Goal: Information Seeking & Learning: Learn about a topic

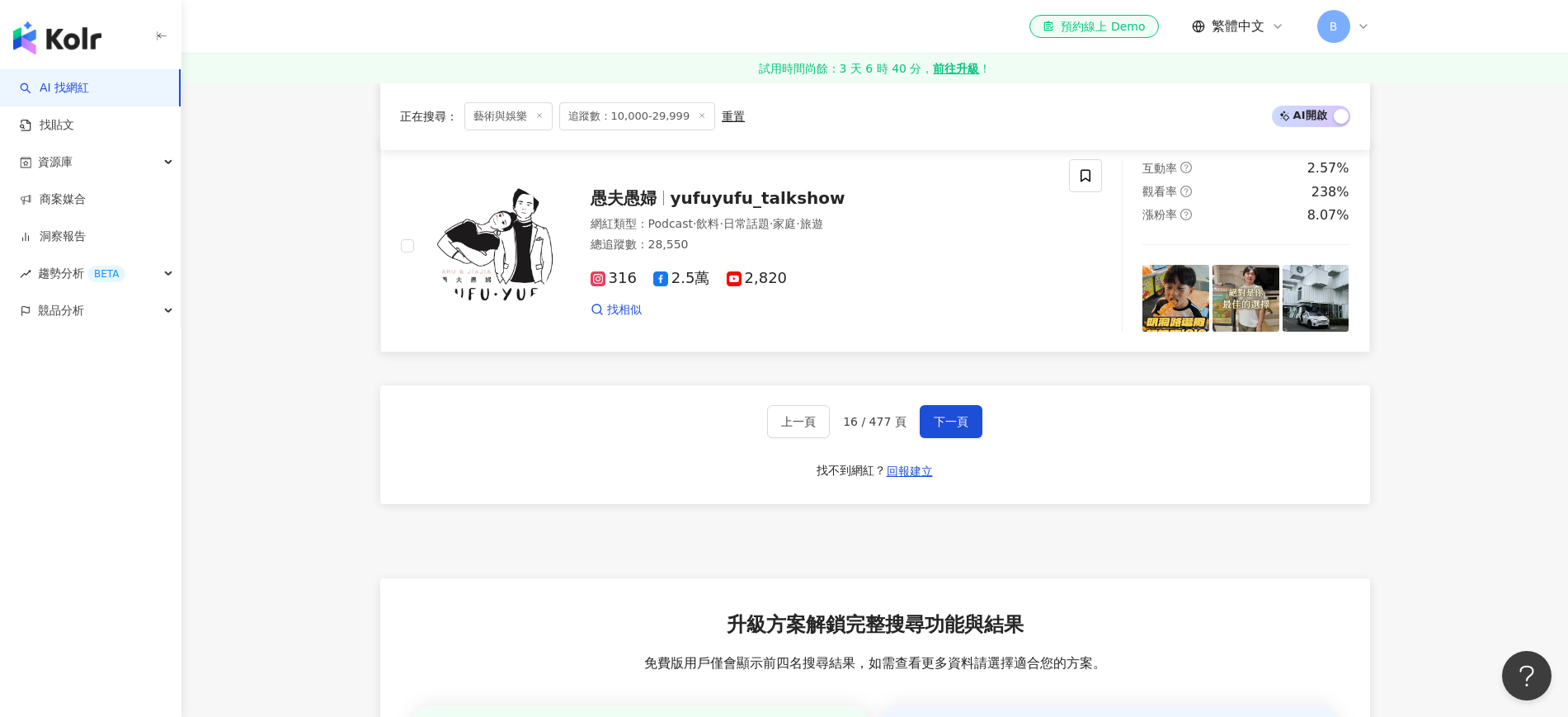
scroll to position [3084, 0]
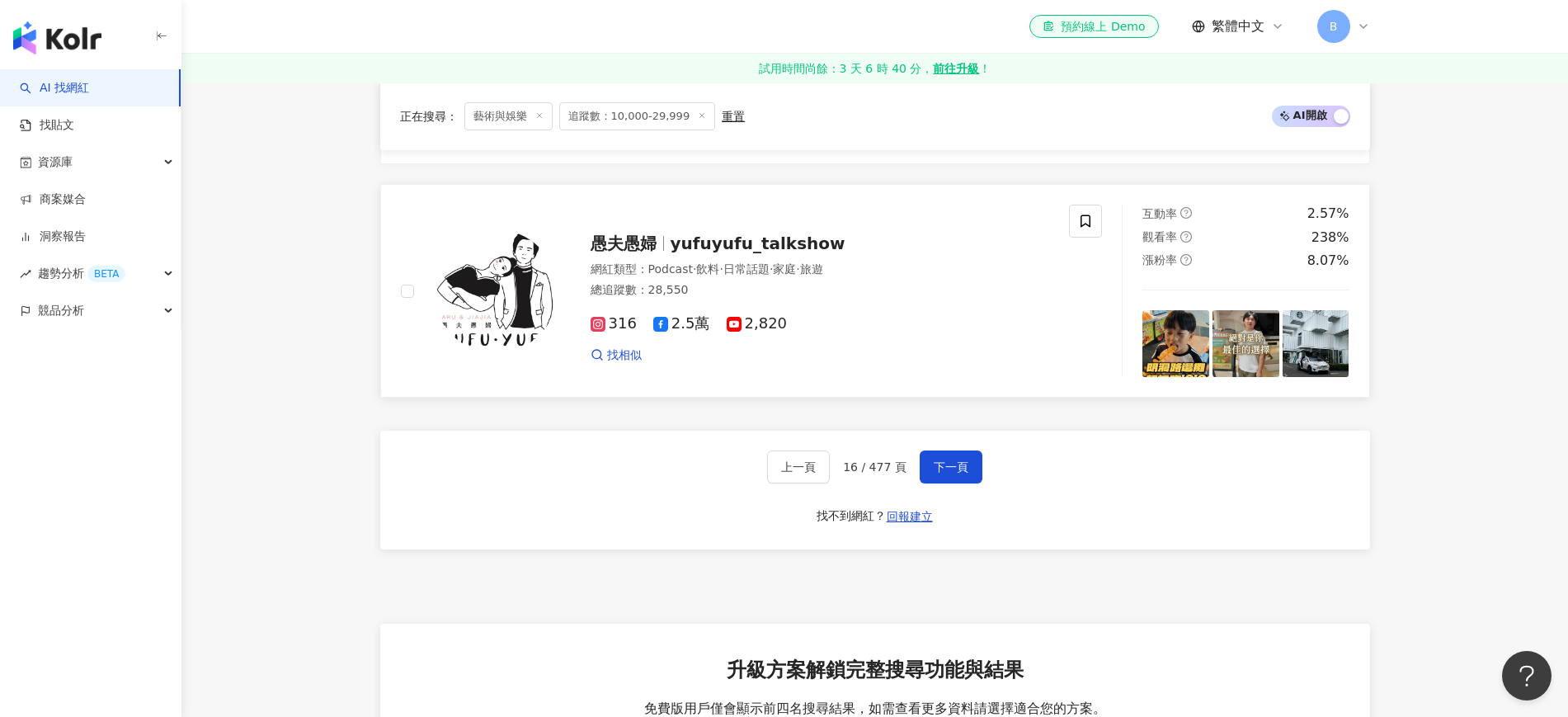
click at [675, 253] on span "yufuyufu_talkshow" at bounding box center [757, 243] width 175 height 20
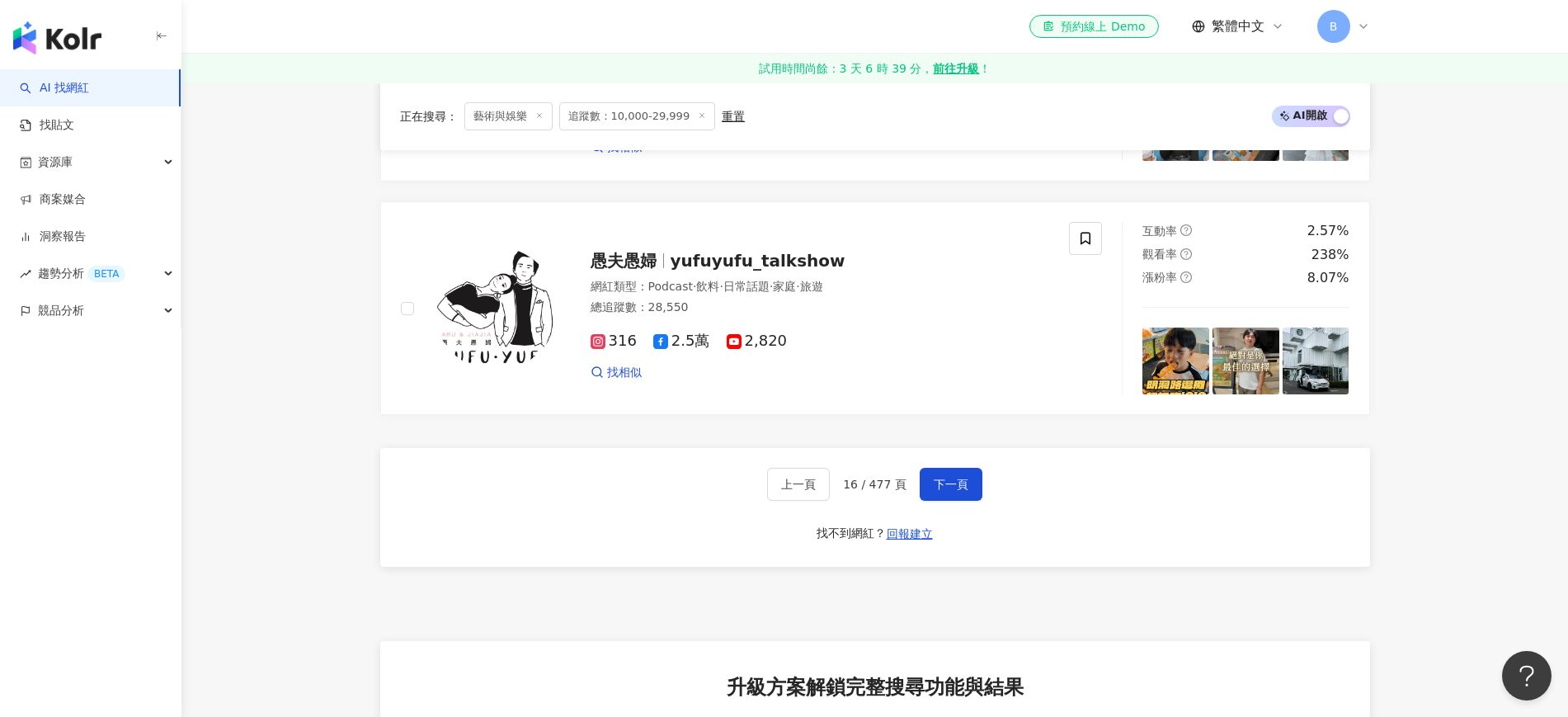
scroll to position [3187, 0]
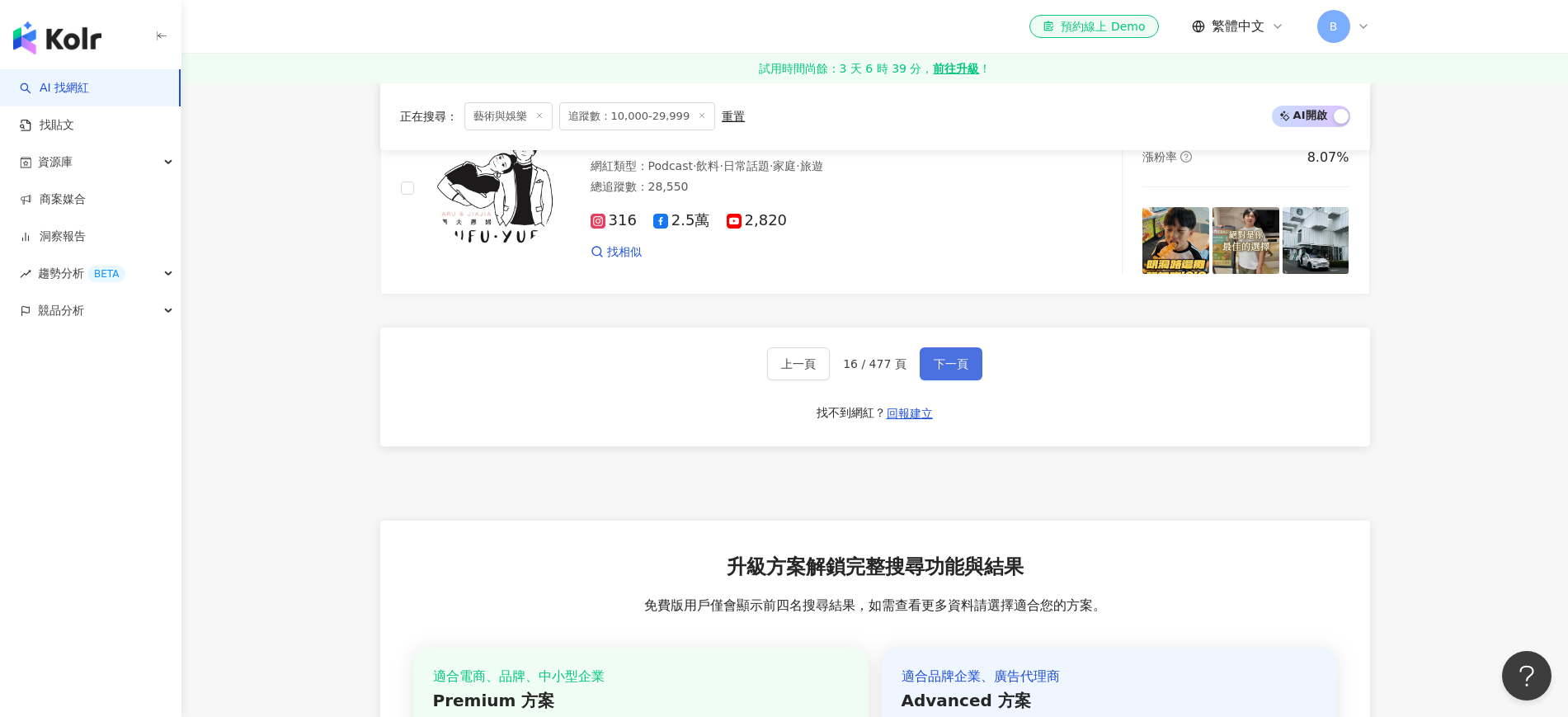
click at [945, 369] on button "下一頁" at bounding box center [951, 363] width 63 height 33
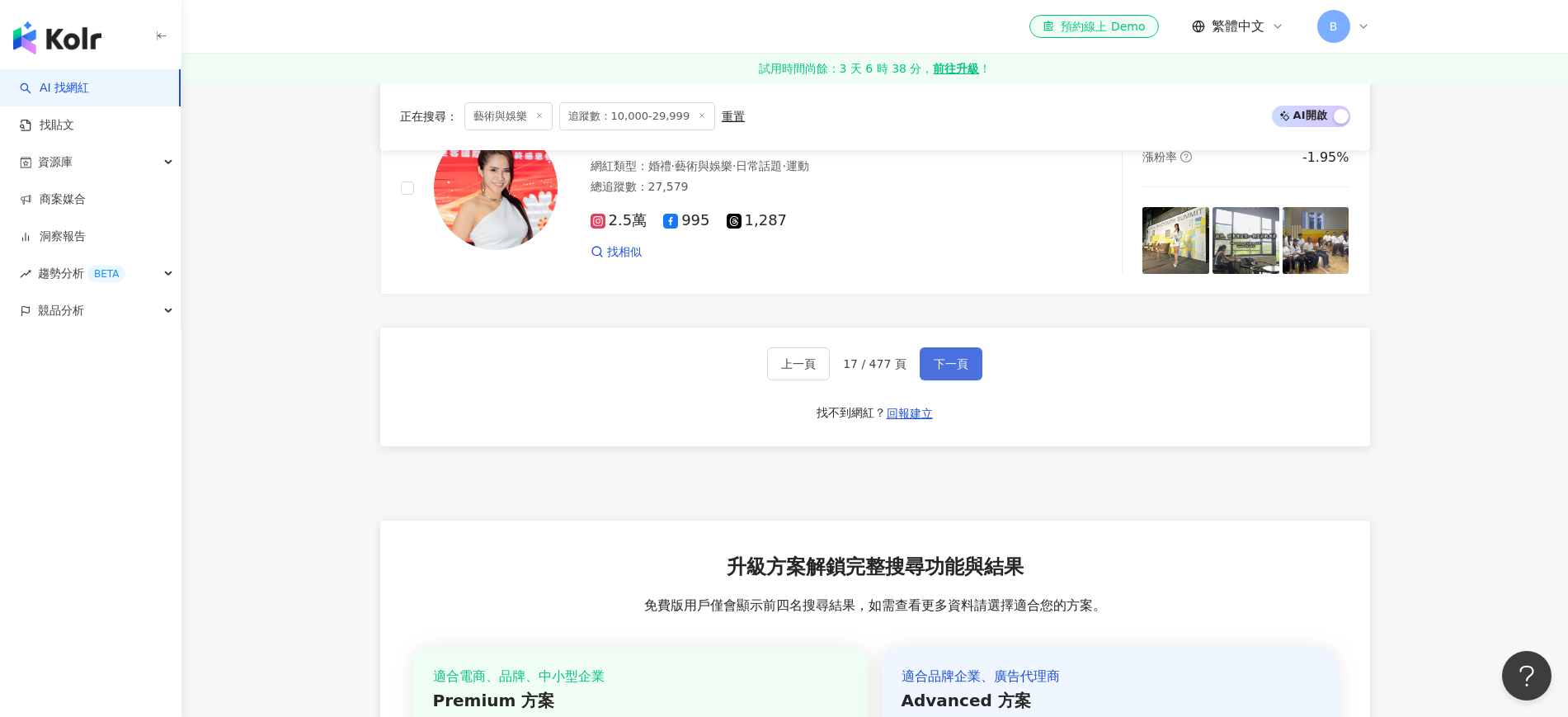
click at [943, 371] on span "下一頁" at bounding box center [950, 363] width 35 height 13
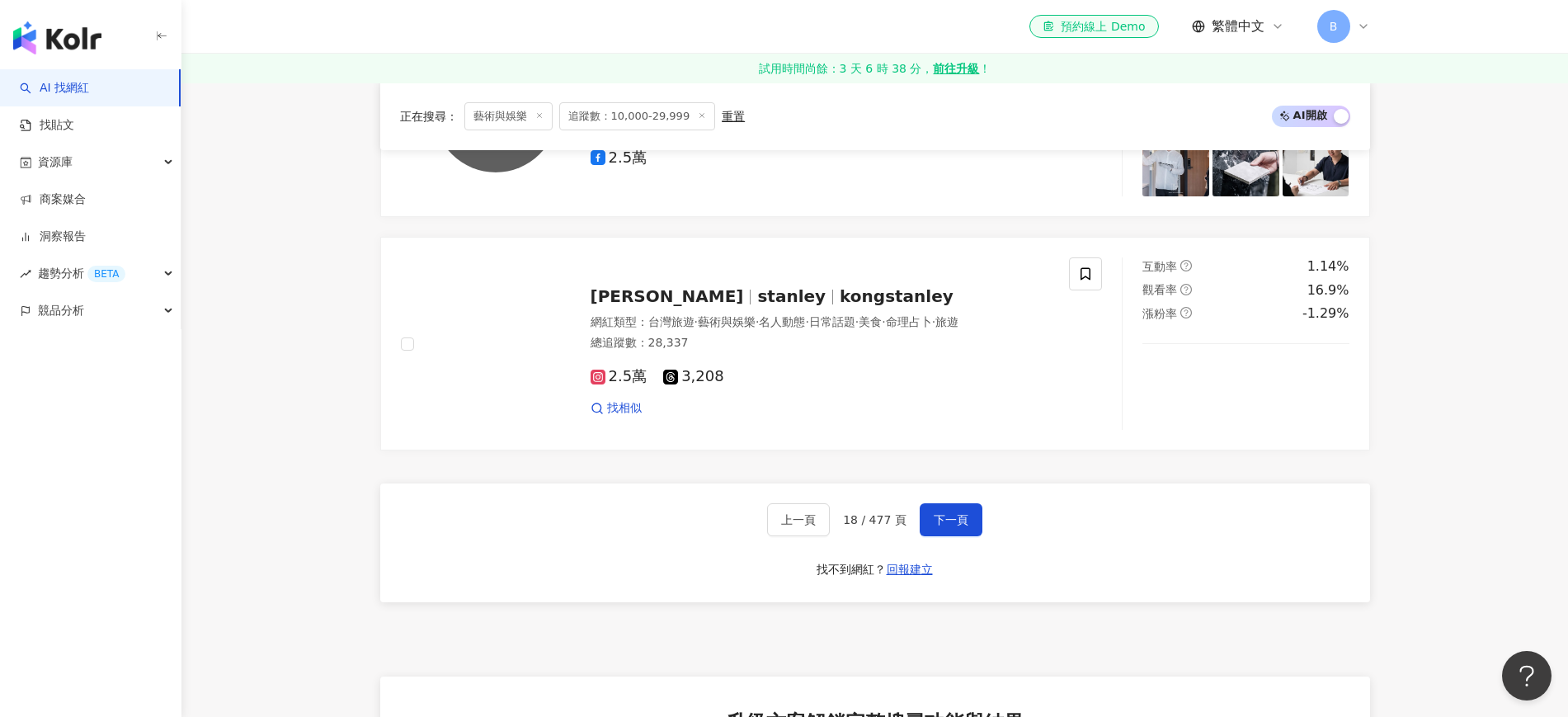
scroll to position [3441, 0]
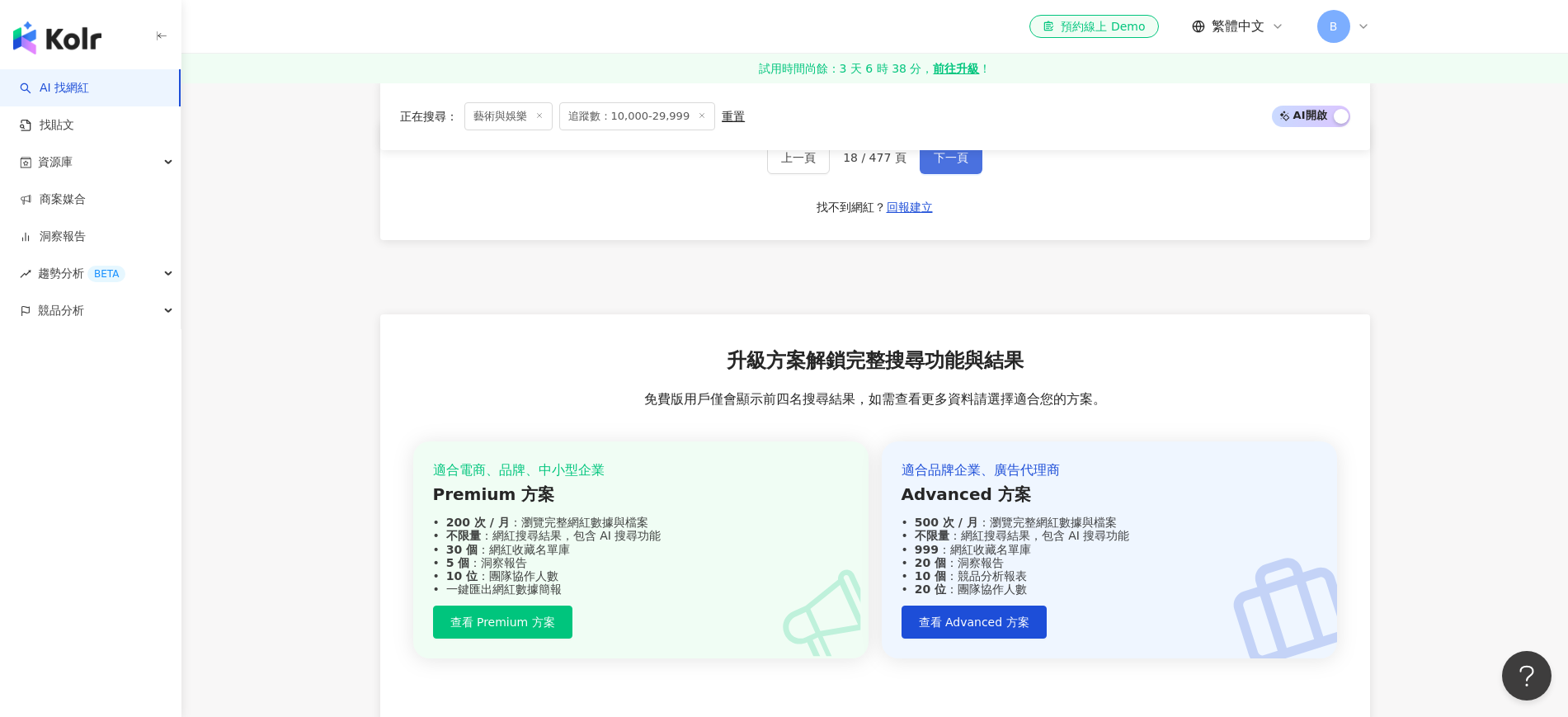
click at [940, 164] on span "下一頁" at bounding box center [950, 158] width 35 height 13
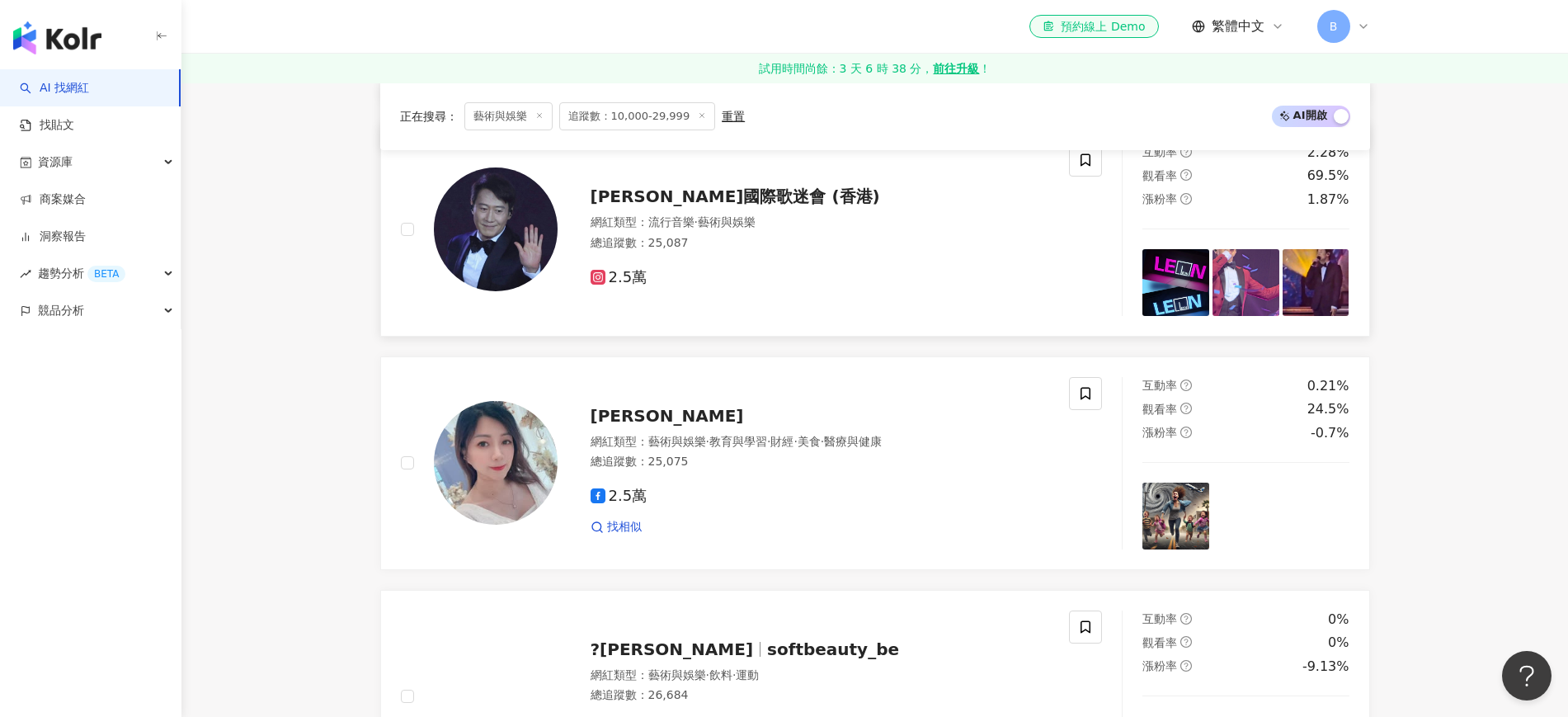
scroll to position [1510, 0]
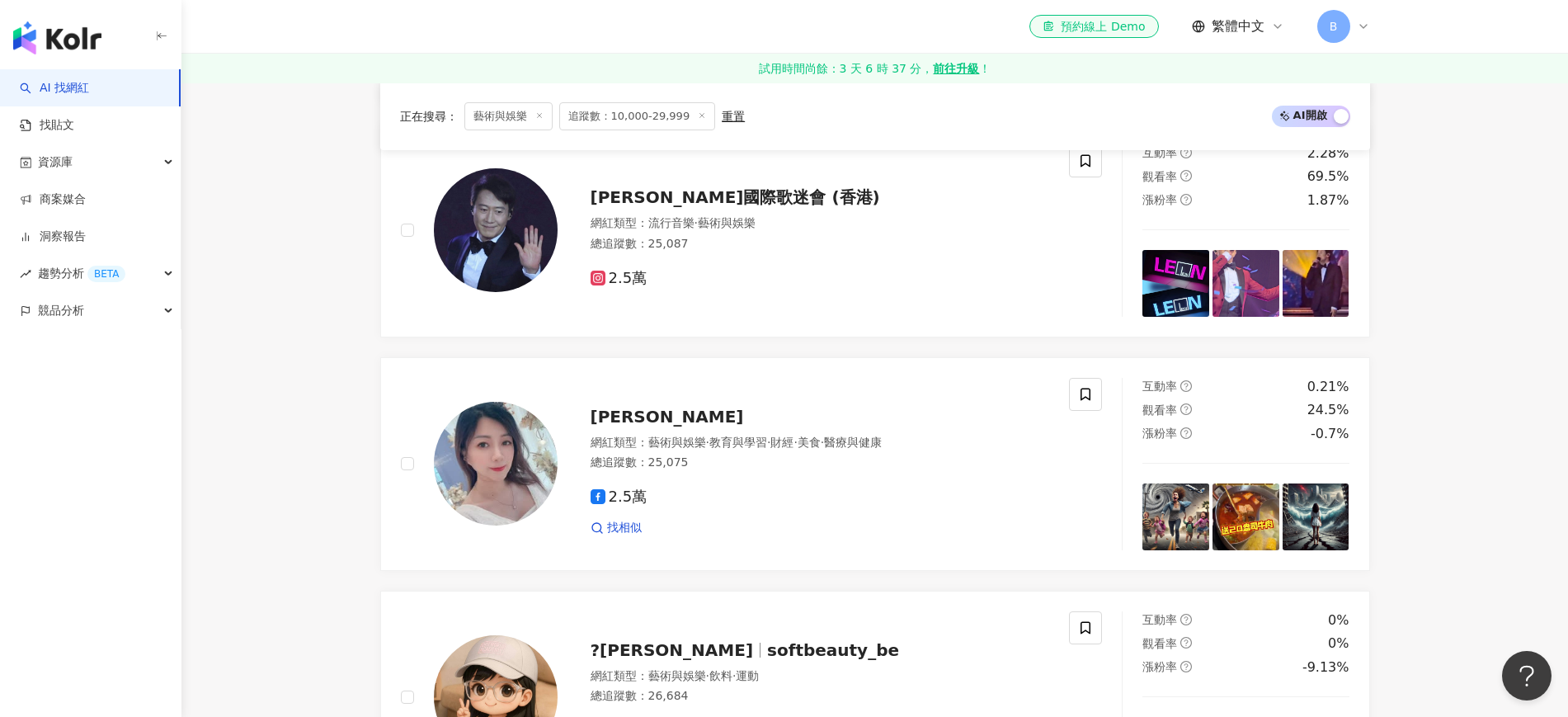
click at [1457, 405] on main "不分平台 台灣 搜尋 您可能感興趣： 99 狂歡購物節 限時活動 開跑中 類型 性別 追蹤數 互動率 觀看率 合作費用預估 更多篩選 ***** - ****…" at bounding box center [874, 474] width 1386 height 3802
click at [265, 365] on main "不分平台 台灣 搜尋 您可能感興趣： 99 狂歡購物節 限時活動 開跑中 類型 性別 追蹤數 互動率 觀看率 合作費用預估 更多篩選 ***** - ****…" at bounding box center [874, 474] width 1386 height 3802
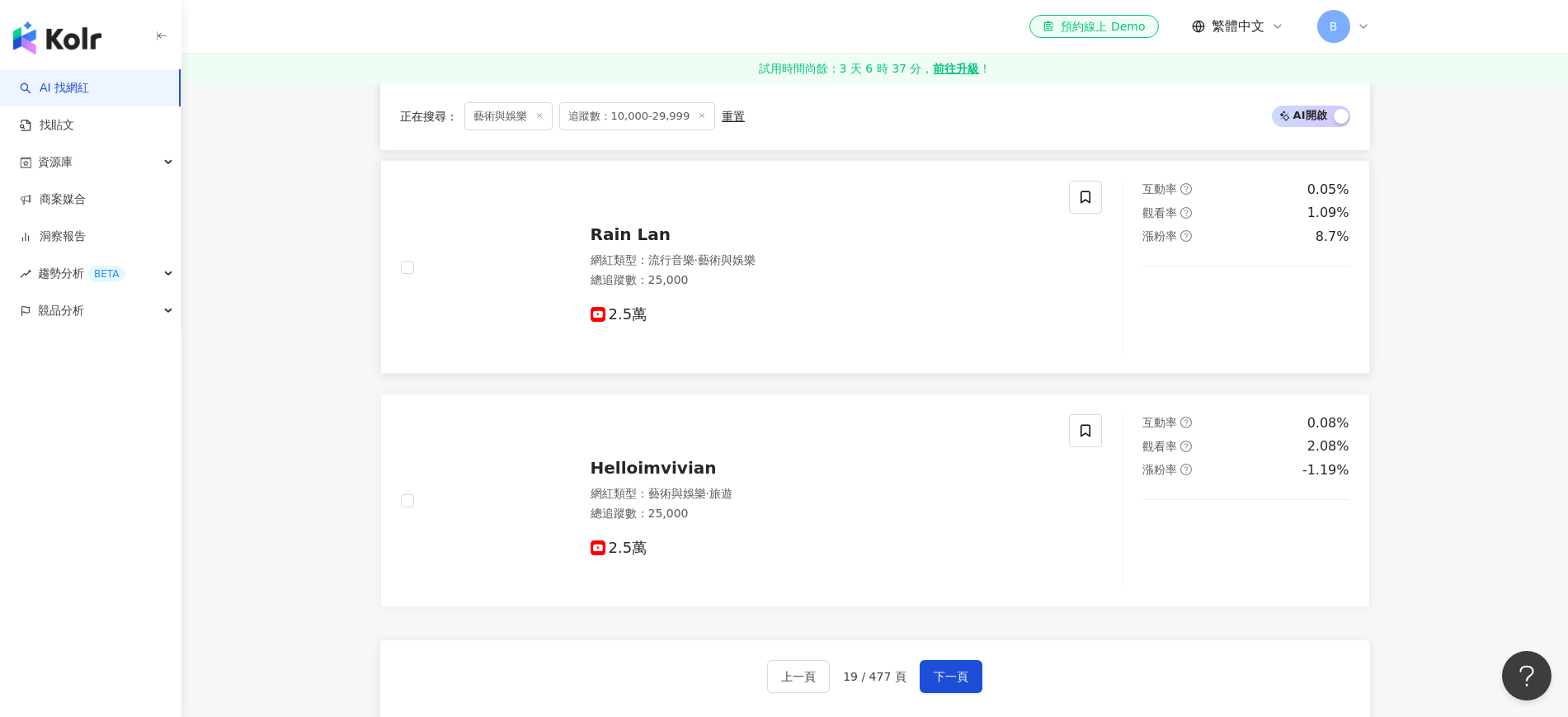
scroll to position [2747, 0]
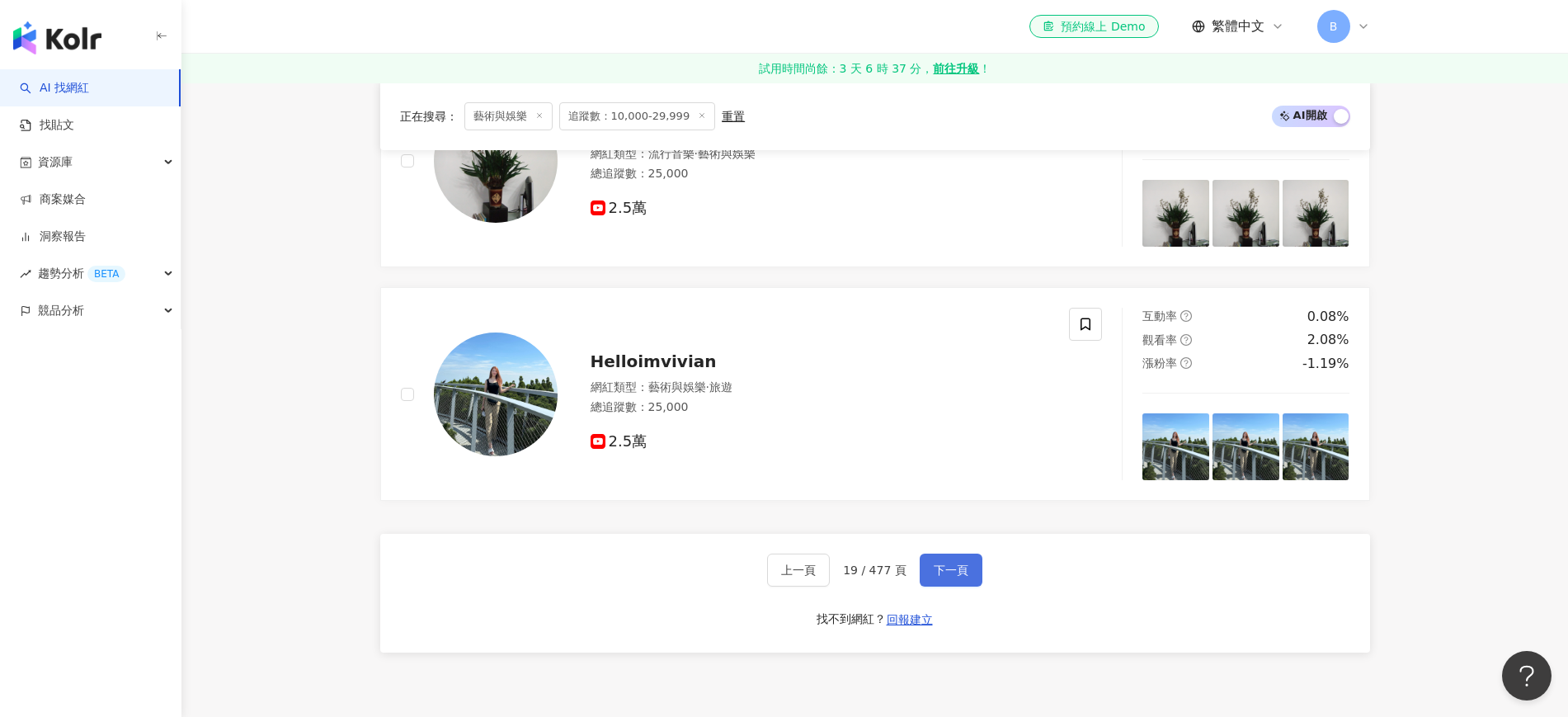
click at [959, 576] on span "下一頁" at bounding box center [950, 569] width 35 height 13
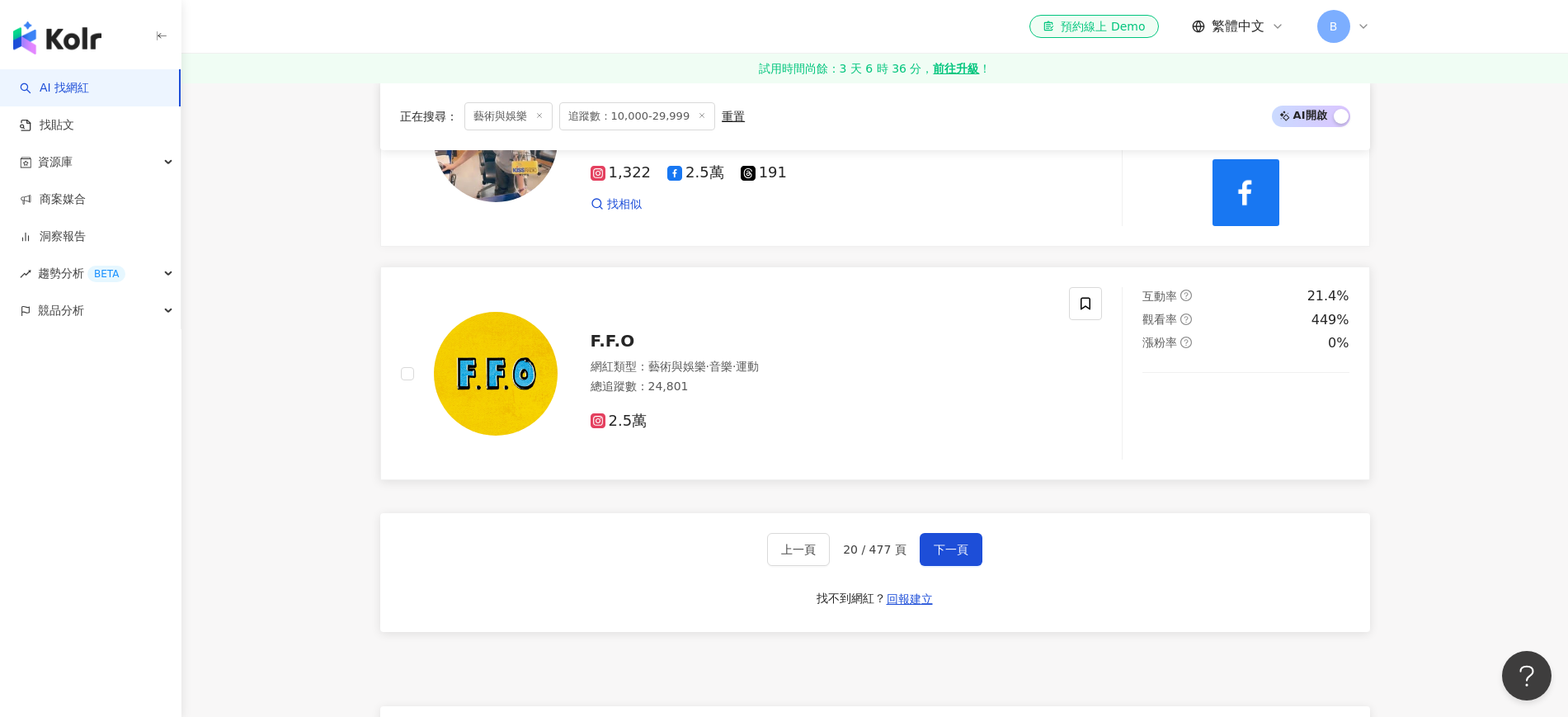
scroll to position [3084, 0]
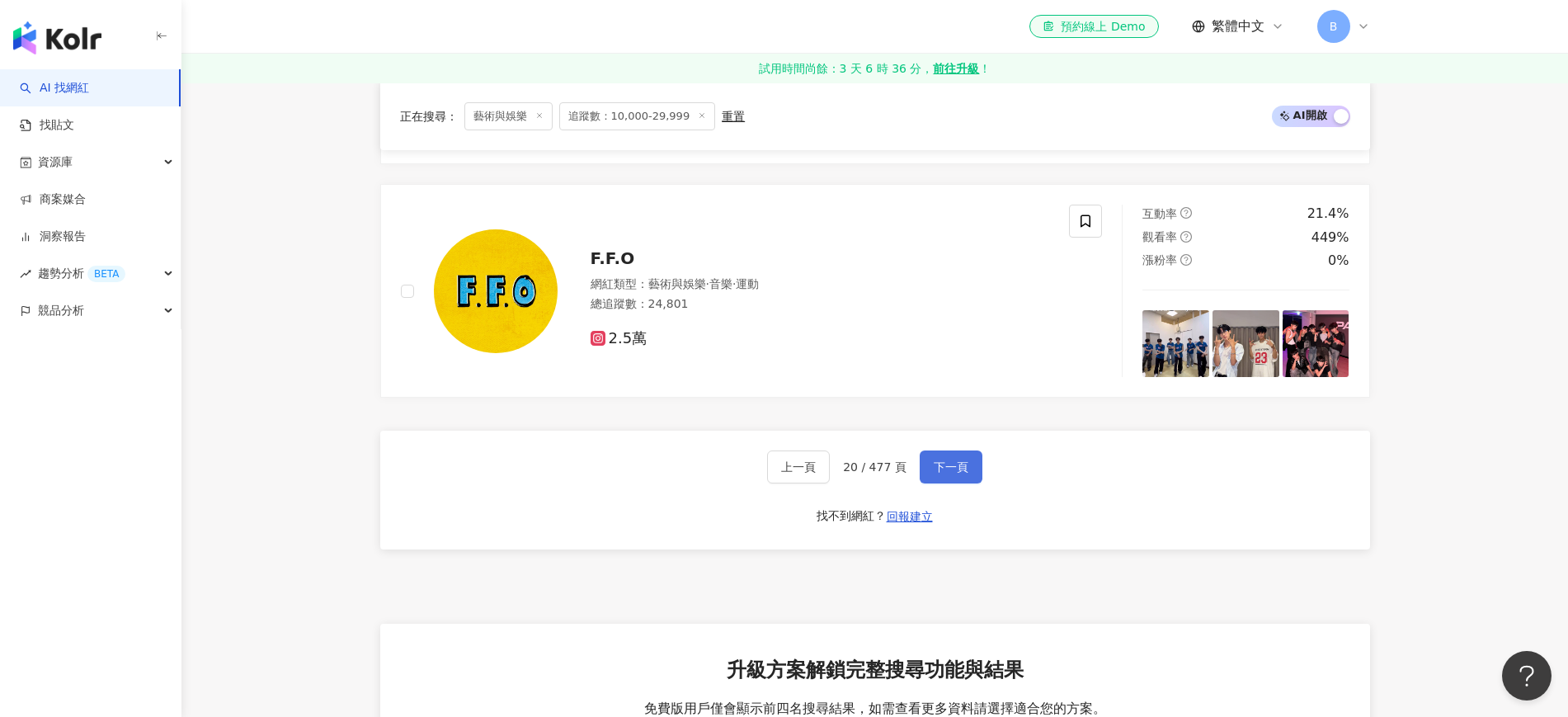
click at [951, 469] on button "下一頁" at bounding box center [951, 466] width 63 height 33
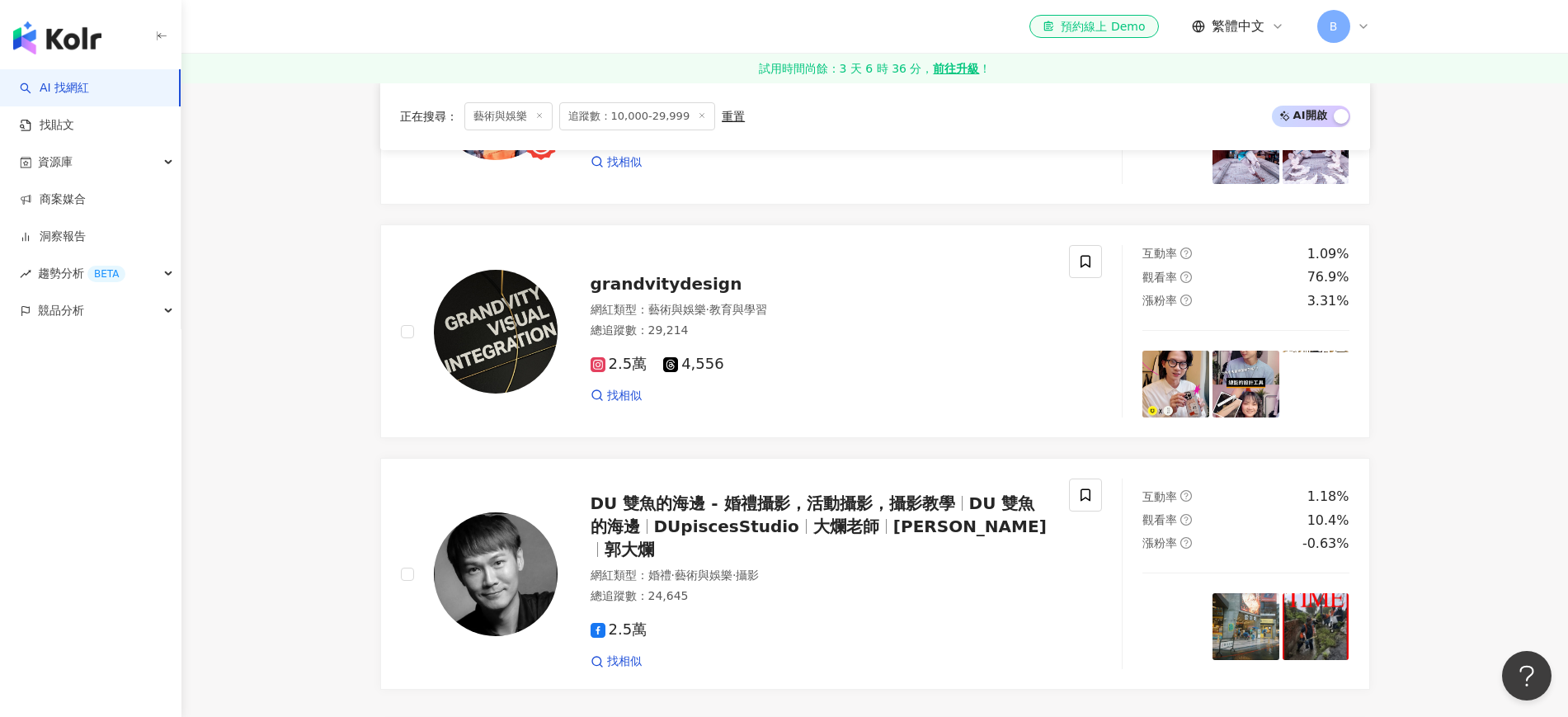
scroll to position [2671, 0]
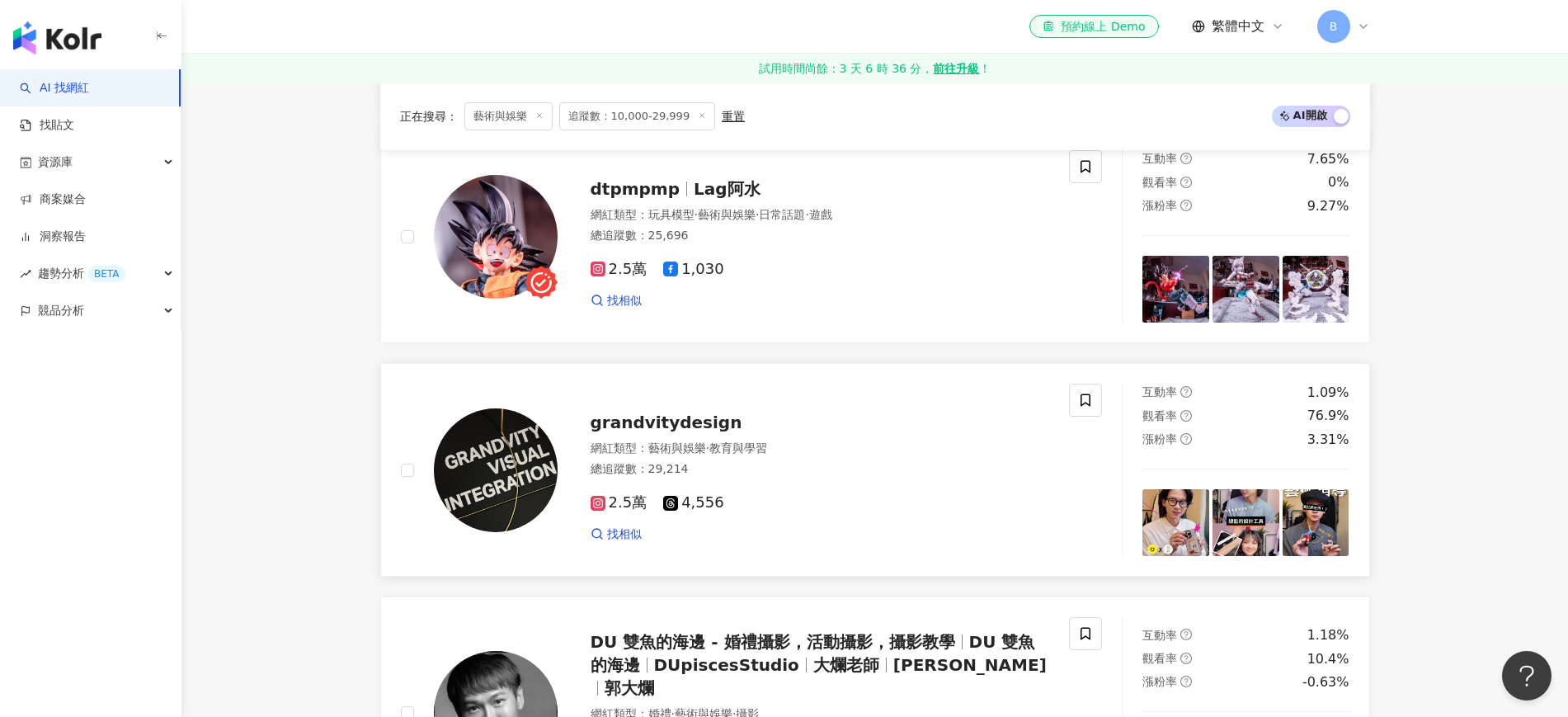
click at [671, 432] on span "grandvitydesign" at bounding box center [667, 423] width 152 height 20
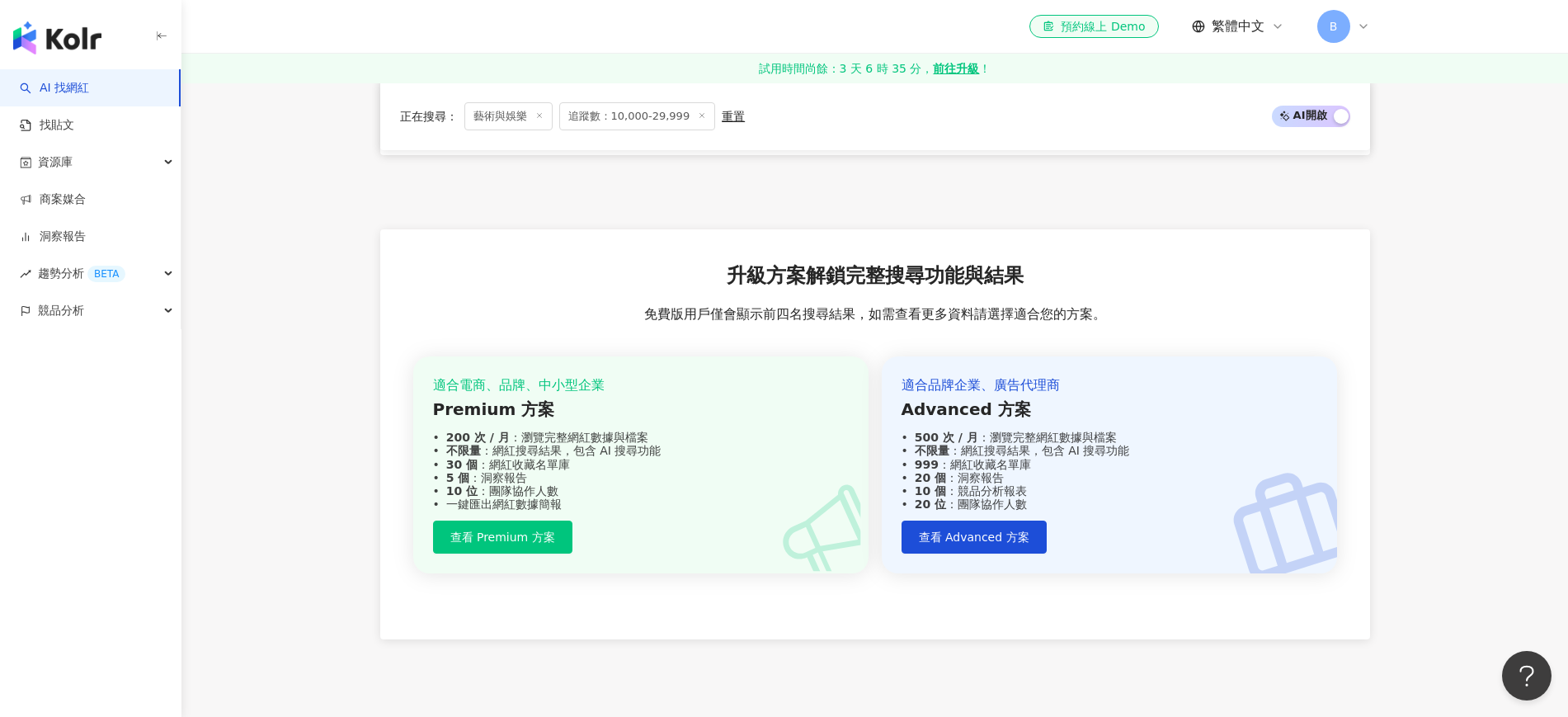
scroll to position [3187, 0]
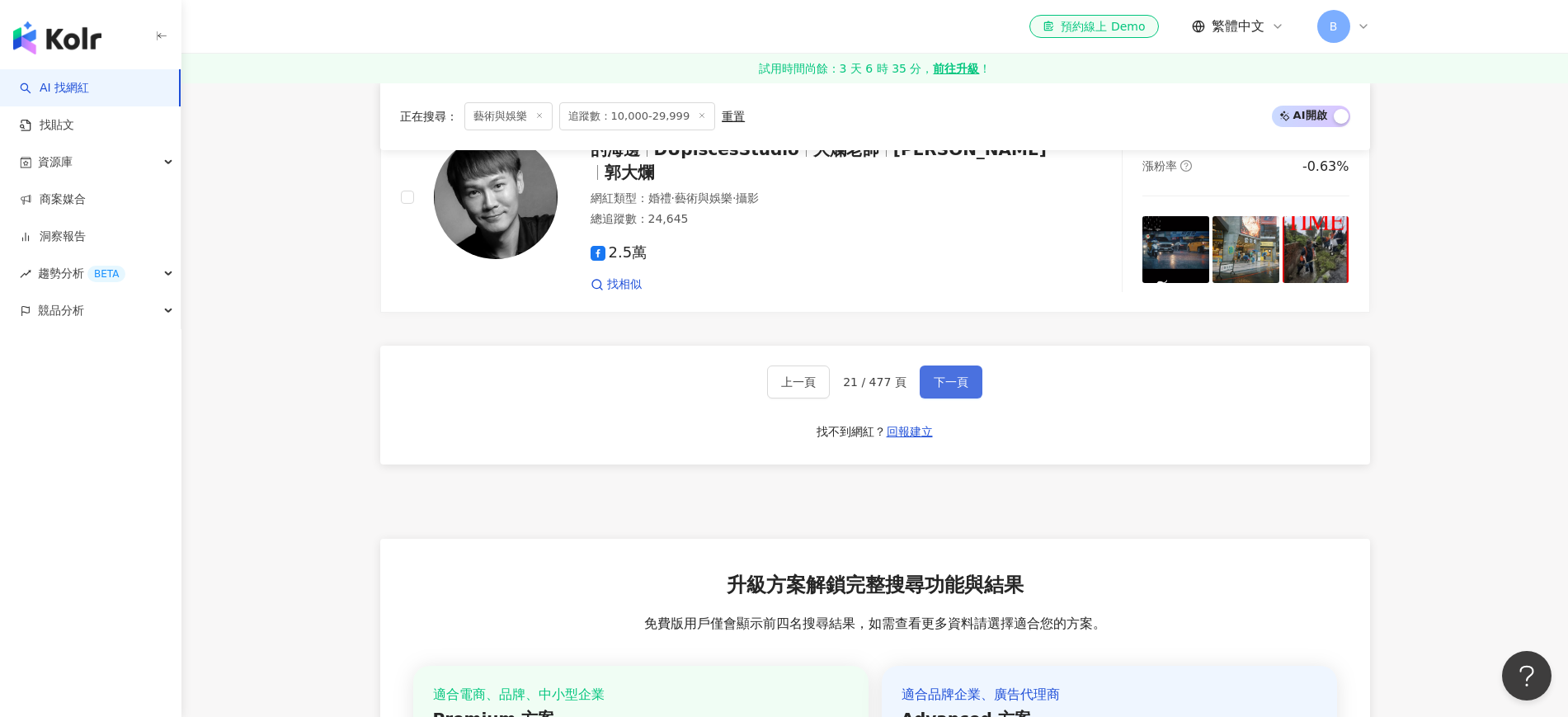
click at [940, 381] on span "下一頁" at bounding box center [950, 381] width 35 height 13
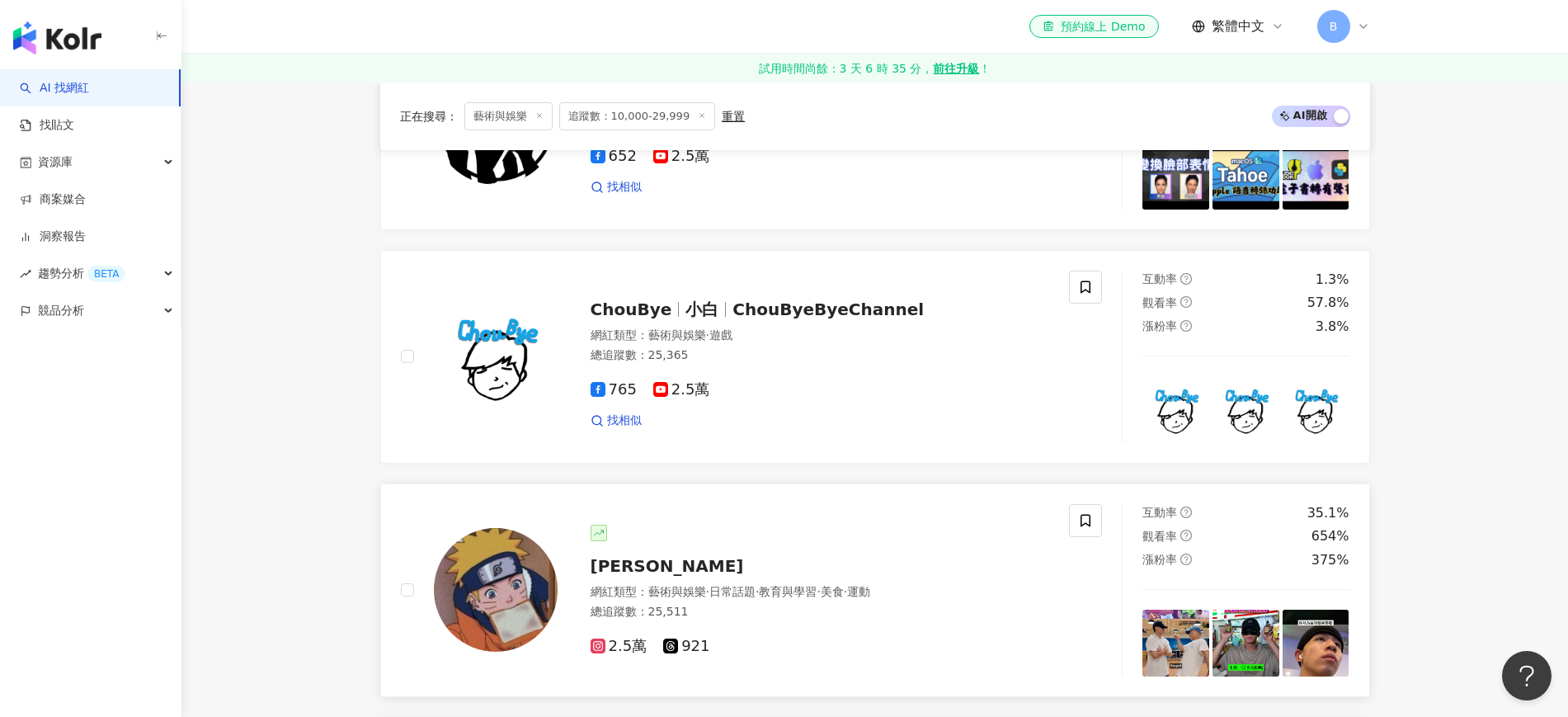
scroll to position [1613, 0]
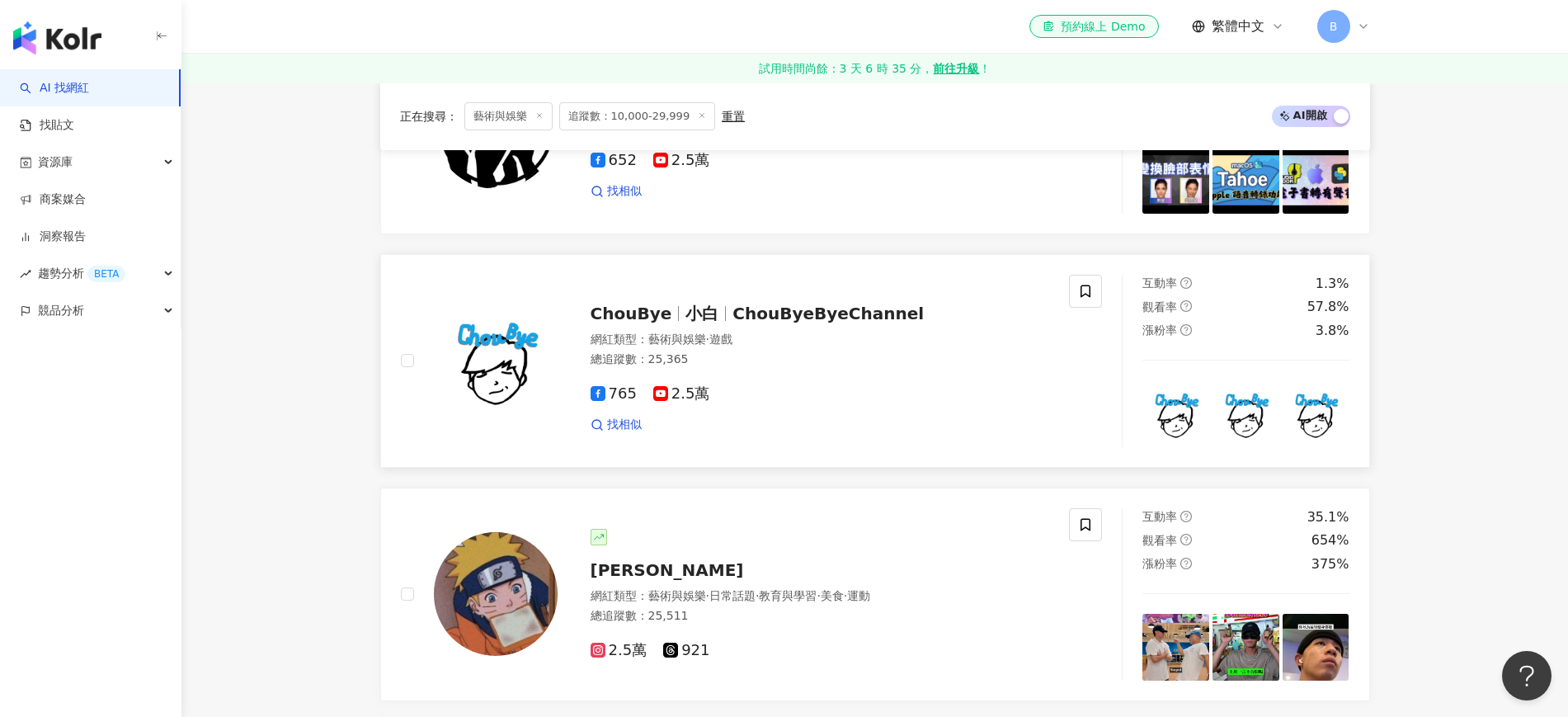
click at [845, 323] on span "ChouByeByeChannel" at bounding box center [828, 313] width 192 height 20
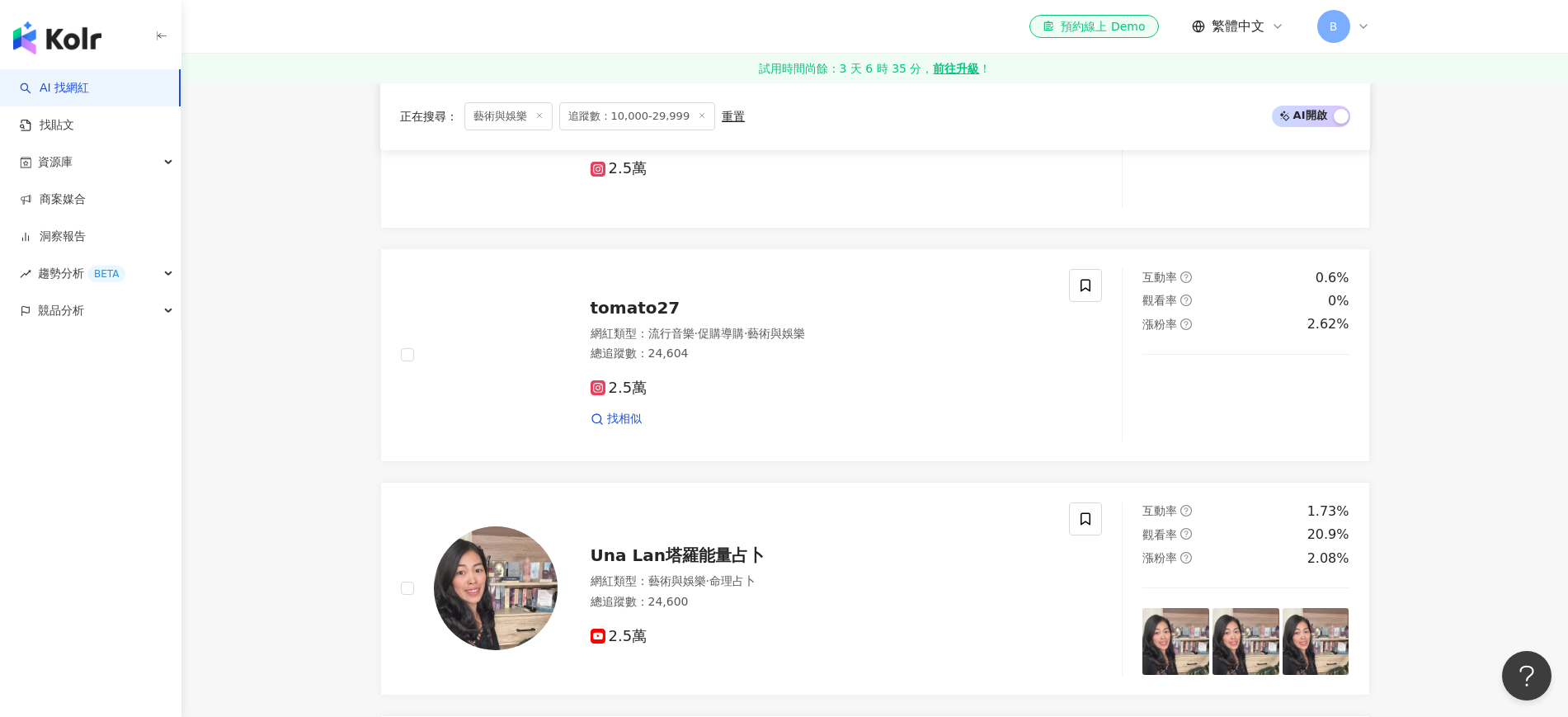
scroll to position [479, 0]
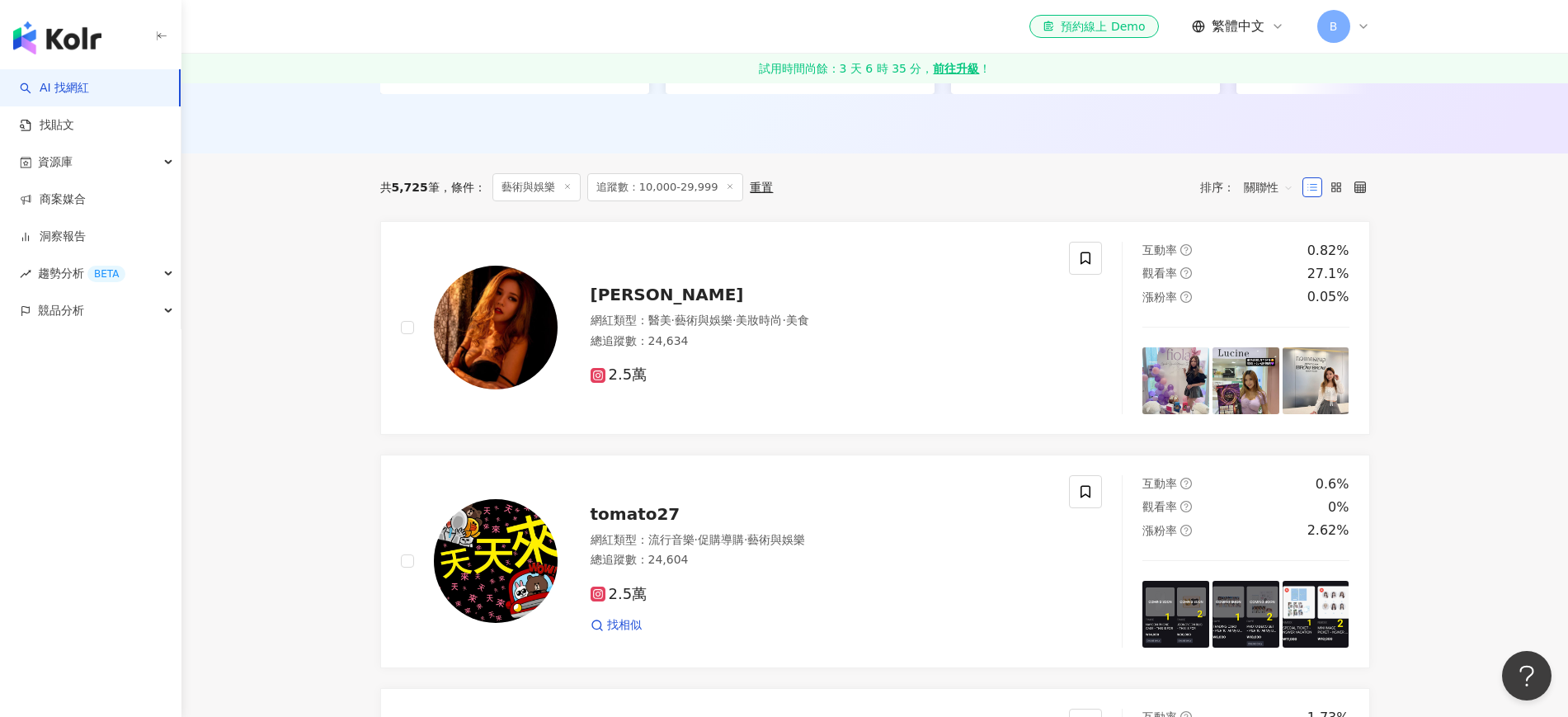
click at [568, 191] on icon at bounding box center [567, 186] width 8 height 8
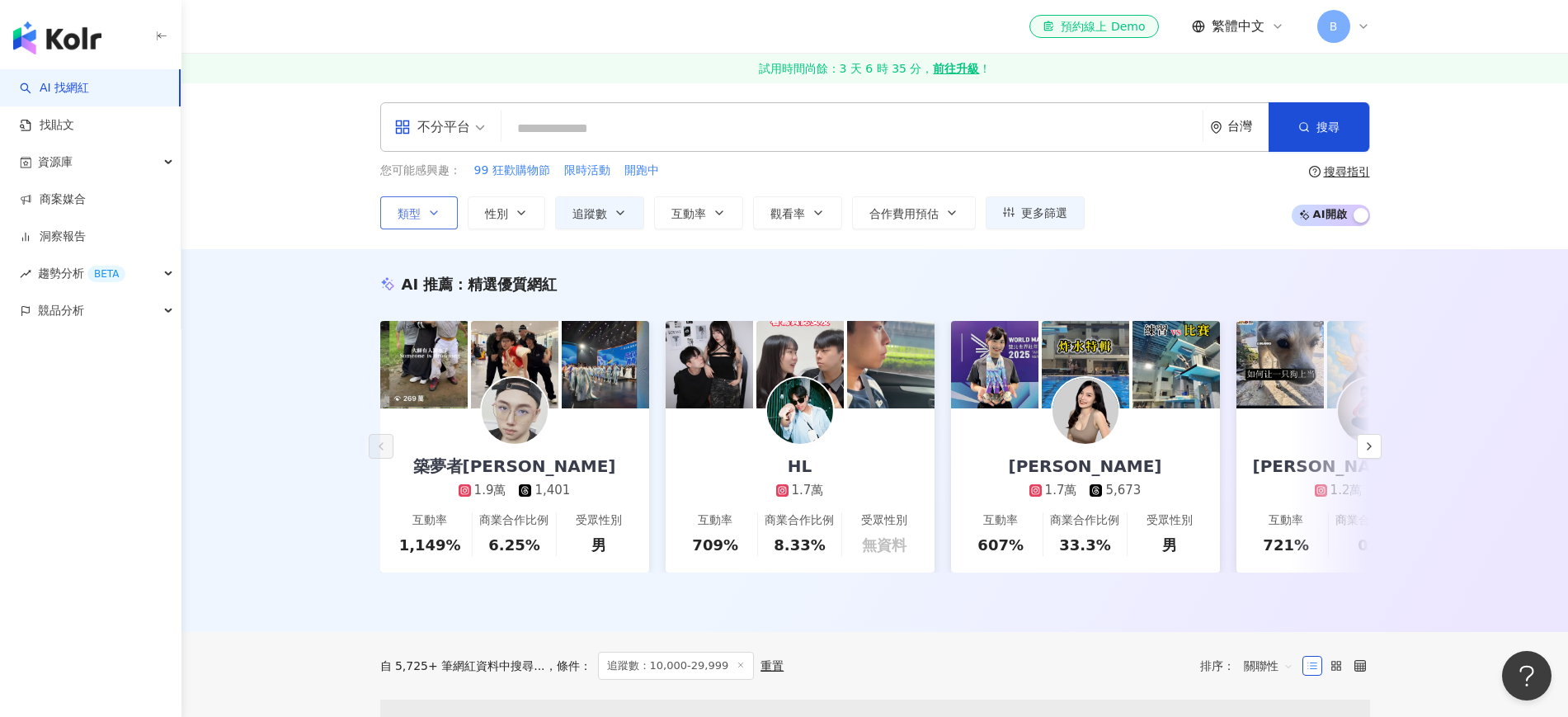
click at [439, 210] on icon "button" at bounding box center [433, 212] width 13 height 13
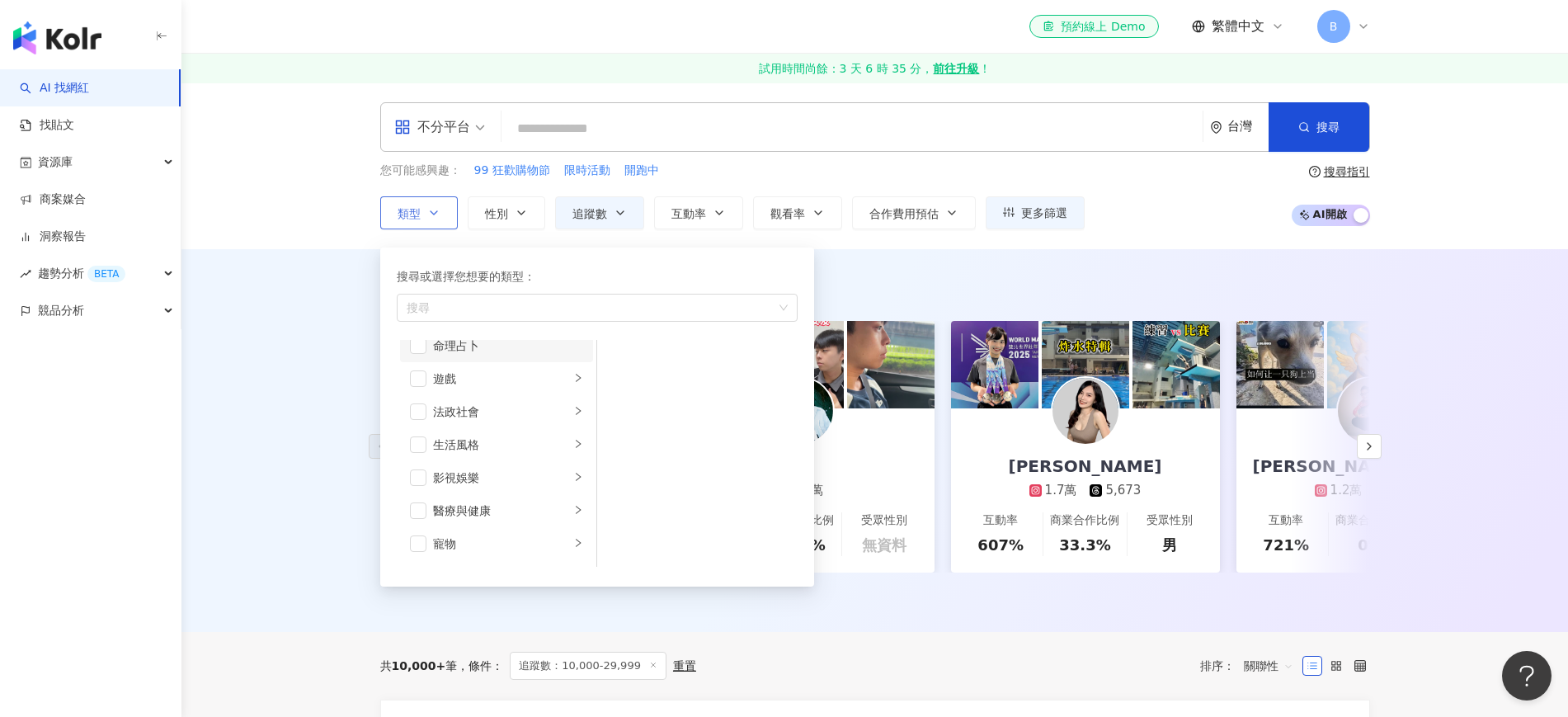
scroll to position [310, 0]
click at [510, 413] on div "生活風格" at bounding box center [501, 414] width 137 height 18
click at [523, 510] on div "旅遊" at bounding box center [501, 514] width 137 height 18
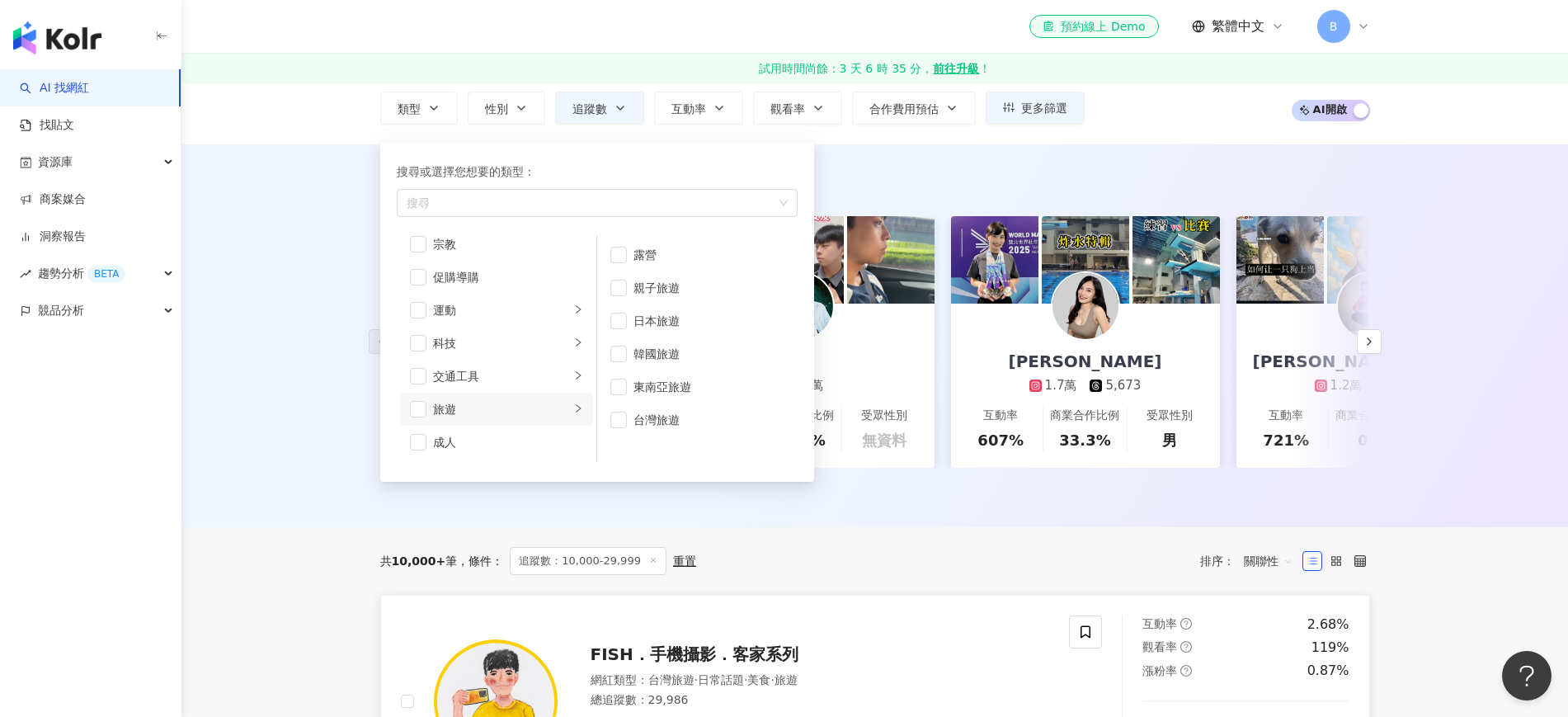
scroll to position [310, 0]
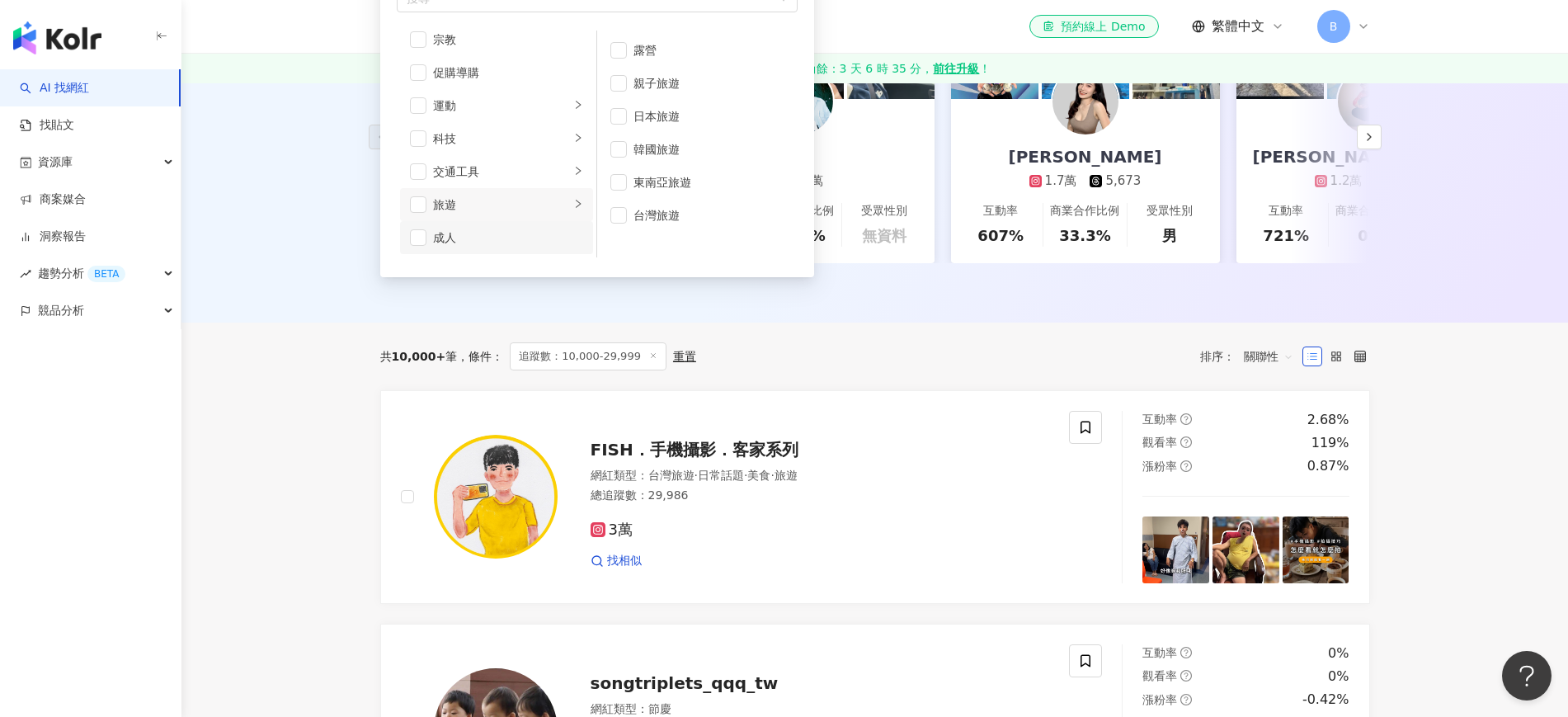
click at [545, 241] on div "成人" at bounding box center [508, 237] width 150 height 18
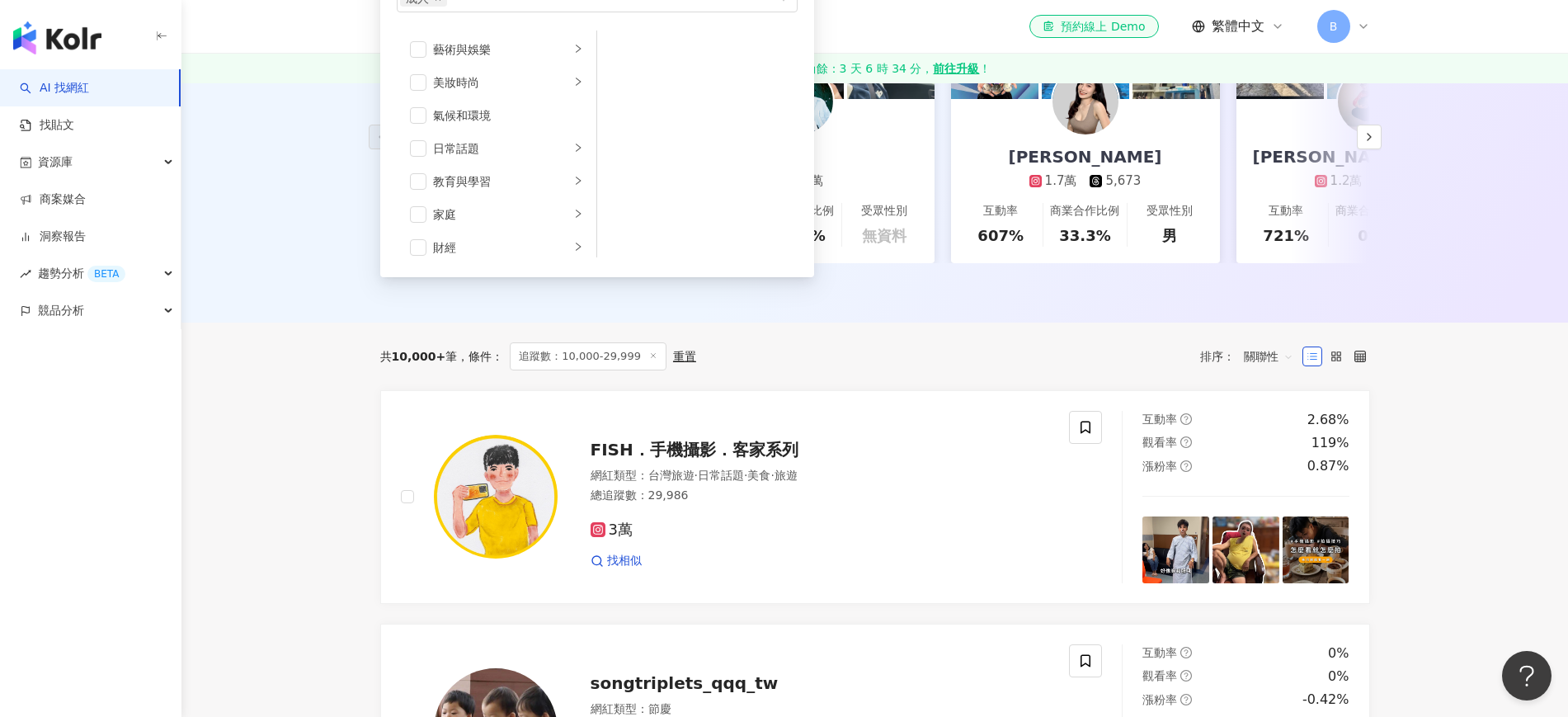
scroll to position [0, 0]
click at [513, 145] on div "日常話題" at bounding box center [501, 149] width 137 height 18
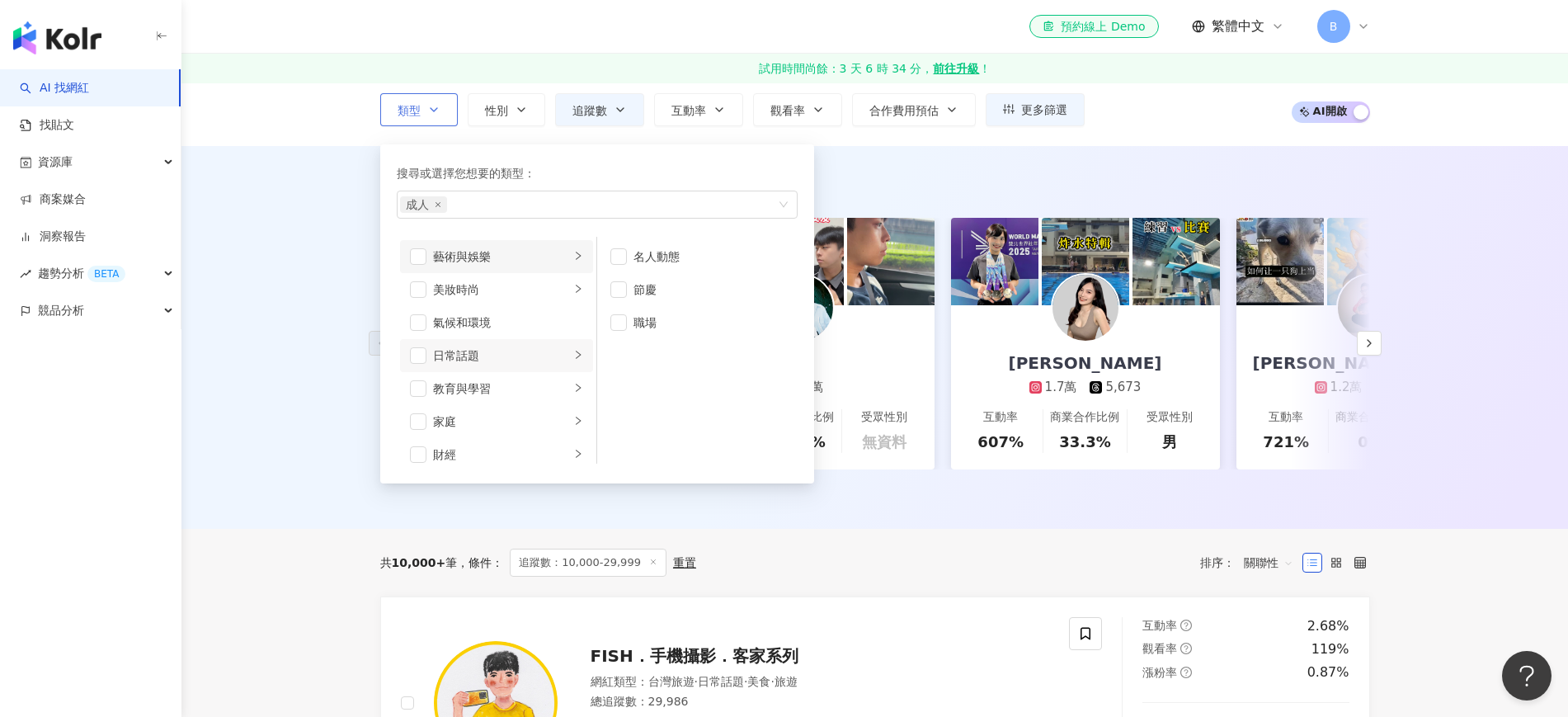
click at [521, 252] on div "藝術與娛樂" at bounding box center [501, 256] width 137 height 18
click at [622, 286] on span "button" at bounding box center [618, 289] width 16 height 16
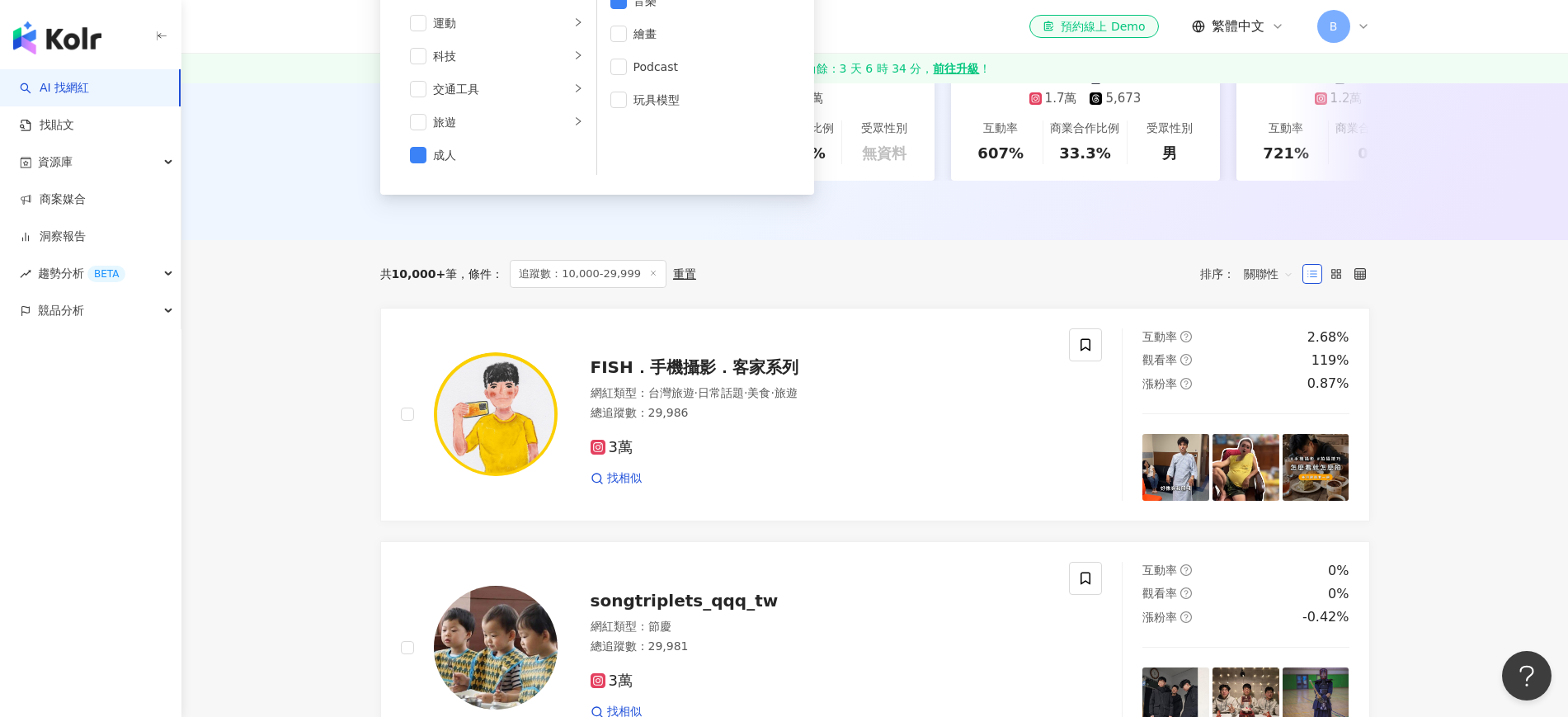
scroll to position [516, 0]
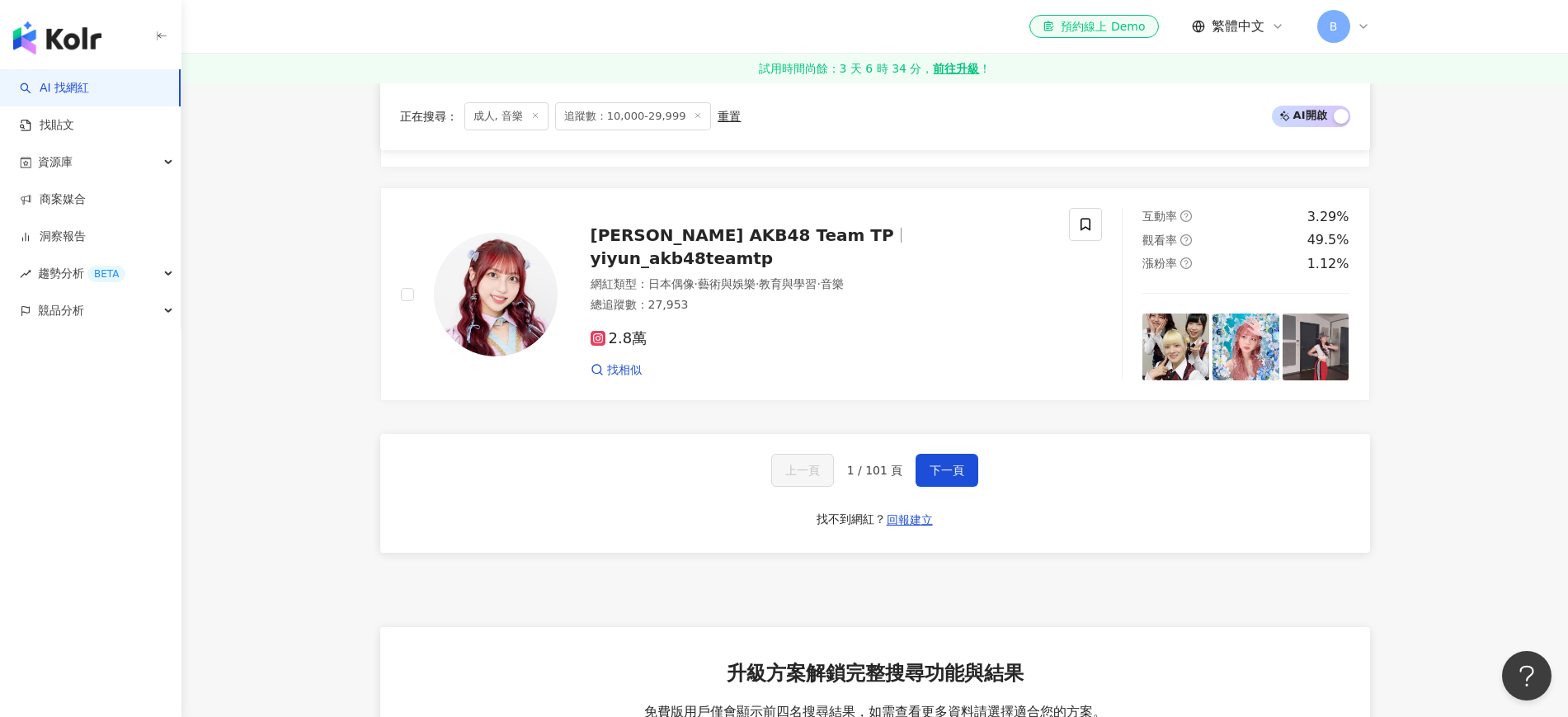
scroll to position [2784, 0]
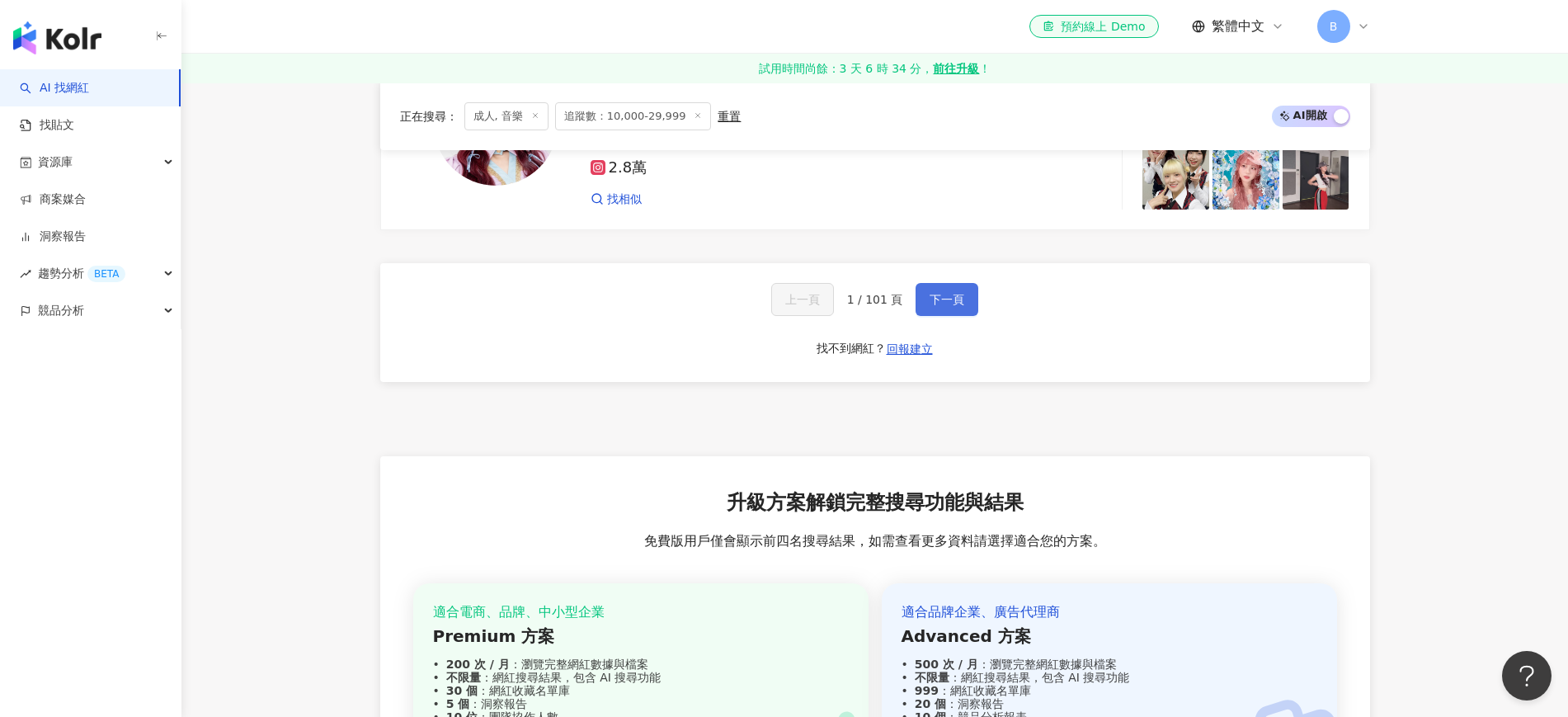
click at [950, 306] on span "下一頁" at bounding box center [947, 299] width 35 height 13
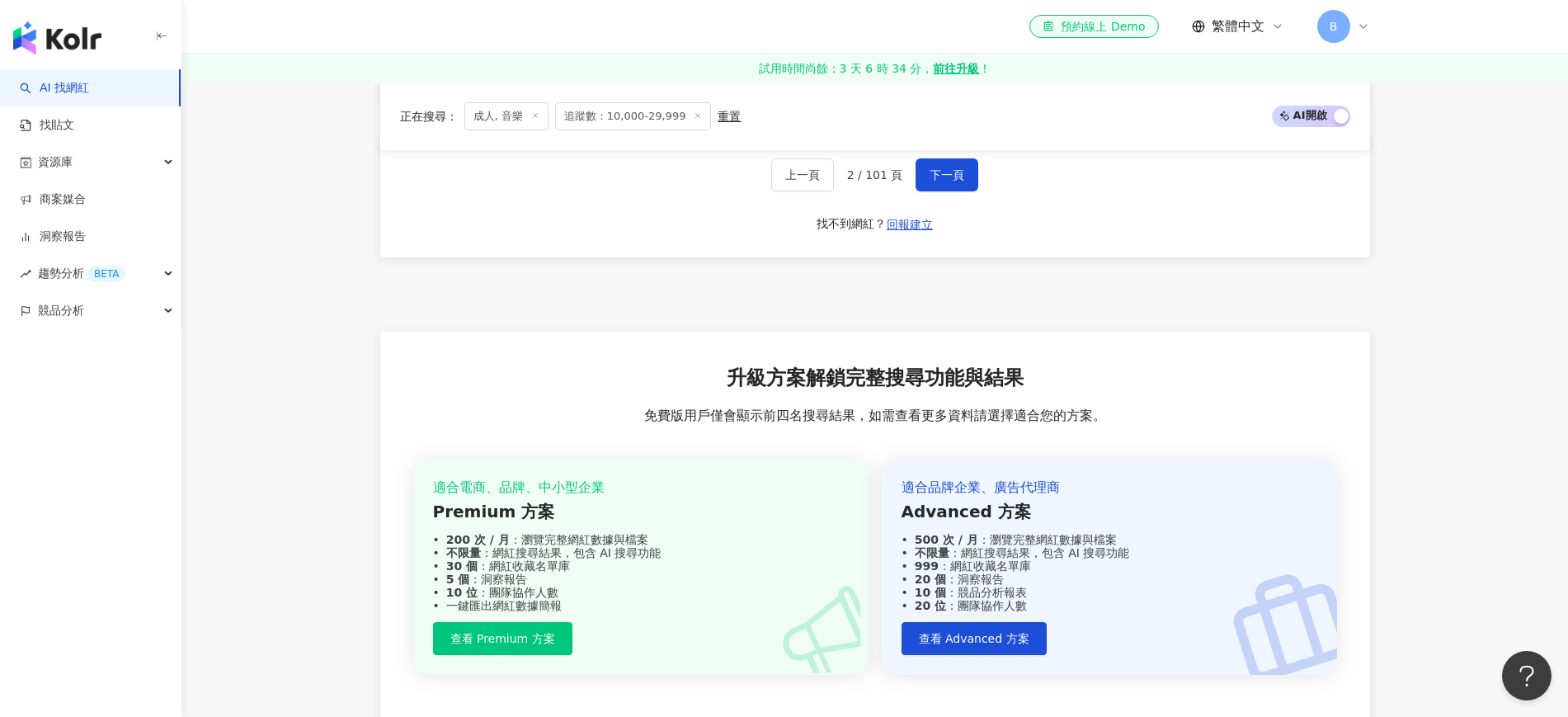
scroll to position [3251, 0]
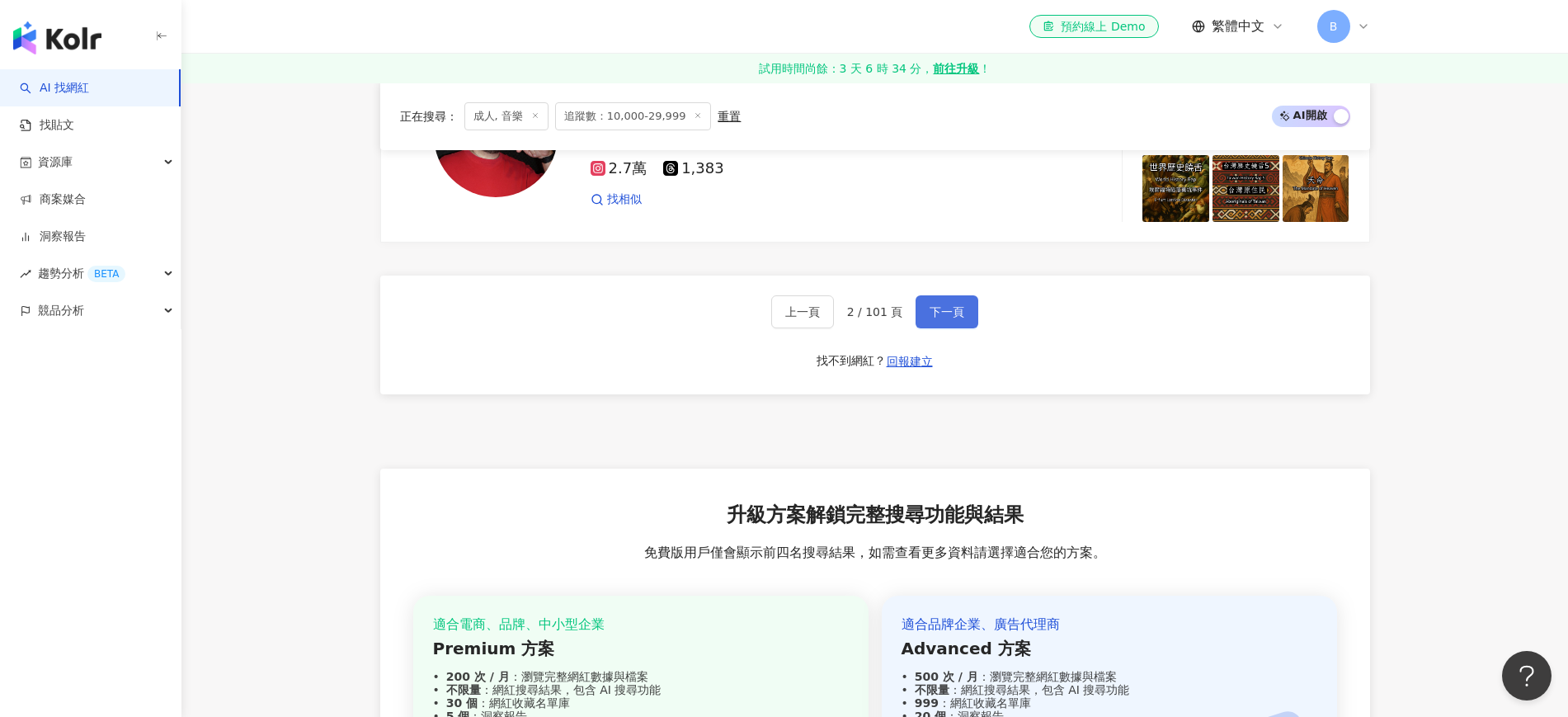
click at [938, 315] on span "下一頁" at bounding box center [947, 312] width 35 height 13
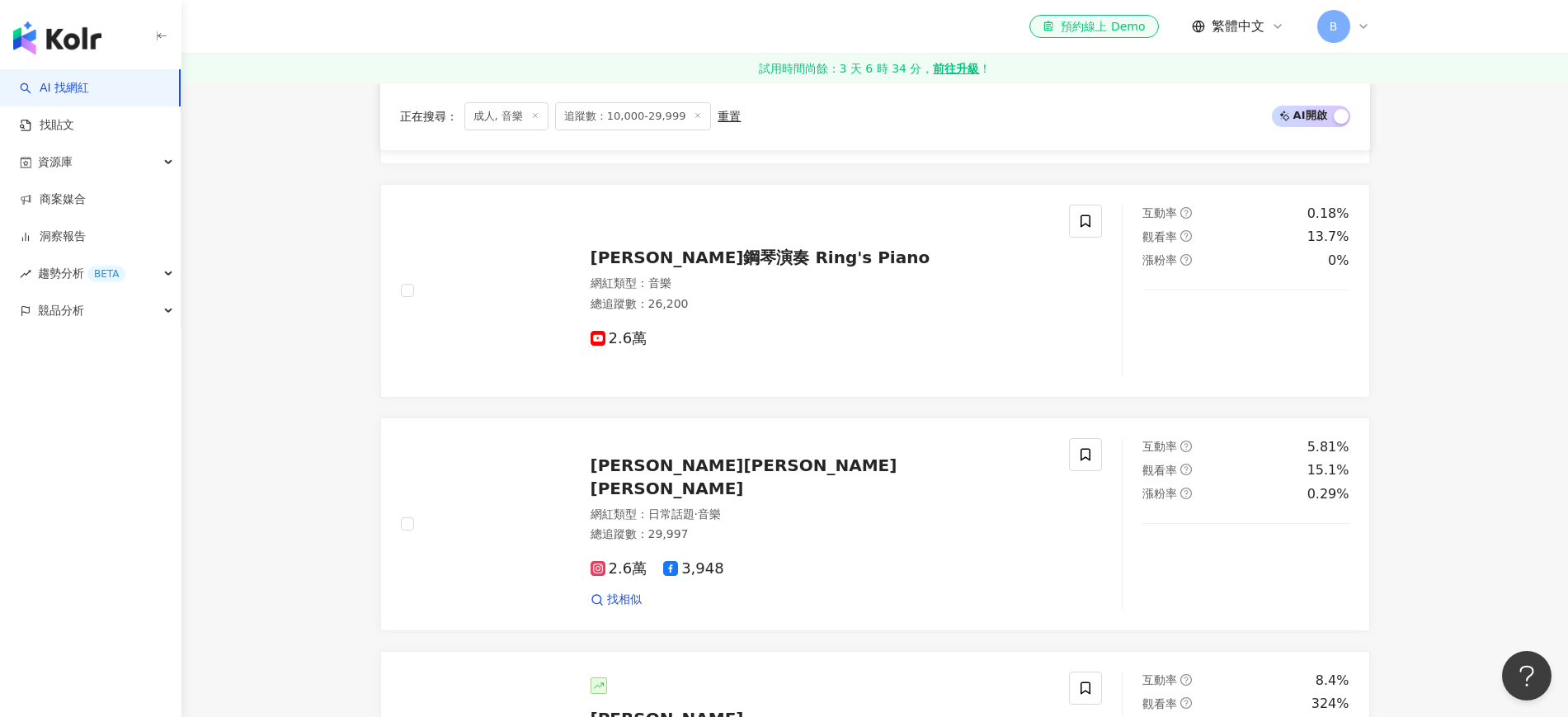
scroll to position [3017, 0]
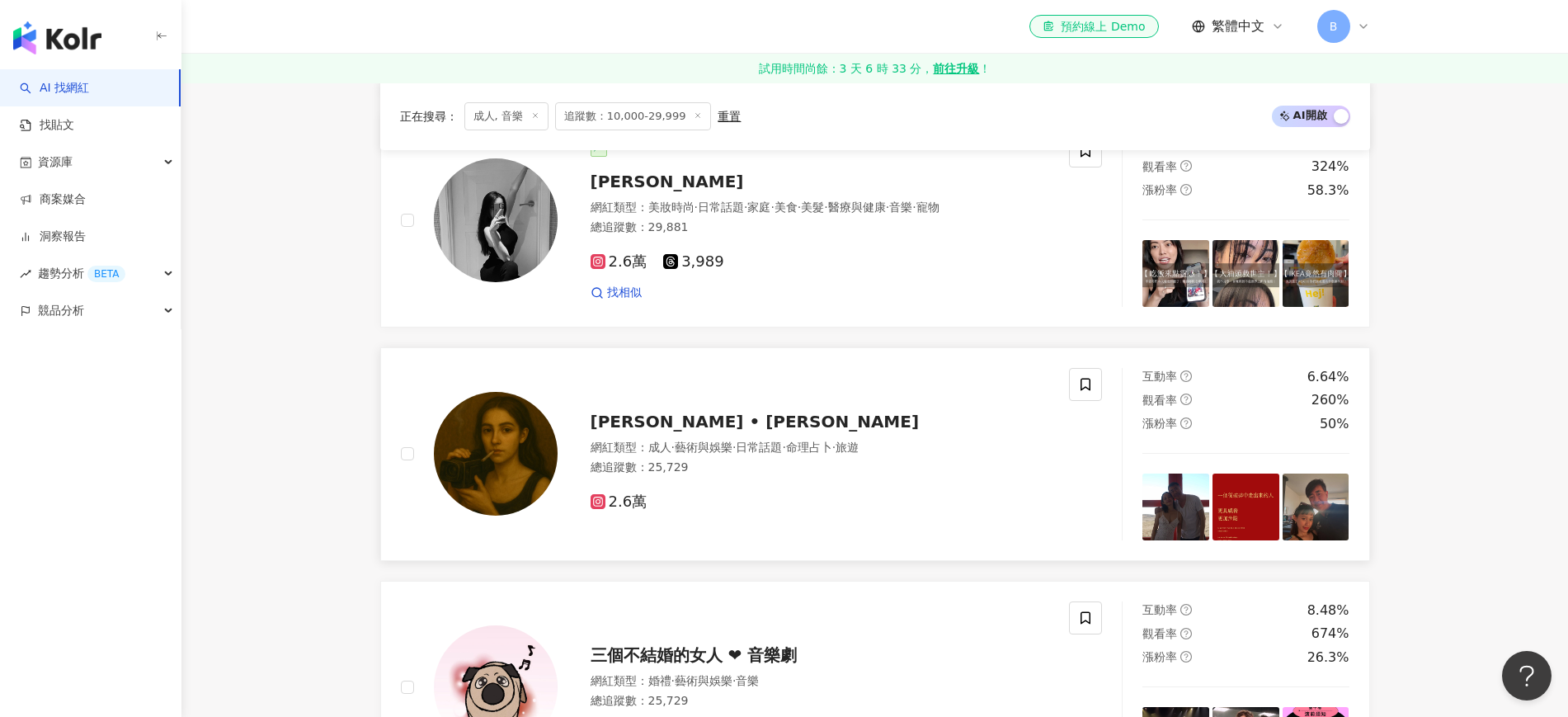
scroll to position [1883, 0]
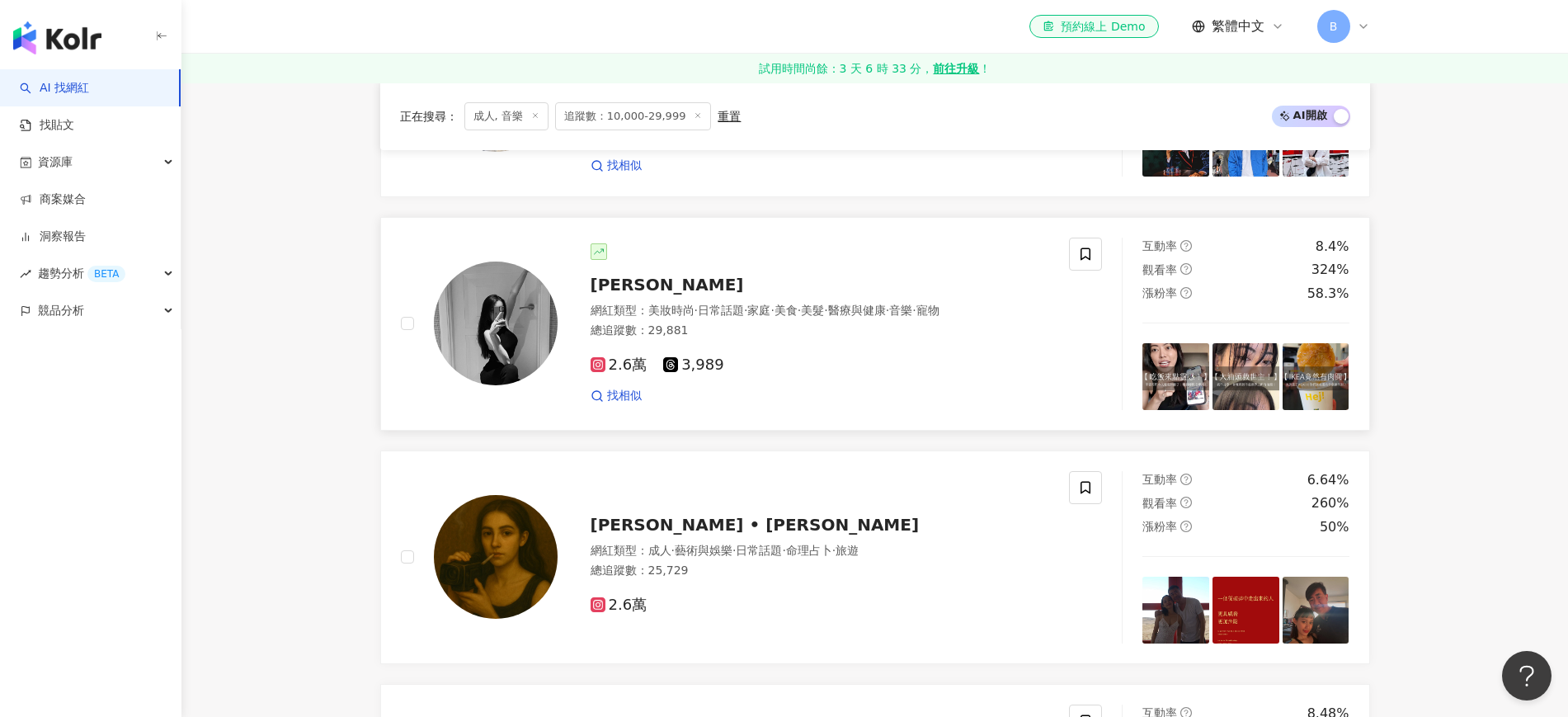
click at [627, 294] on span "陳綾 Celine" at bounding box center [667, 285] width 153 height 20
click at [158, 38] on icon "button" at bounding box center [161, 36] width 13 height 13
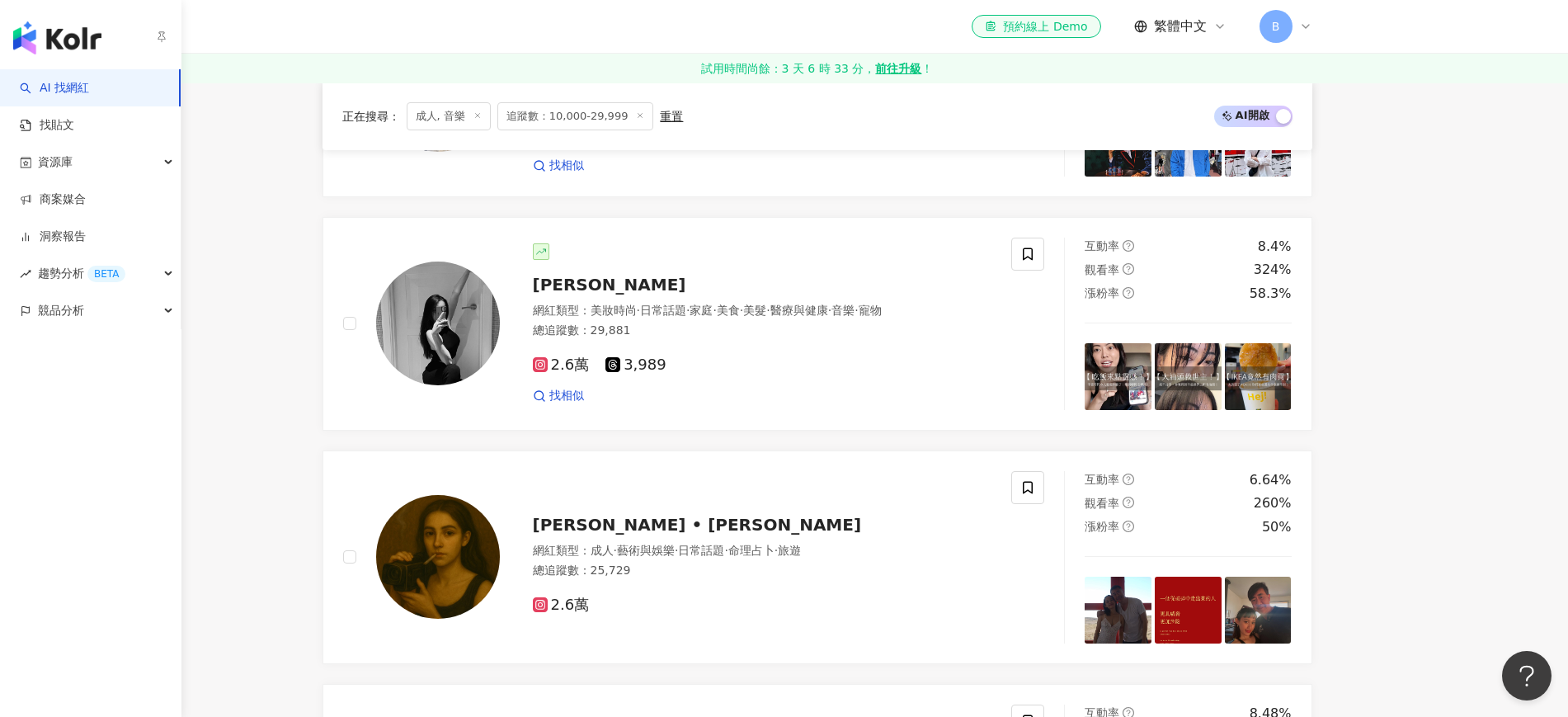
click at [26, 42] on img "button" at bounding box center [57, 38] width 89 height 33
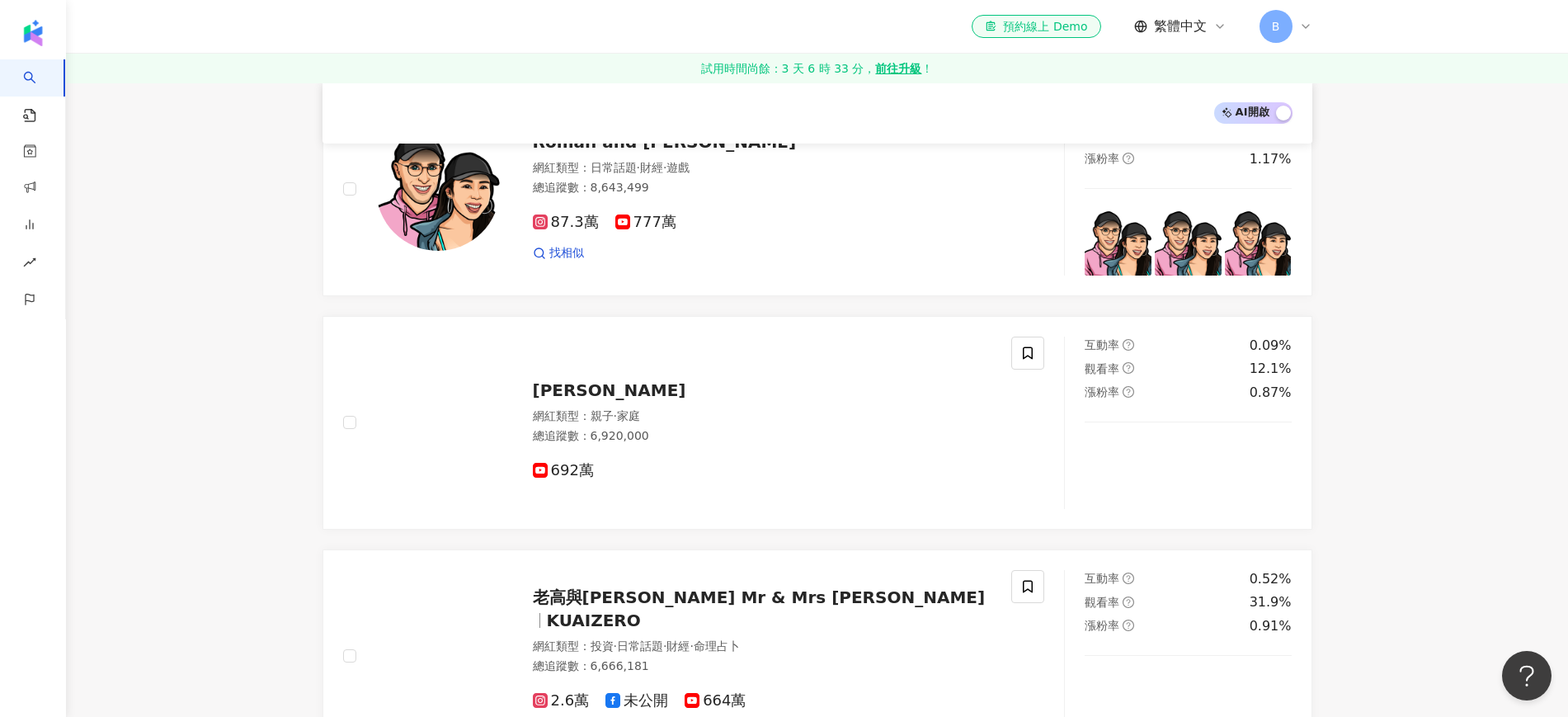
scroll to position [1753, 0]
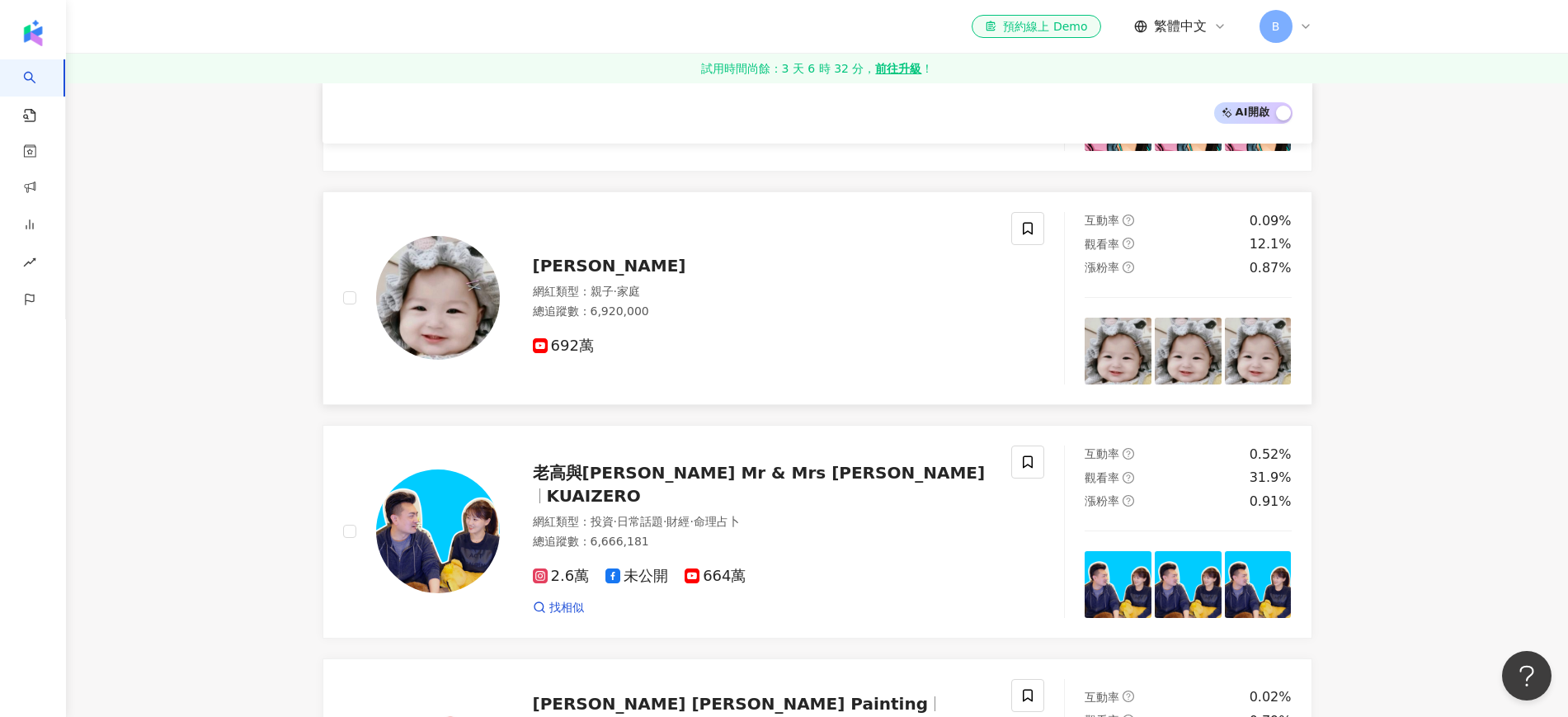
click at [592, 263] on span "Dudu Xiaokanai" at bounding box center [609, 266] width 153 height 20
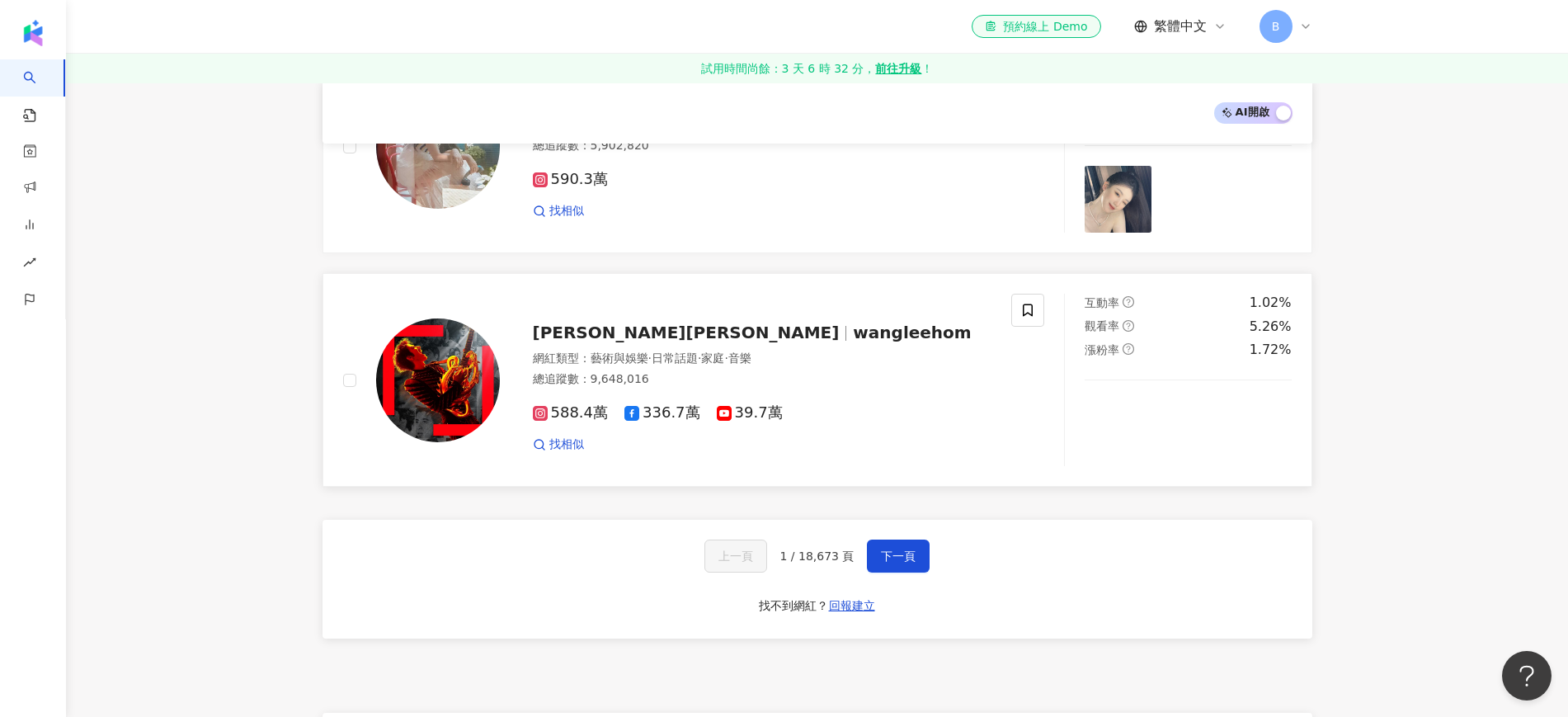
scroll to position [2681, 0]
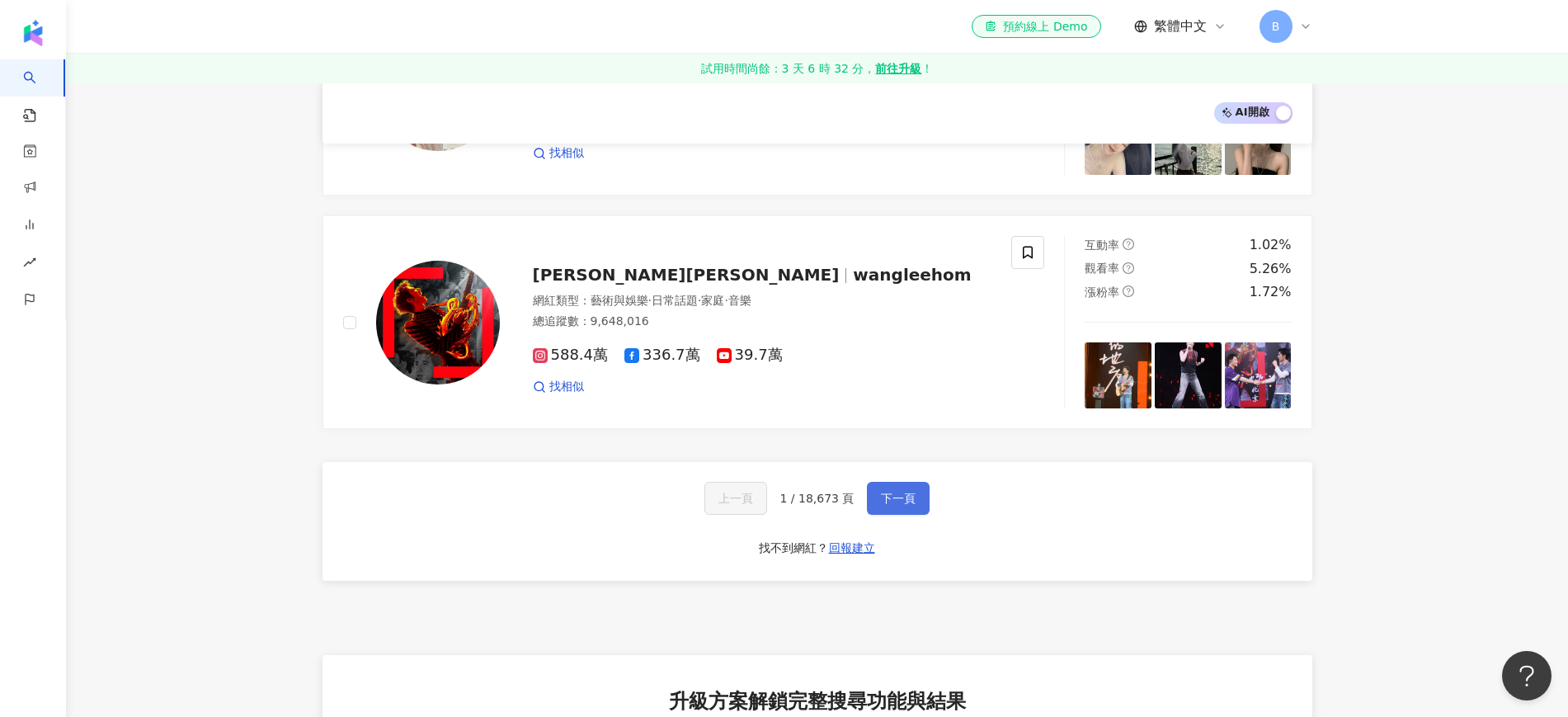
click at [891, 491] on span "下一頁" at bounding box center [898, 498] width 35 height 13
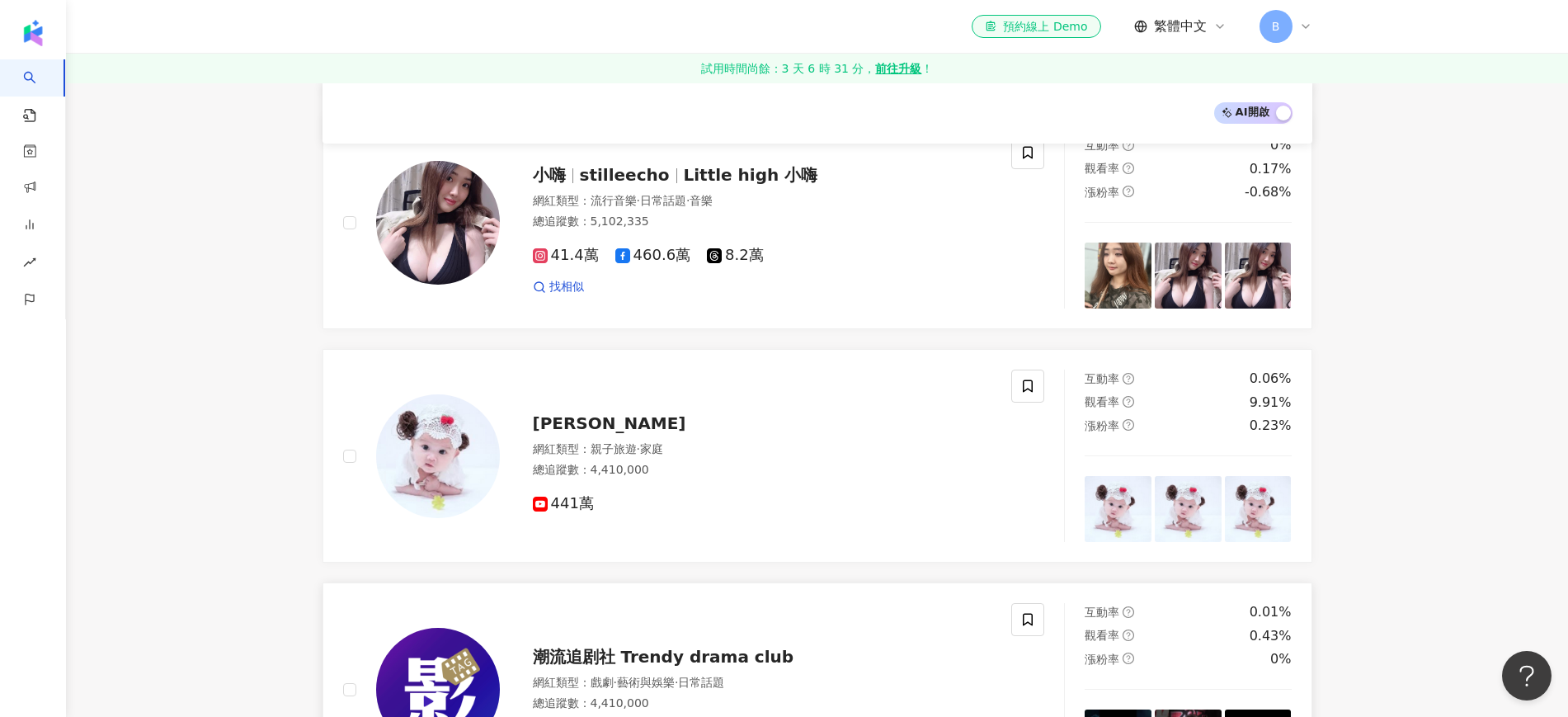
scroll to position [2314, 0]
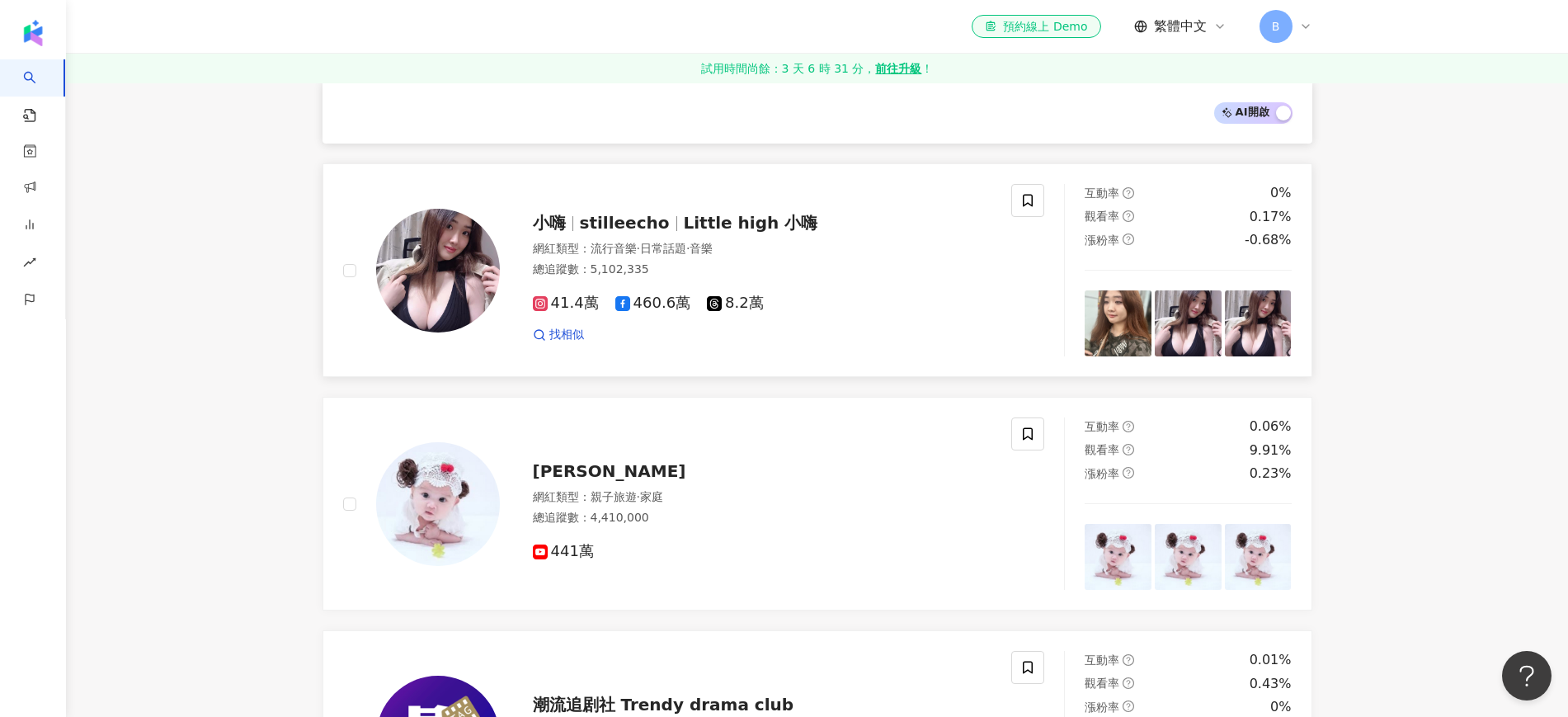
click at [698, 213] on span "Little high 小嗨" at bounding box center [751, 223] width 134 height 20
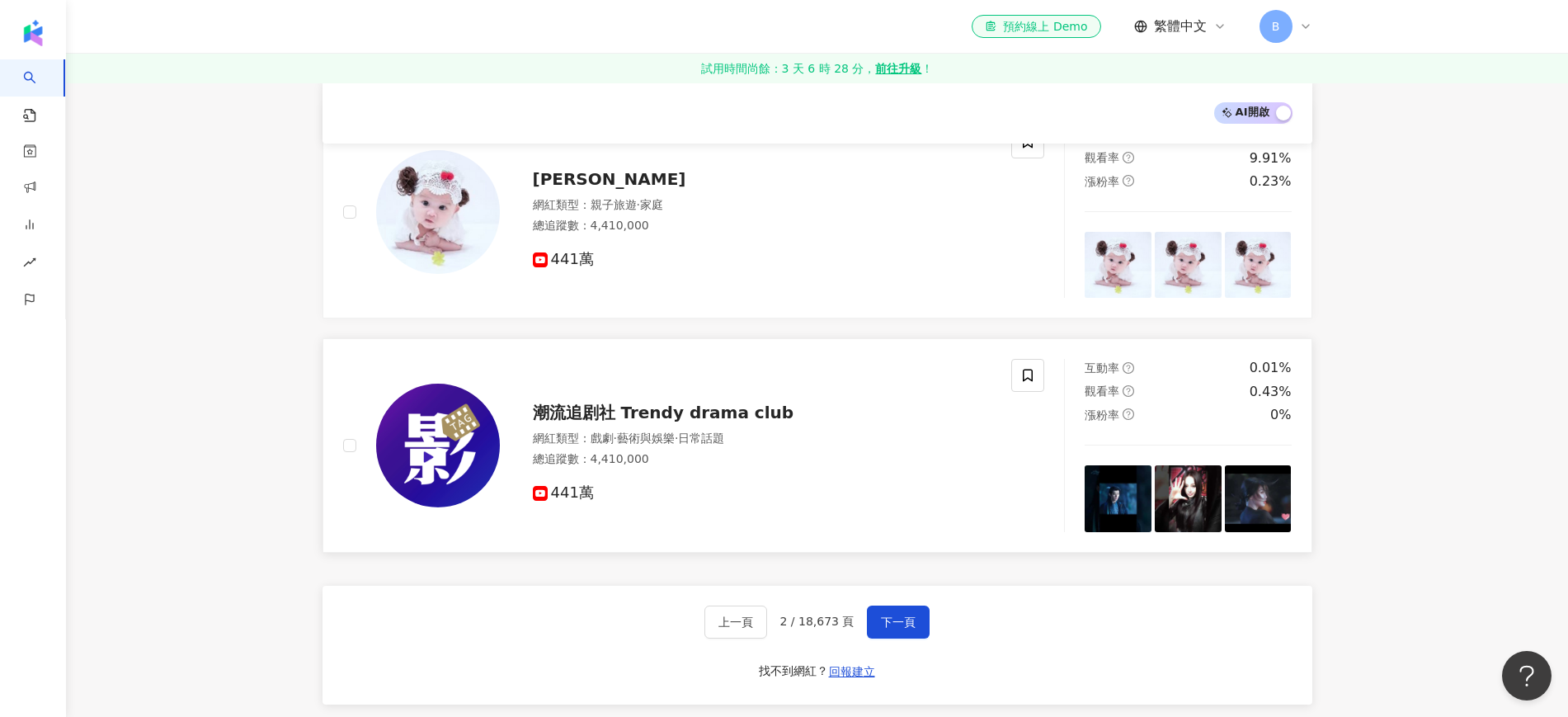
scroll to position [2727, 0]
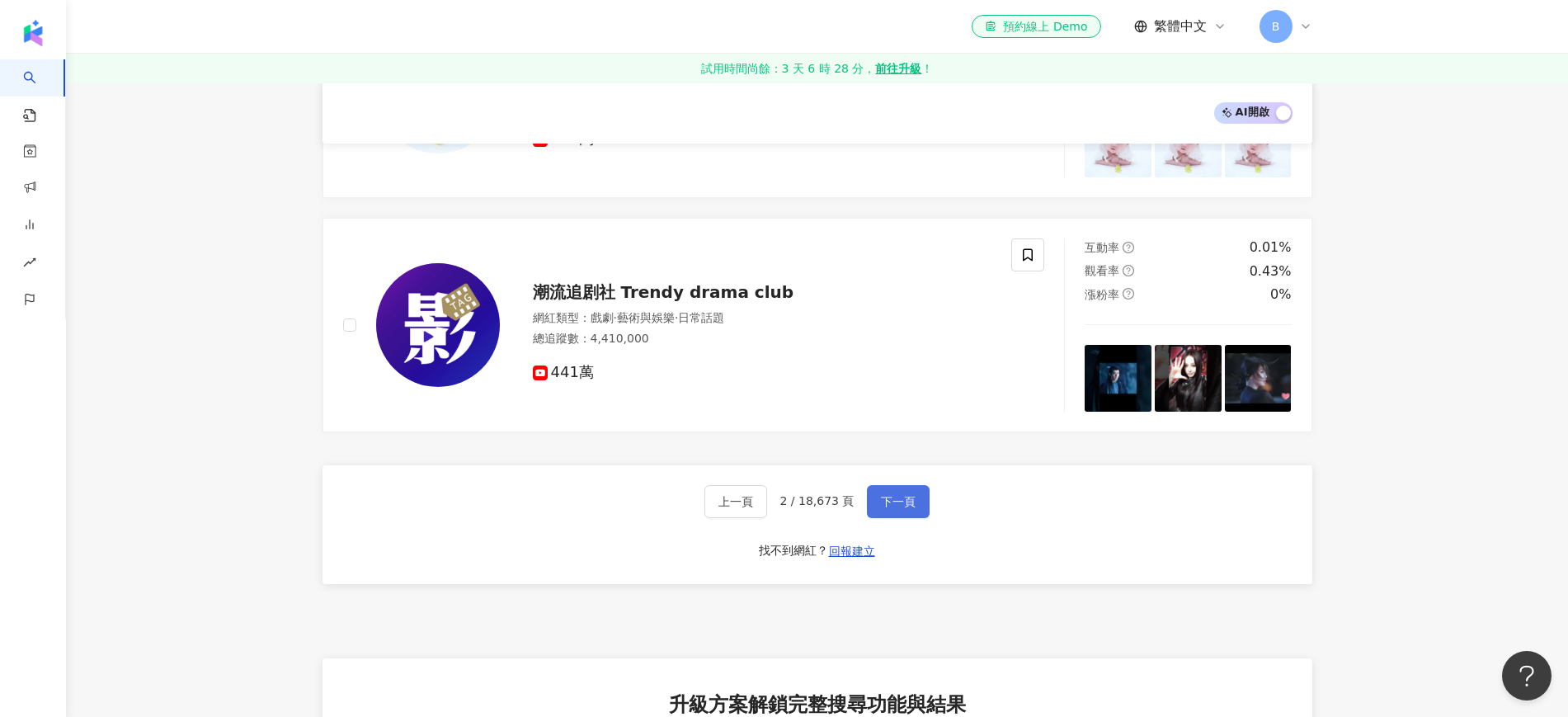
click at [902, 495] on span "下一頁" at bounding box center [898, 501] width 35 height 13
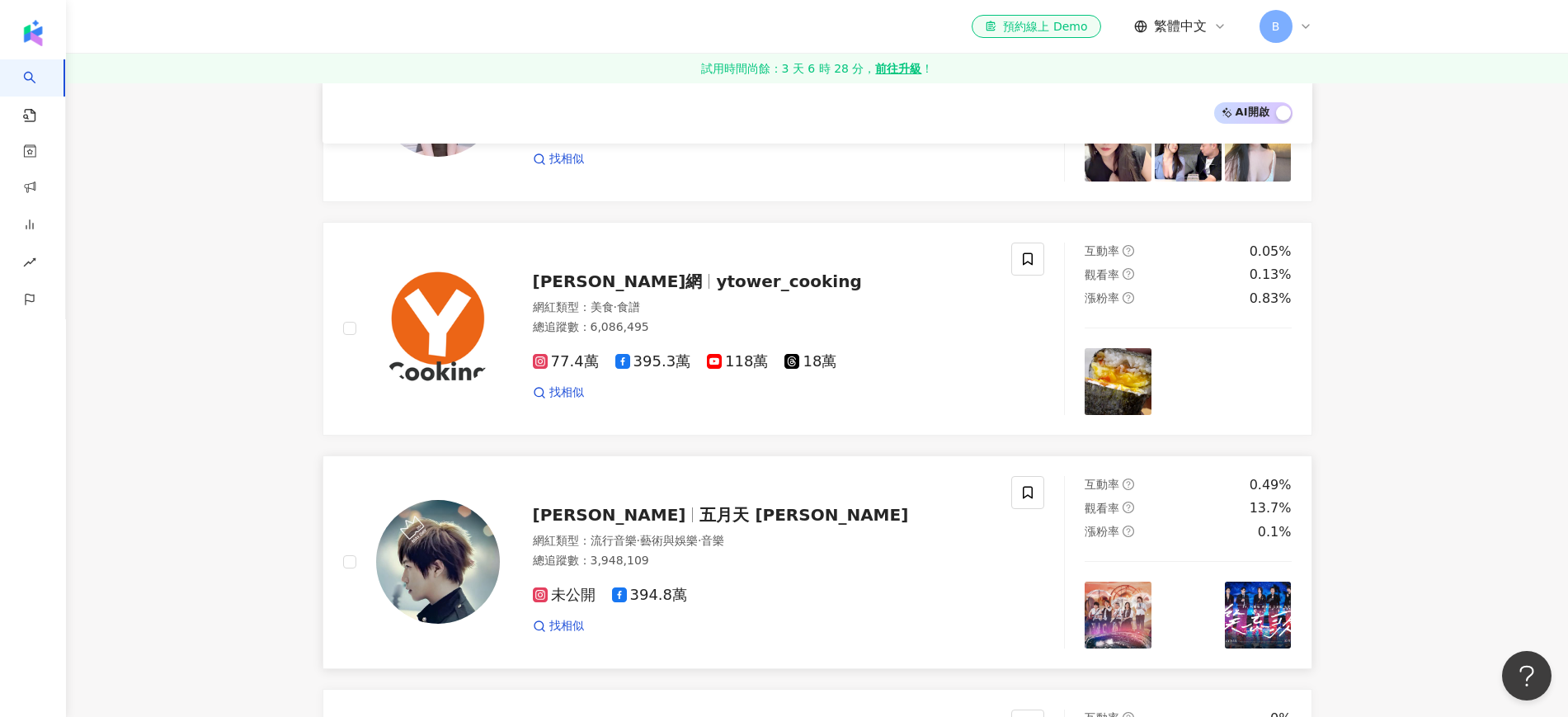
scroll to position [1754, 0]
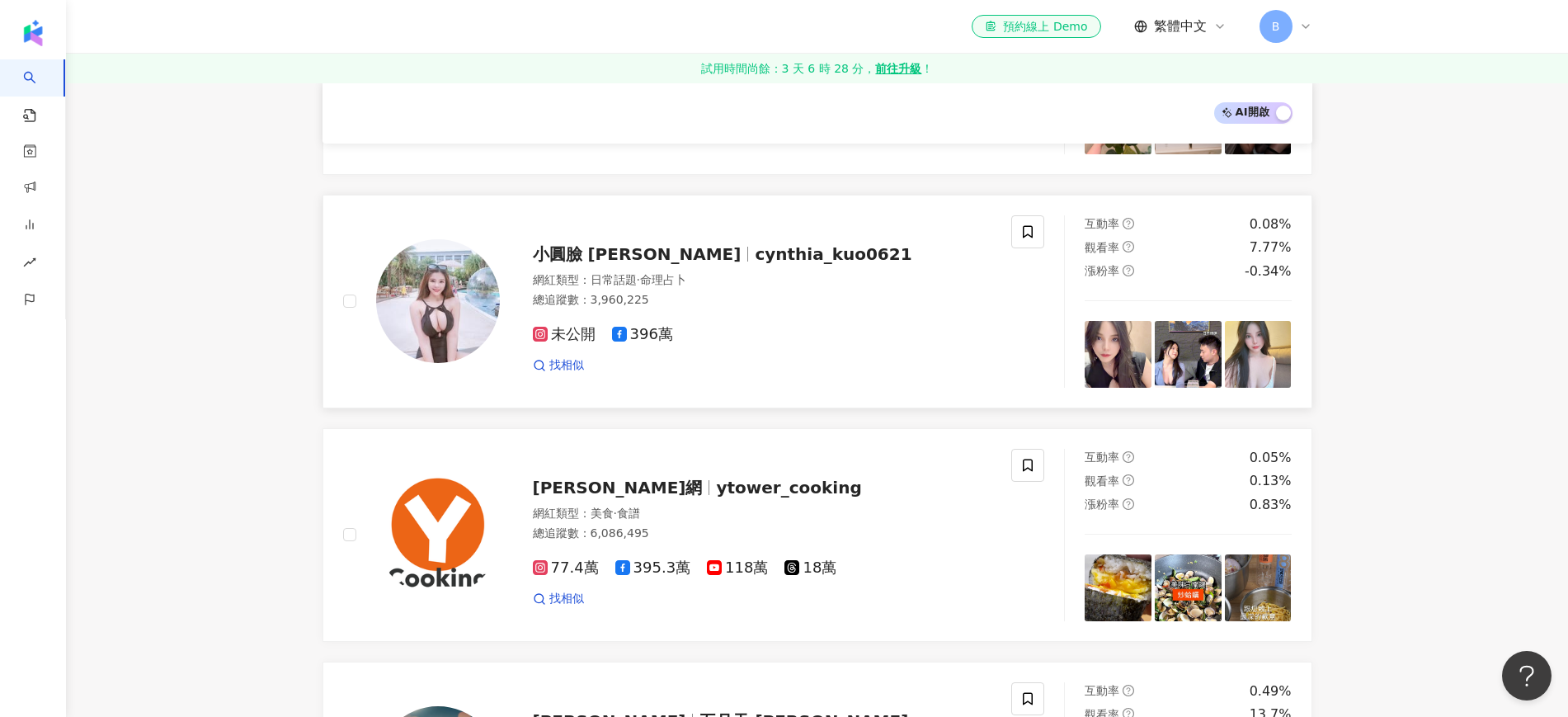
click at [754, 246] on span "cynthia_kuo0621" at bounding box center [832, 254] width 157 height 20
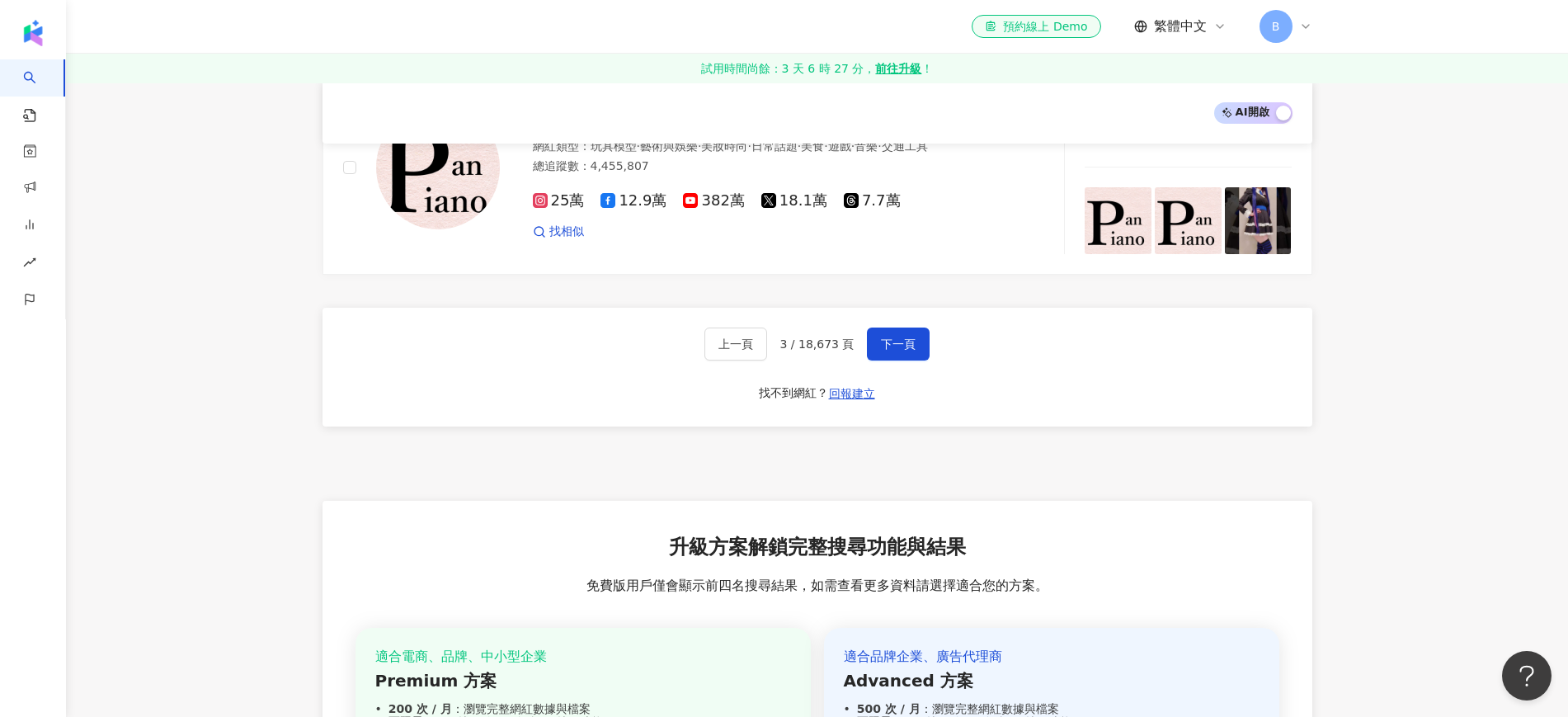
scroll to position [2992, 0]
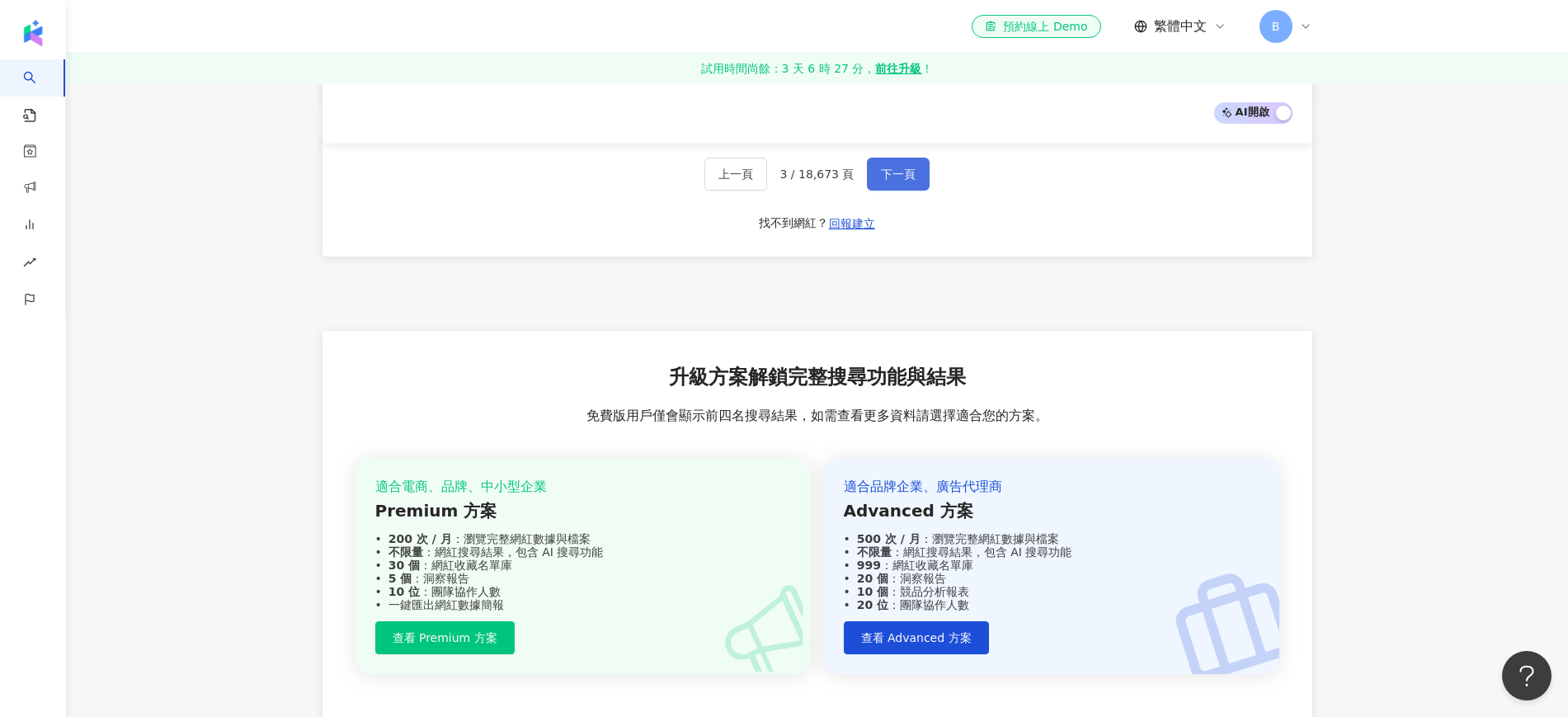
click at [883, 183] on button "下一頁" at bounding box center [899, 174] width 63 height 33
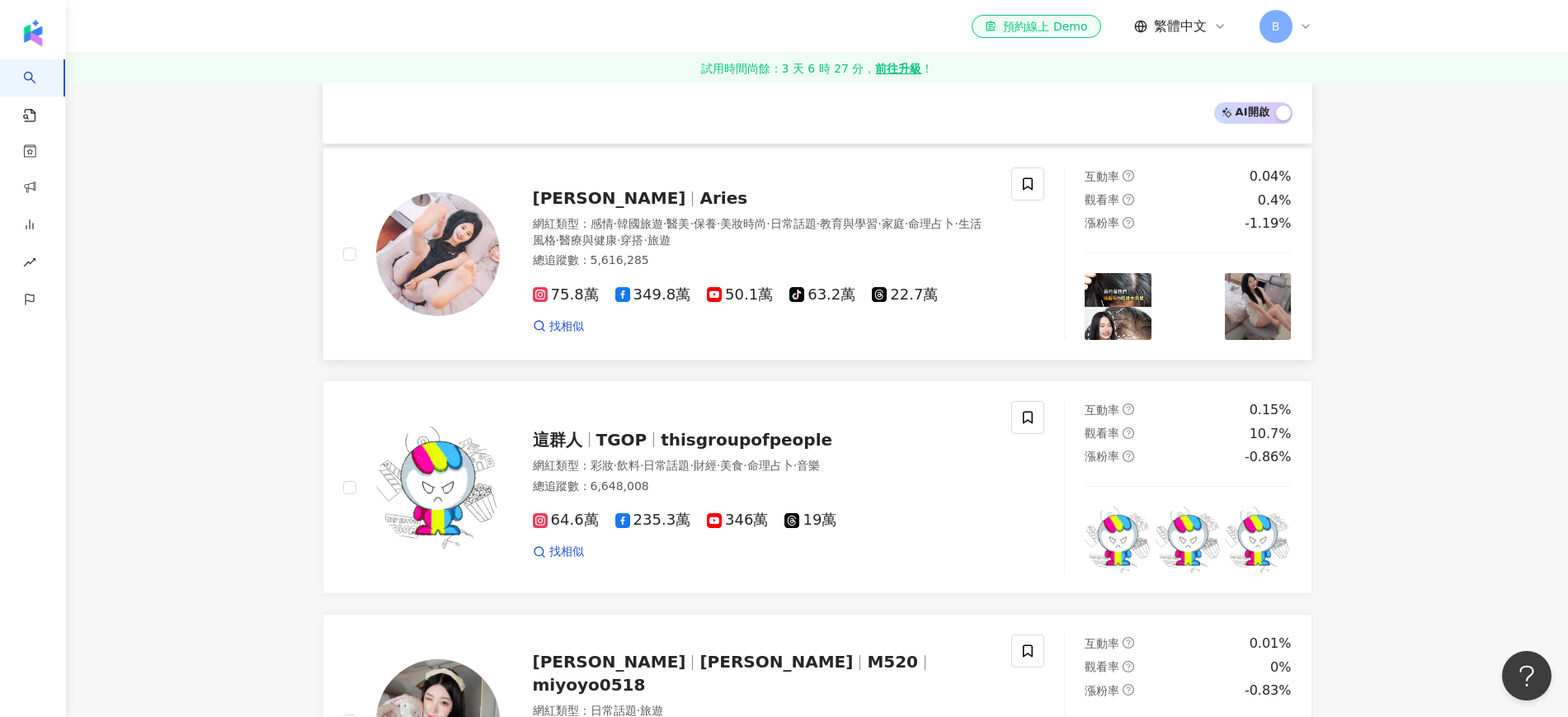
scroll to position [2163, 0]
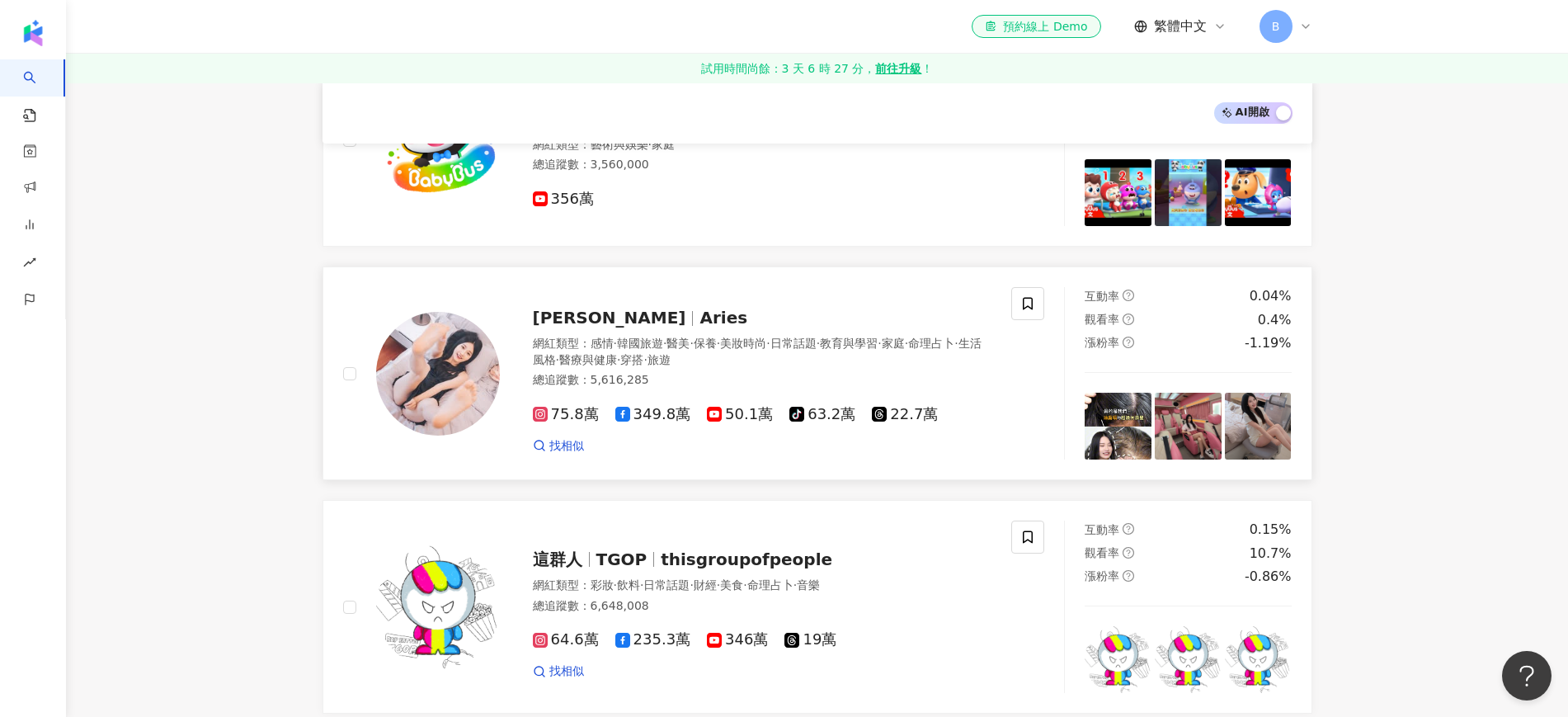
click at [700, 308] on span "Aries" at bounding box center [723, 318] width 47 height 20
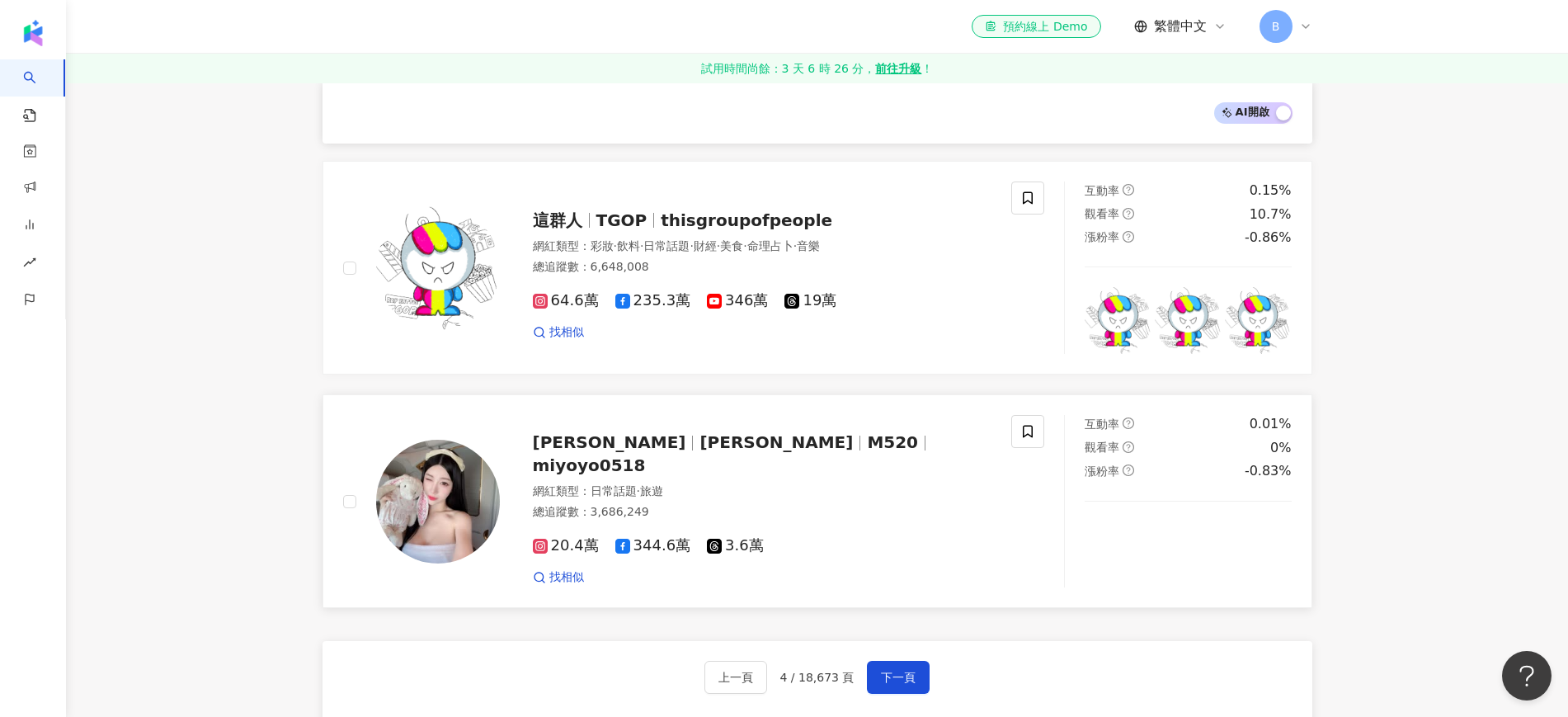
scroll to position [2678, 0]
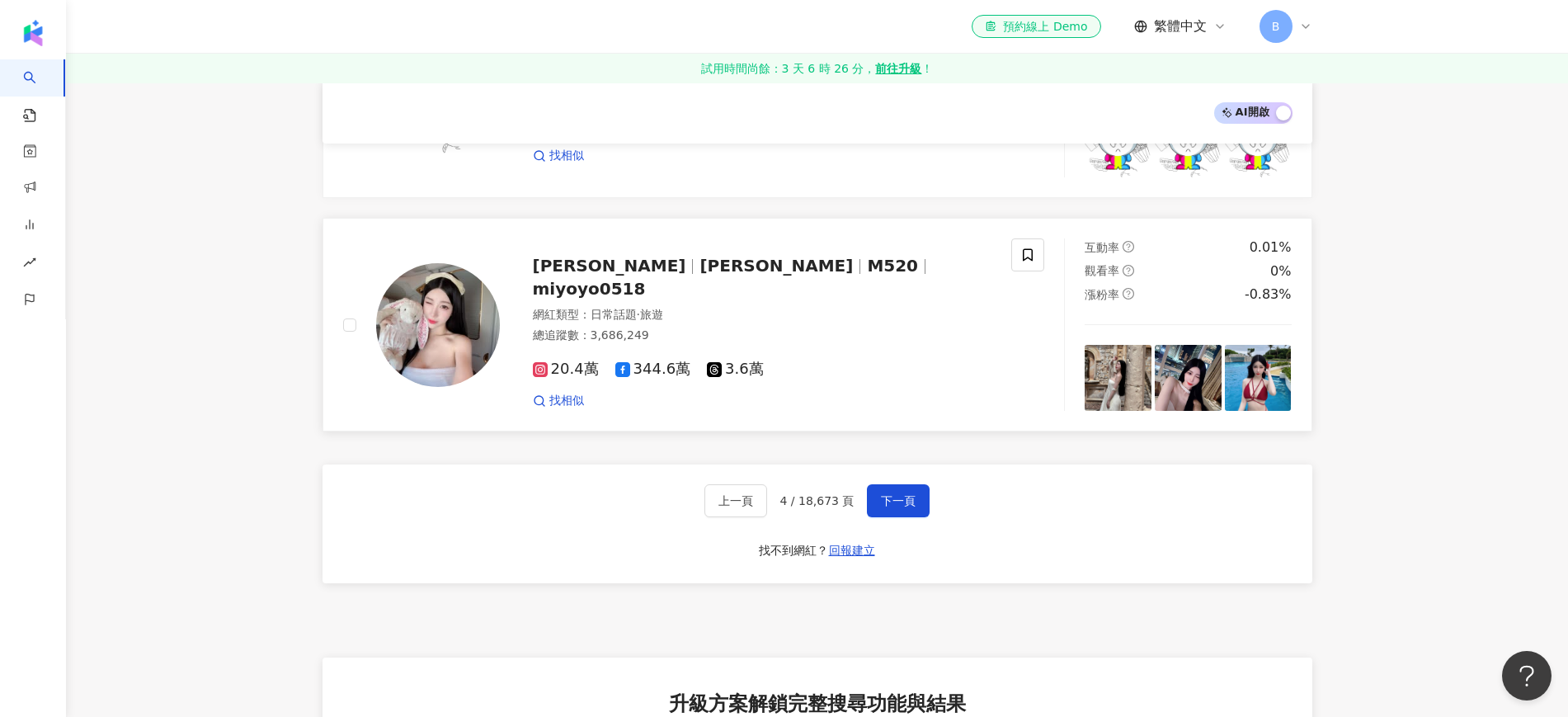
click at [867, 258] on span "M520" at bounding box center [892, 266] width 51 height 20
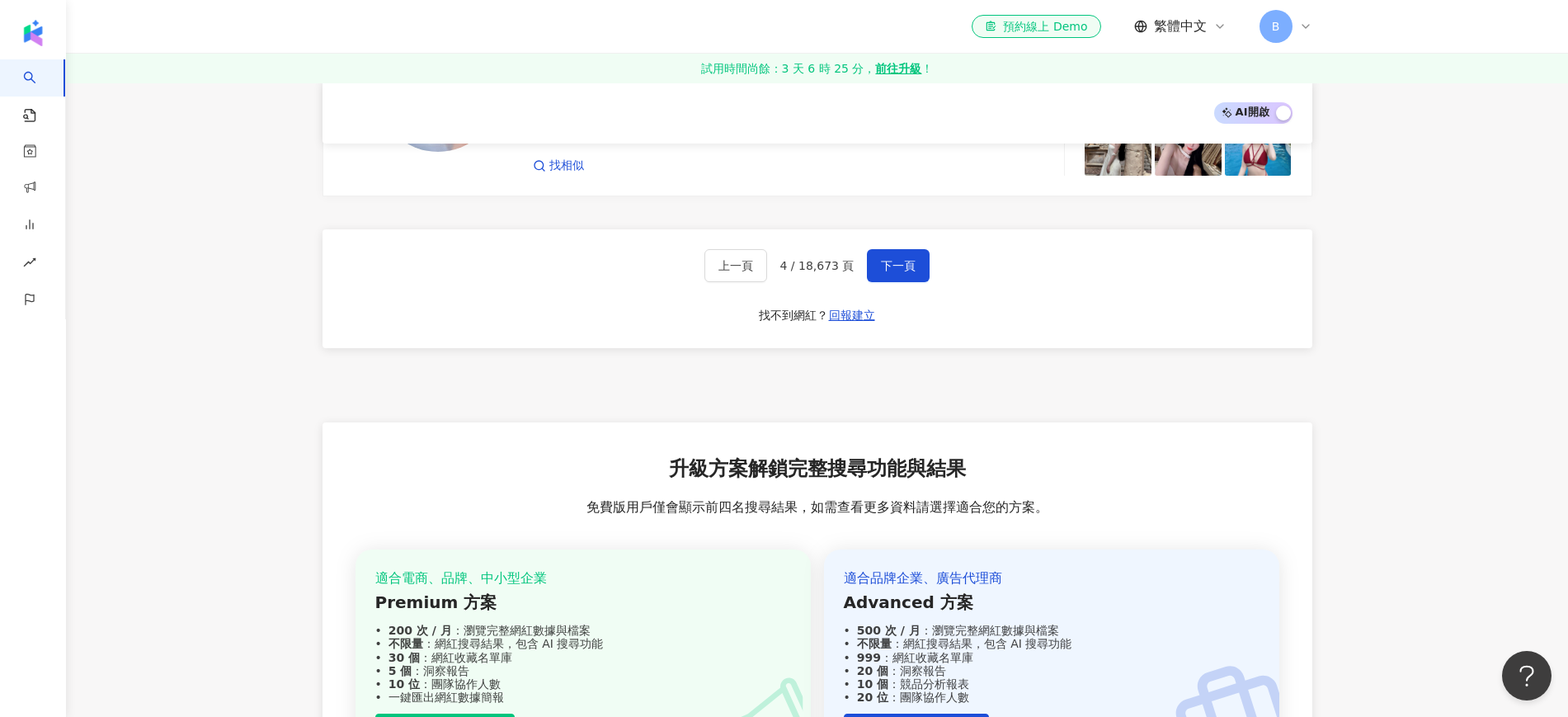
scroll to position [2782, 0]
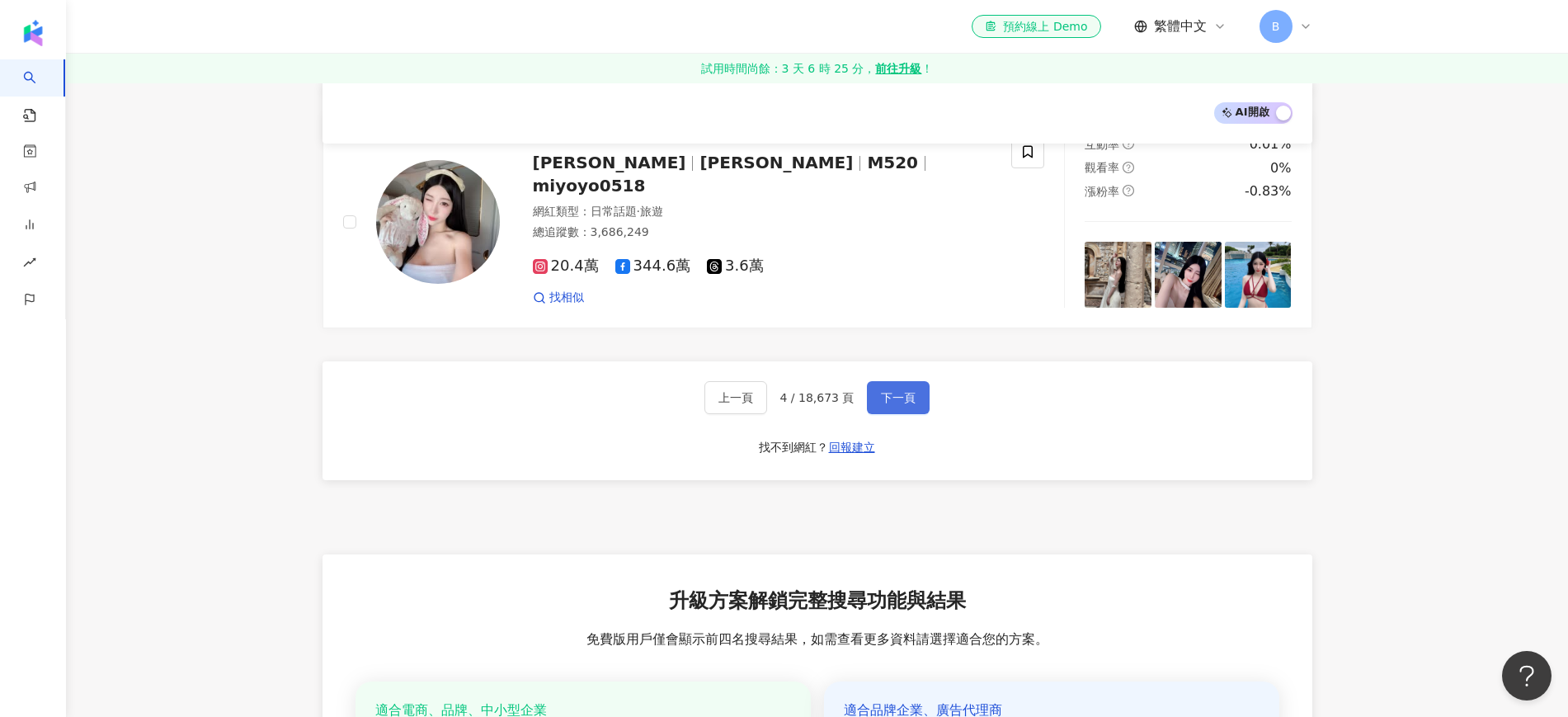
click at [905, 391] on span "下一頁" at bounding box center [898, 397] width 35 height 13
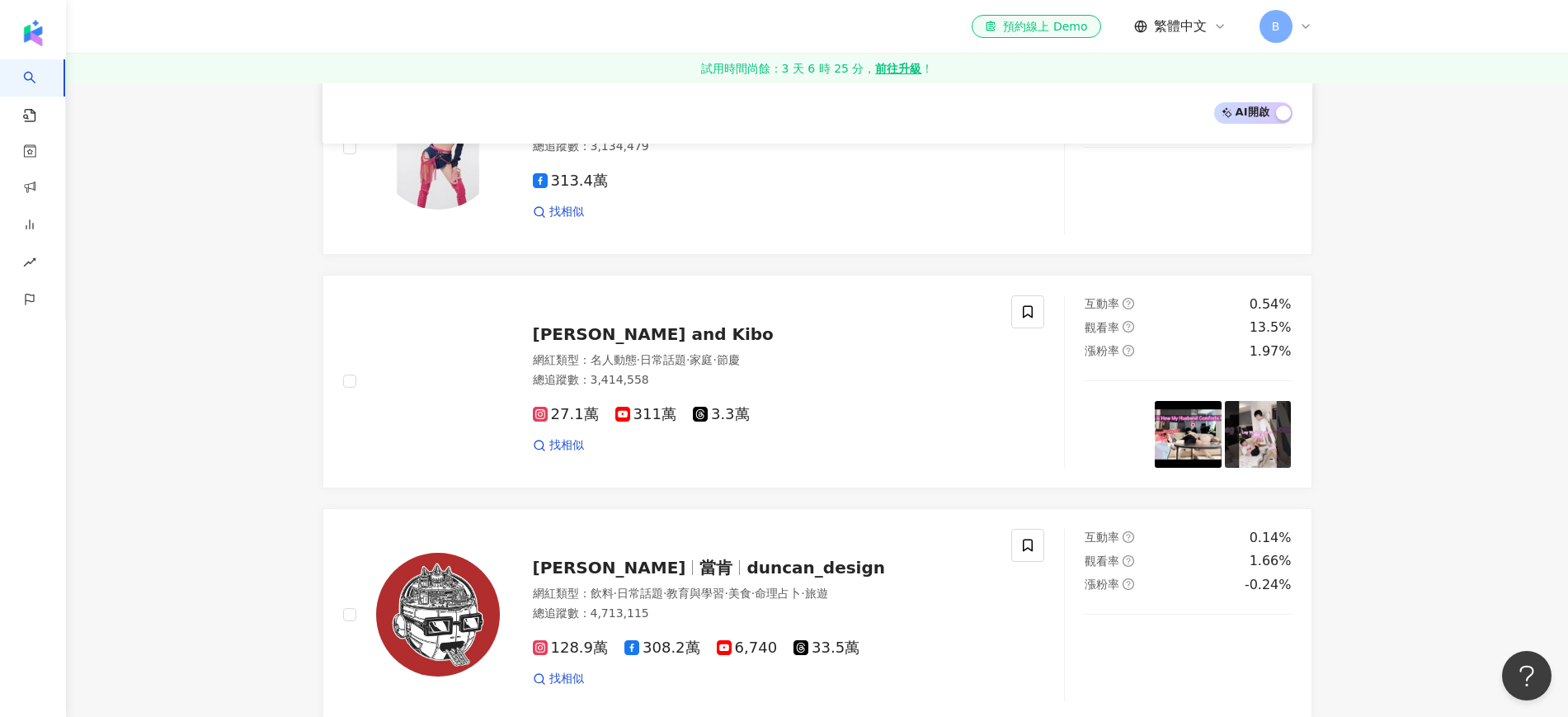
scroll to position [2557, 0]
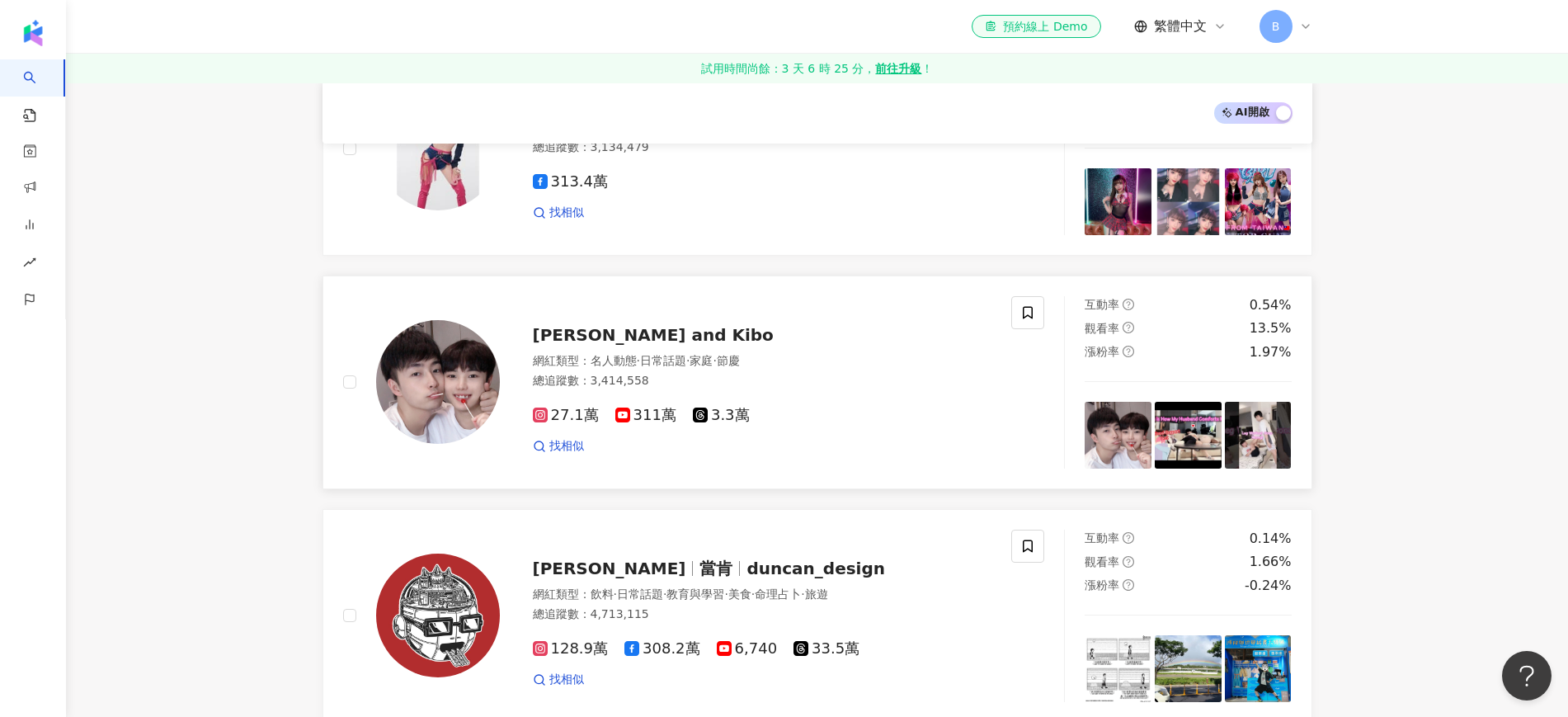
click at [602, 340] on span "Lucas and Kibo" at bounding box center [652, 335] width 241 height 20
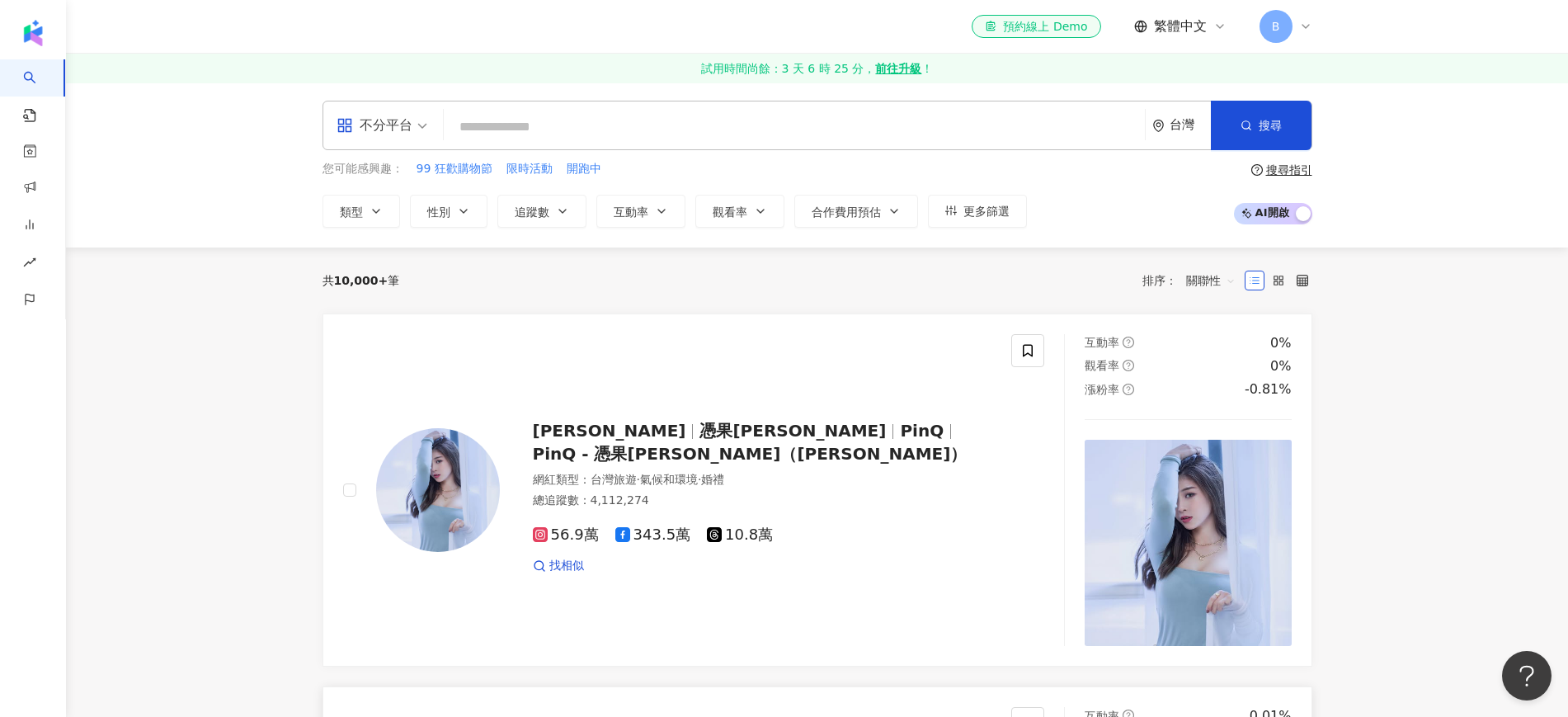
scroll to position [0, 0]
click at [805, 446] on span "PinQ - 憑果茱（邱靜誼）" at bounding box center [750, 456] width 435 height 20
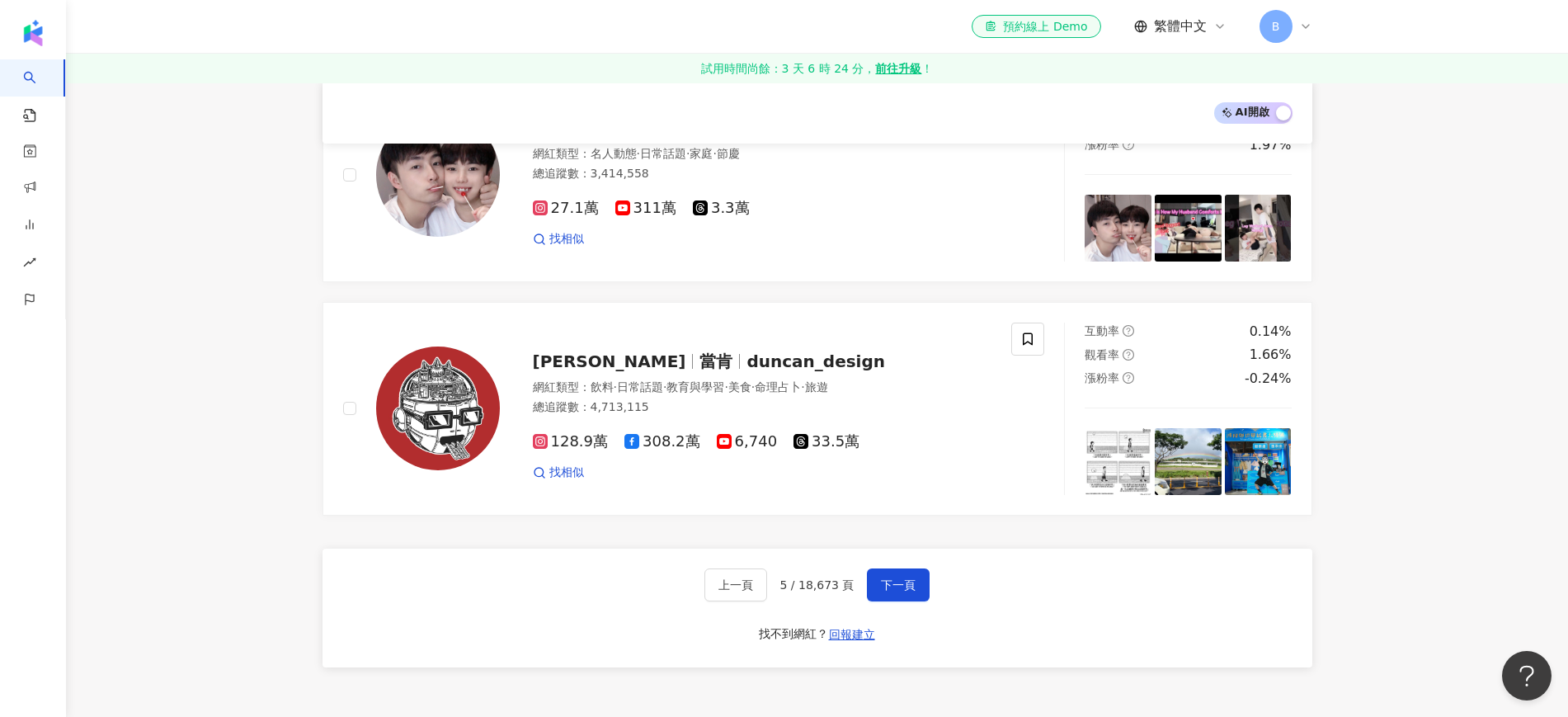
scroll to position [2882, 0]
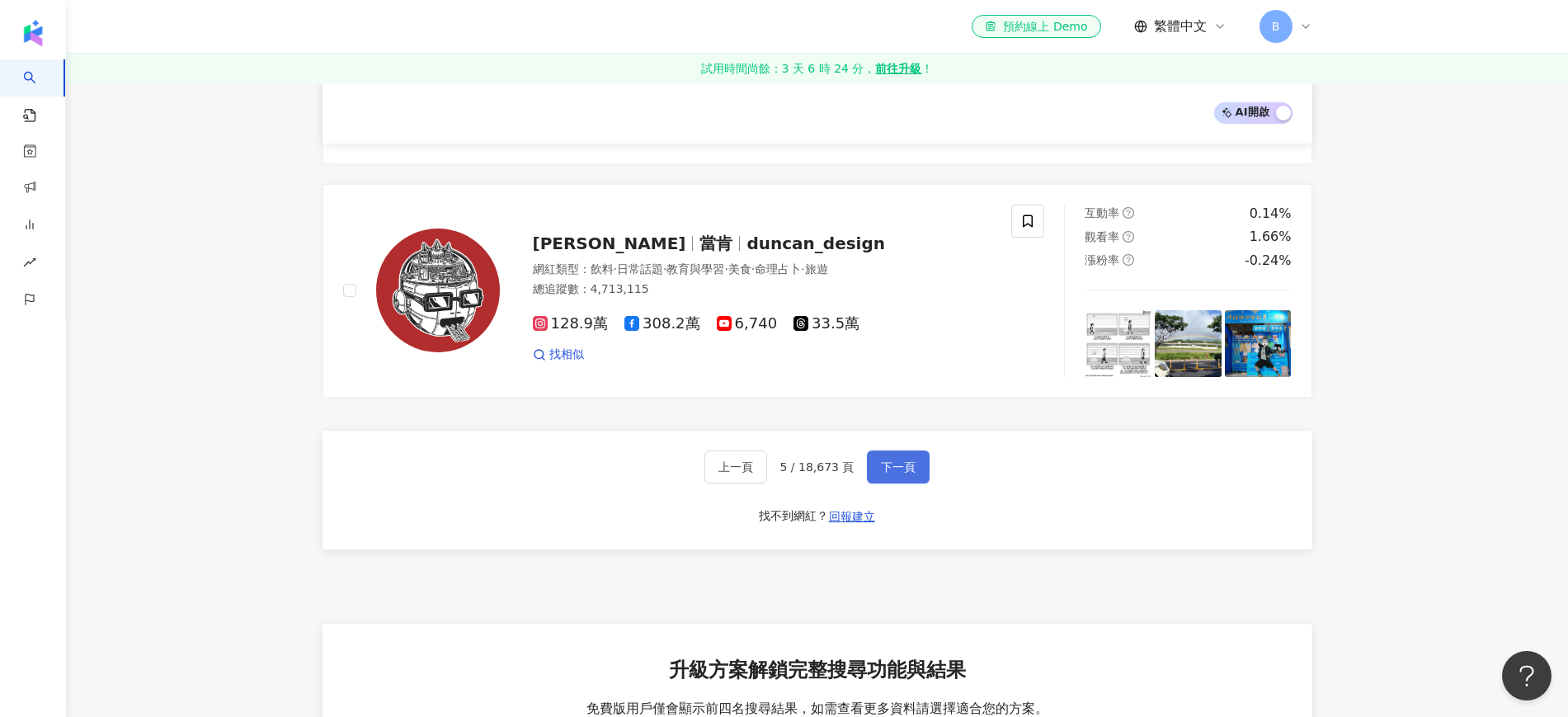
click at [891, 468] on span "下一頁" at bounding box center [898, 466] width 35 height 13
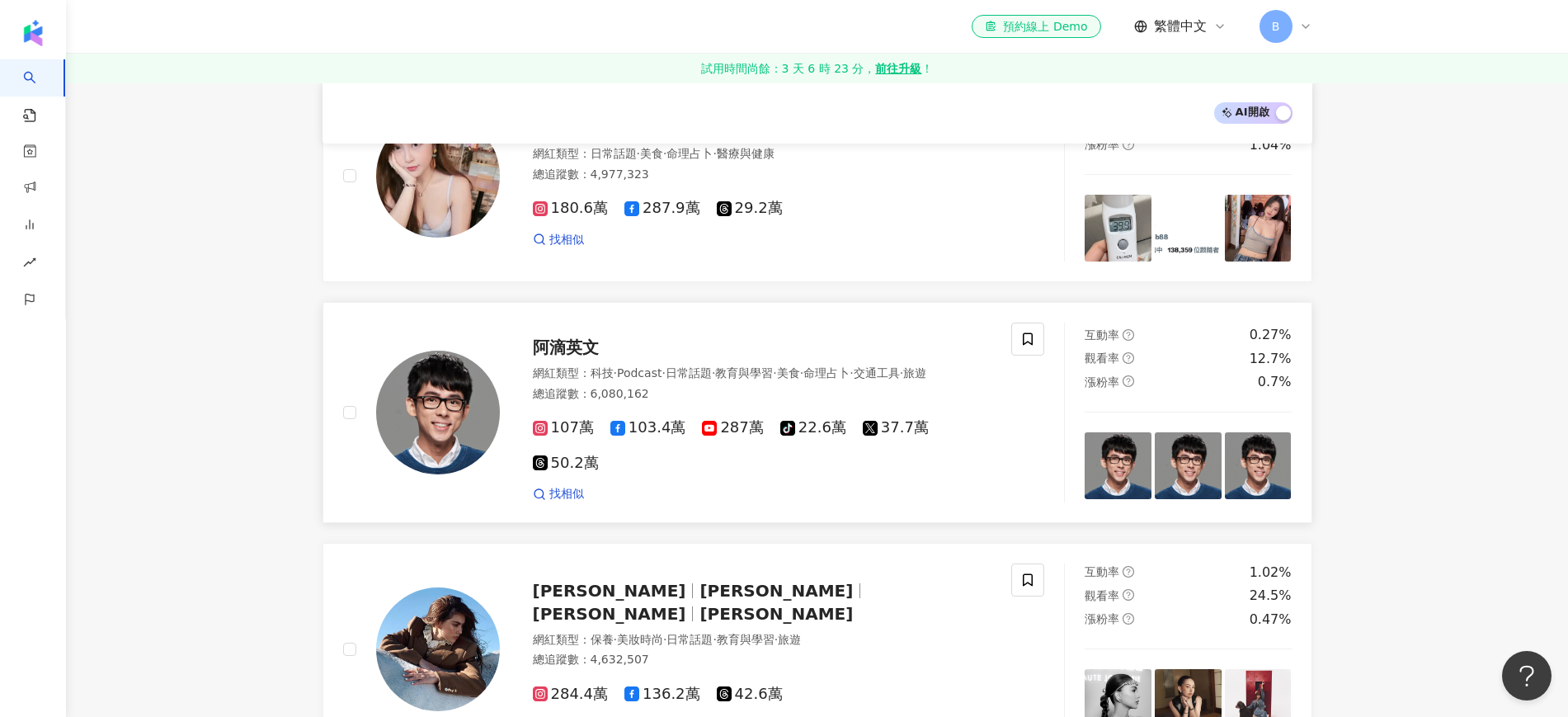
scroll to position [1788, 0]
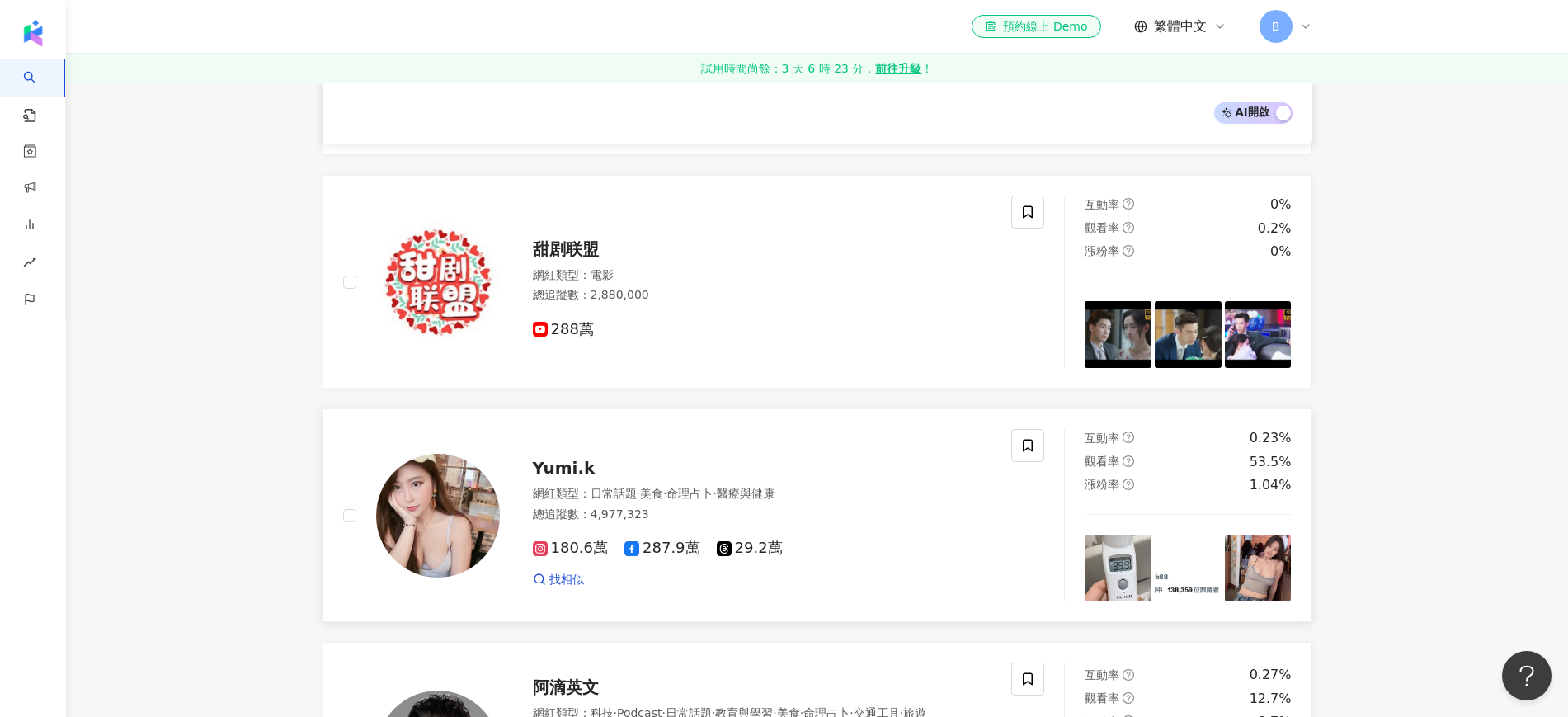
click at [564, 457] on span "Yumi.k" at bounding box center [564, 467] width 63 height 20
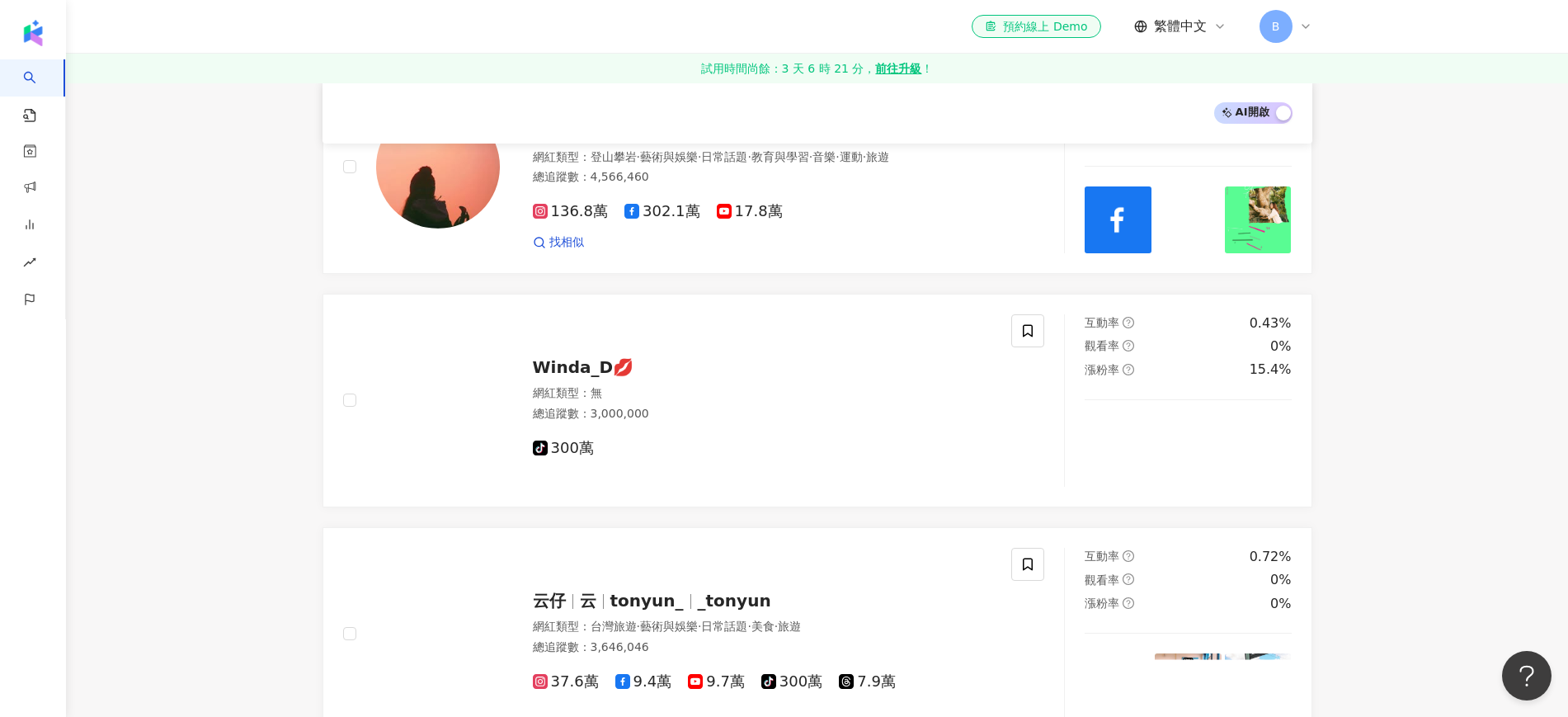
scroll to position [138, 0]
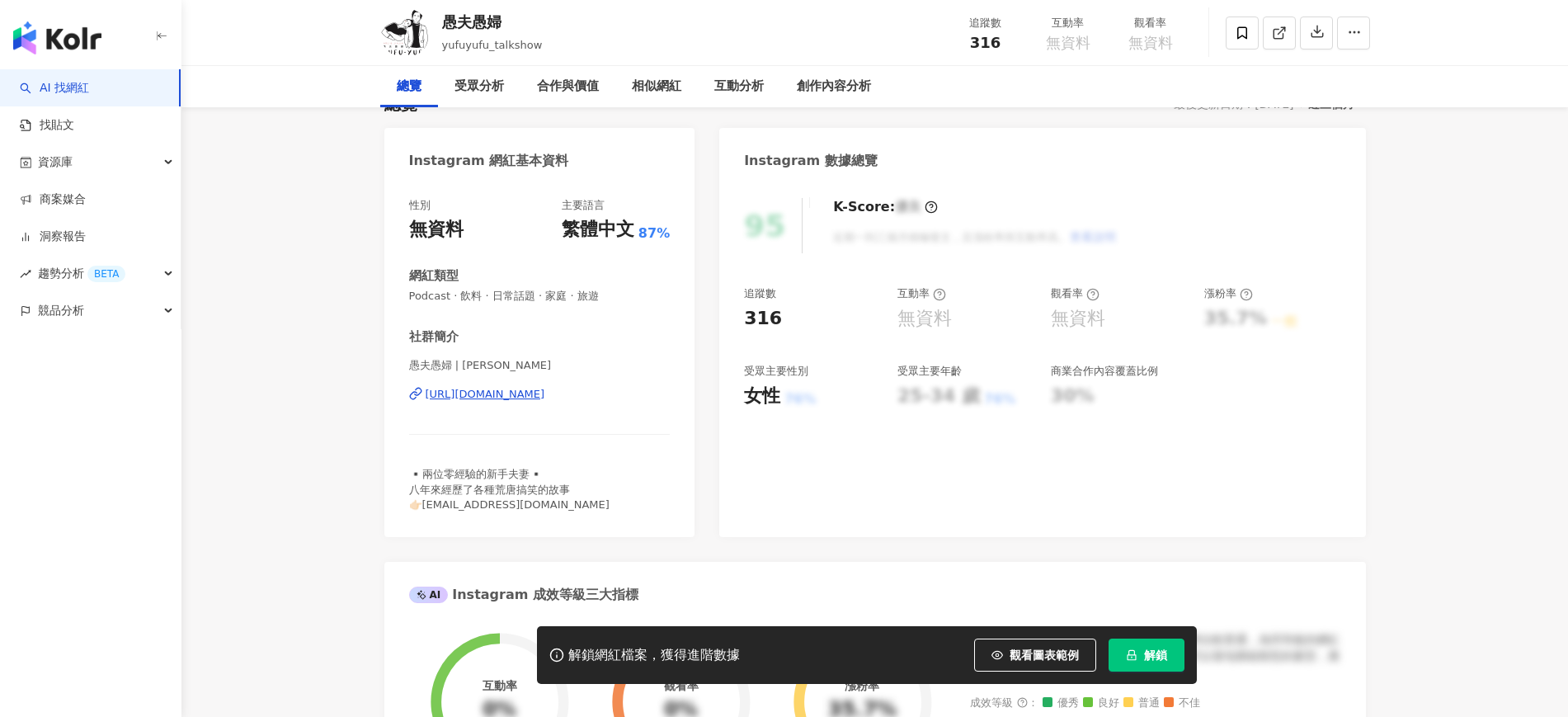
scroll to position [206, 0]
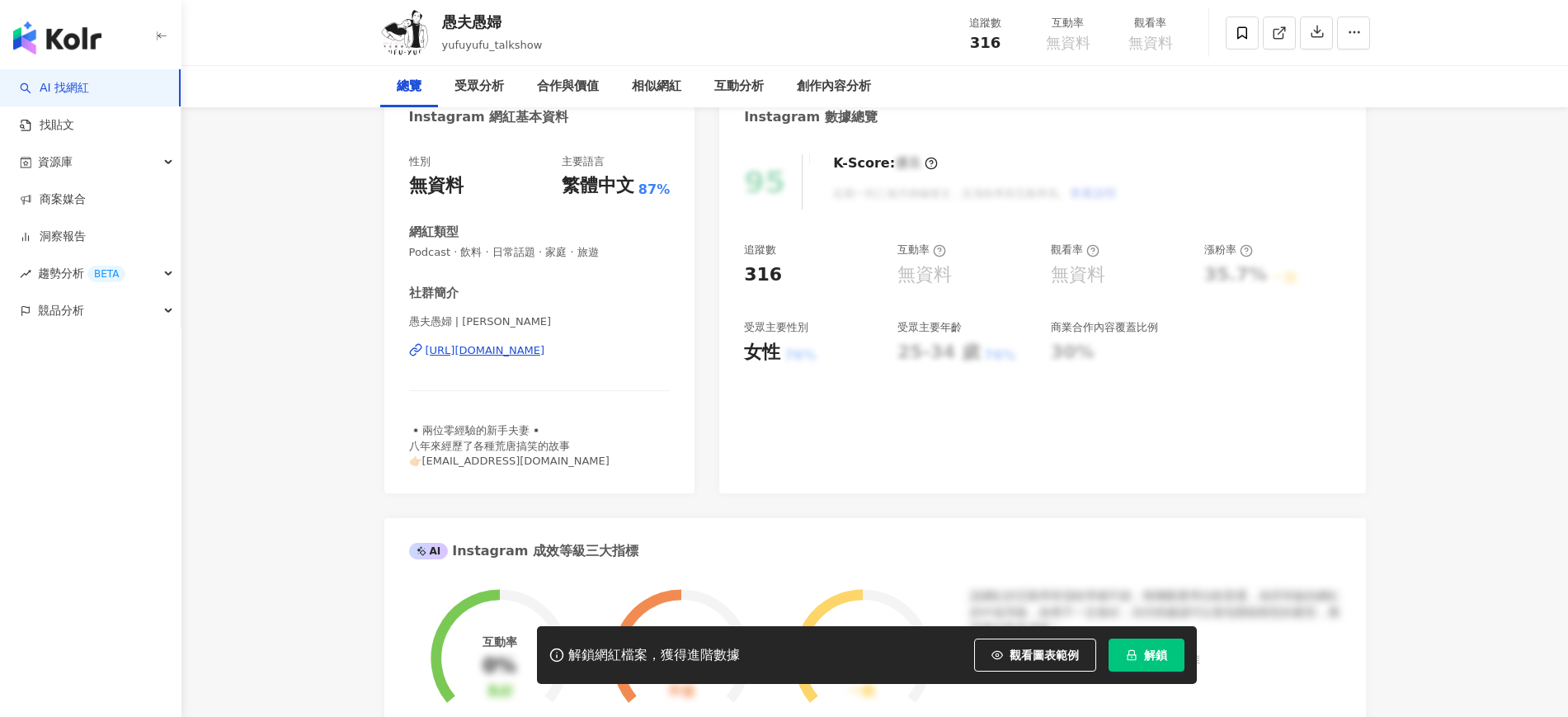
click at [545, 352] on div "https://www.instagram.com/yufuyufu_jiajia/" at bounding box center [486, 350] width 120 height 15
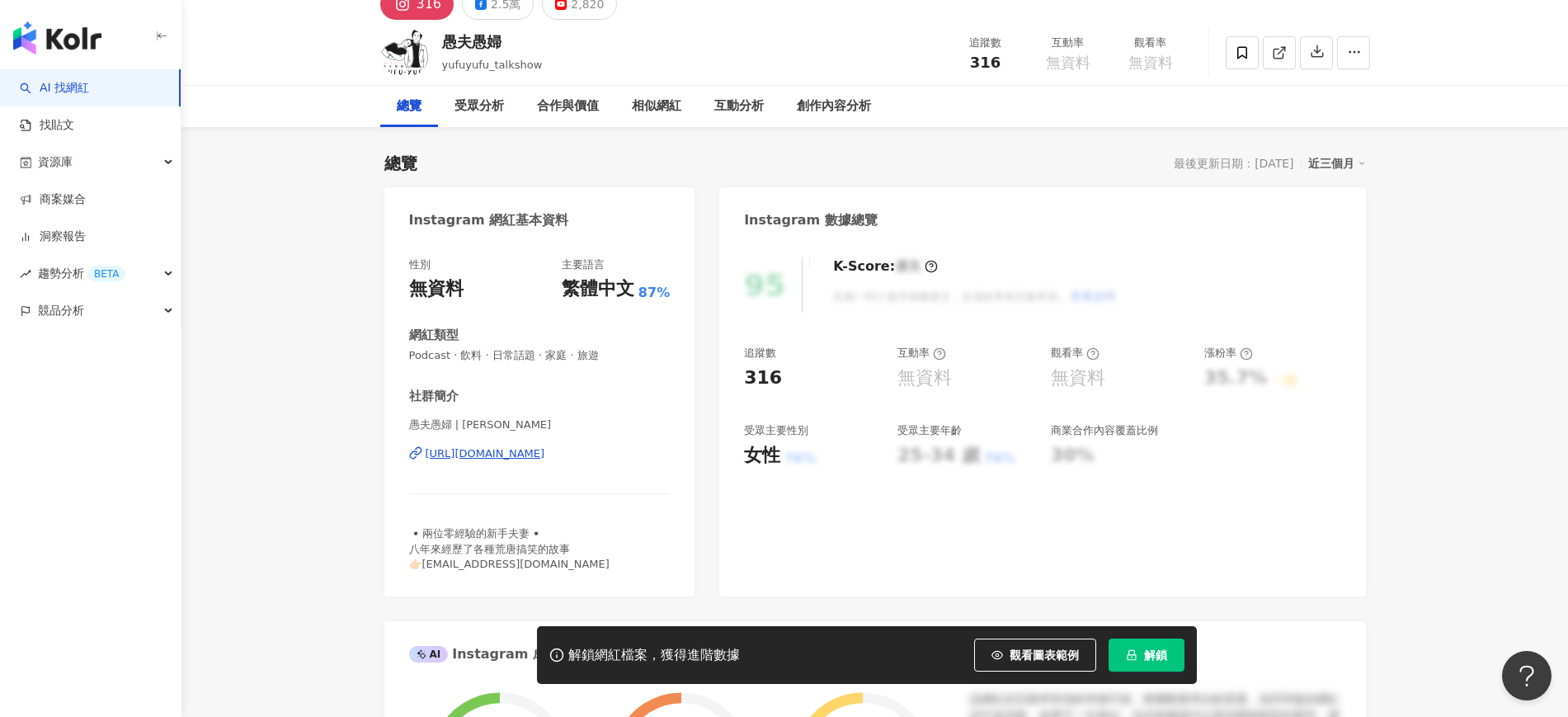
scroll to position [0, 0]
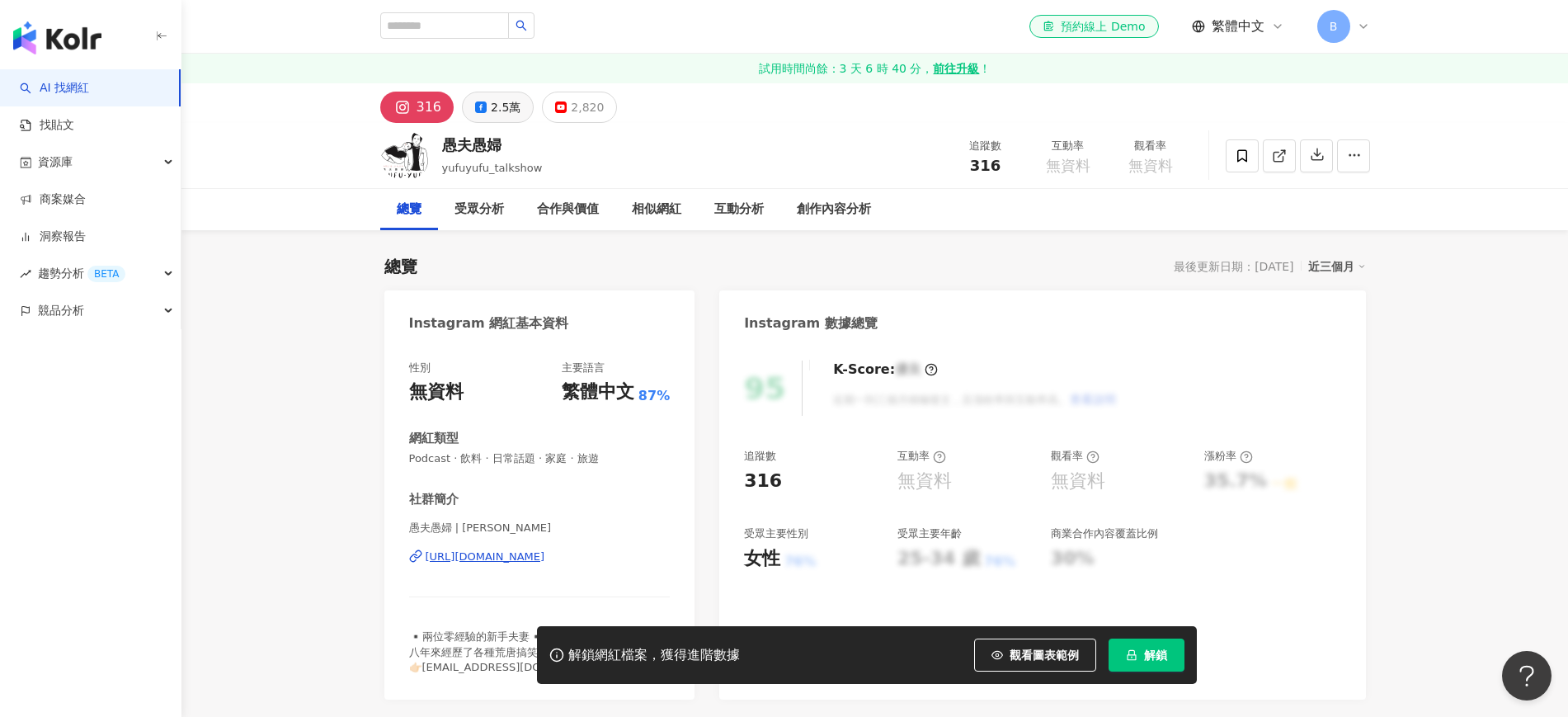
click at [515, 101] on div "2.5萬" at bounding box center [505, 107] width 30 height 23
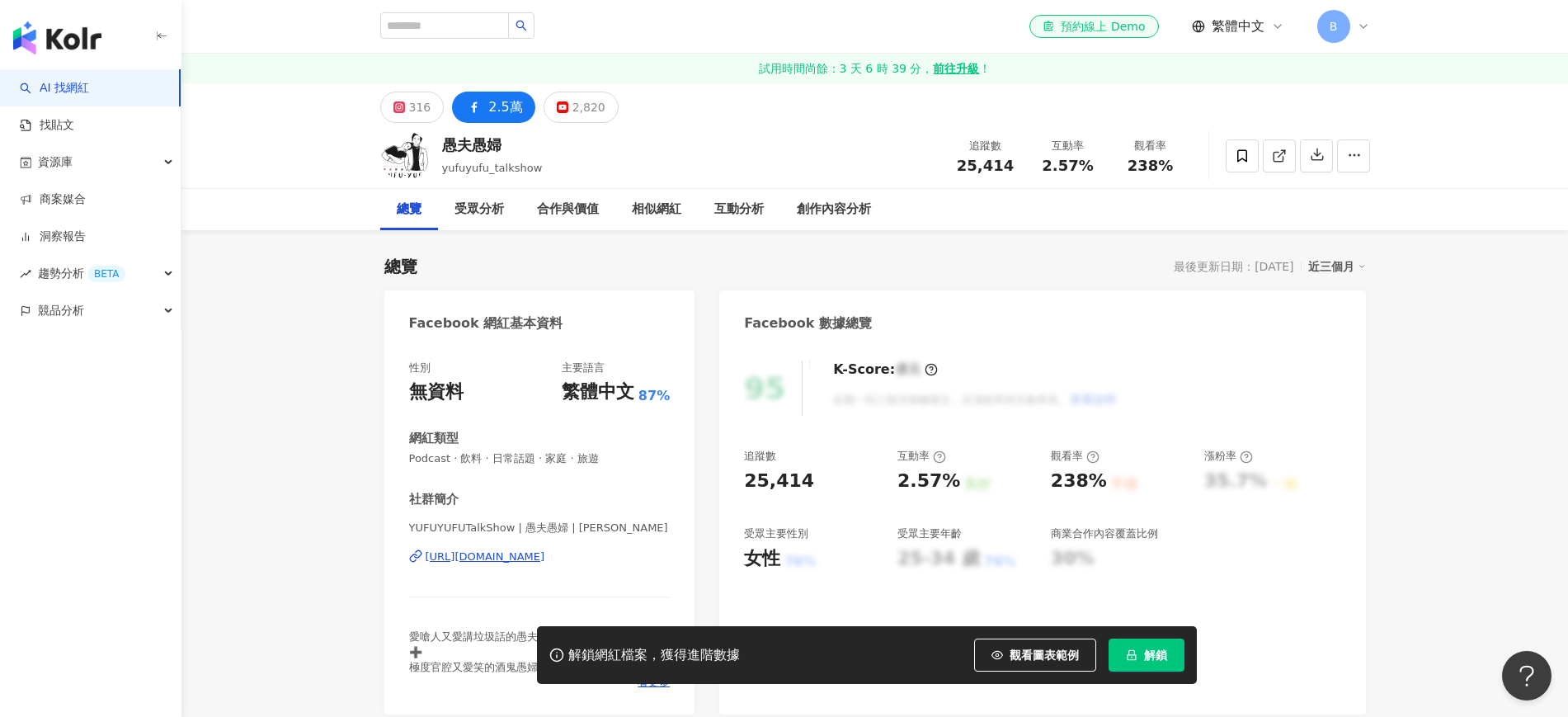
click at [545, 555] on div "https://www.facebook.com/595621387181456" at bounding box center [486, 557] width 120 height 15
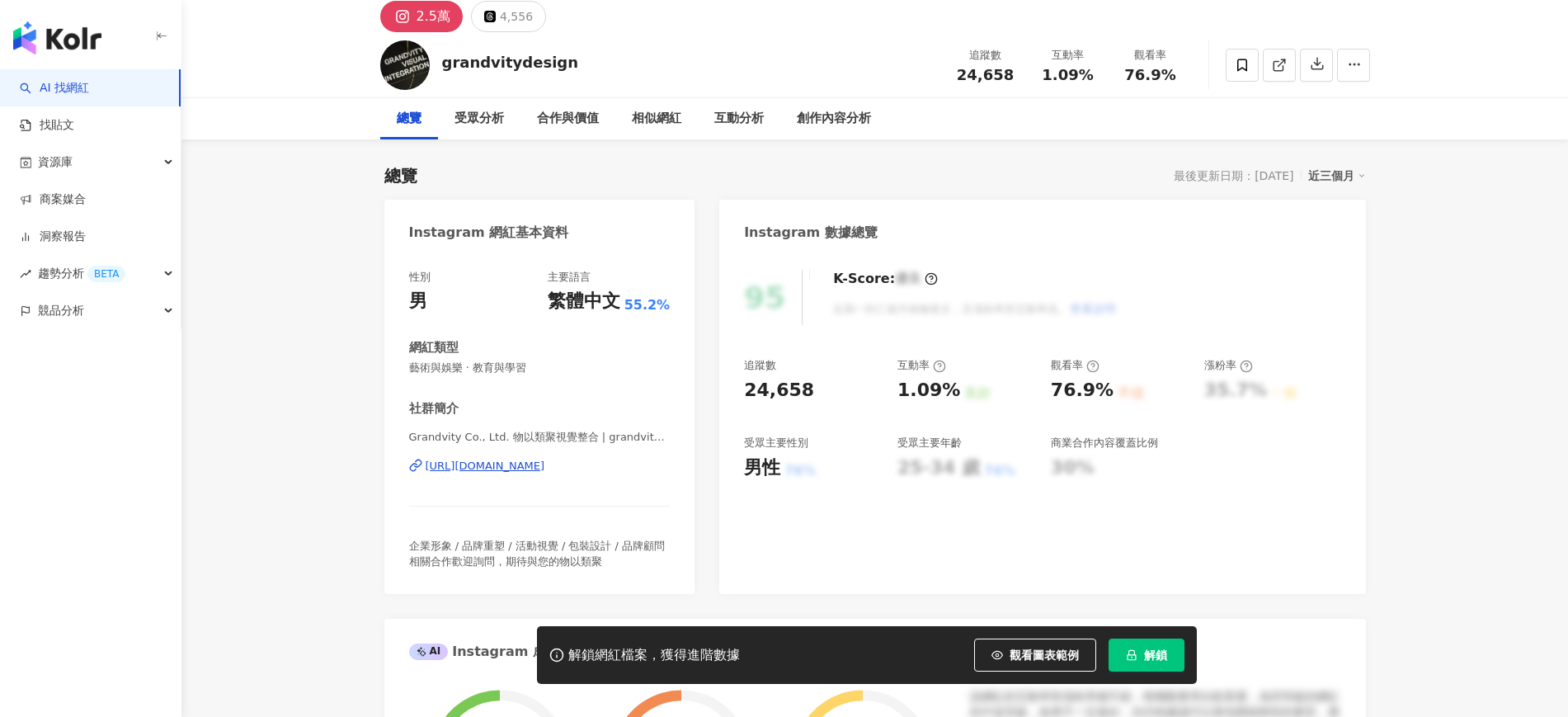
scroll to position [206, 0]
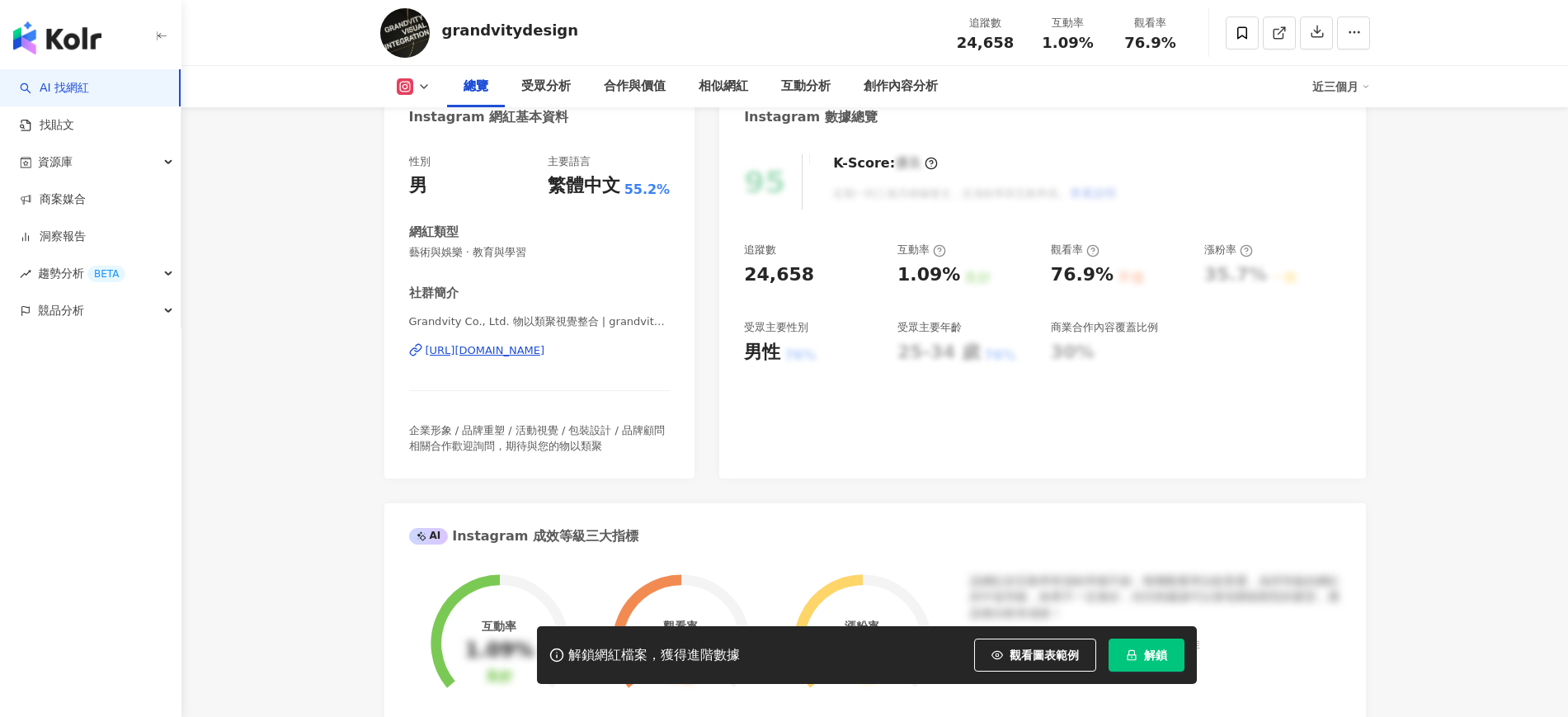
click at [545, 351] on div "https://www.instagram.com/grandvitydesign/" at bounding box center [486, 350] width 120 height 15
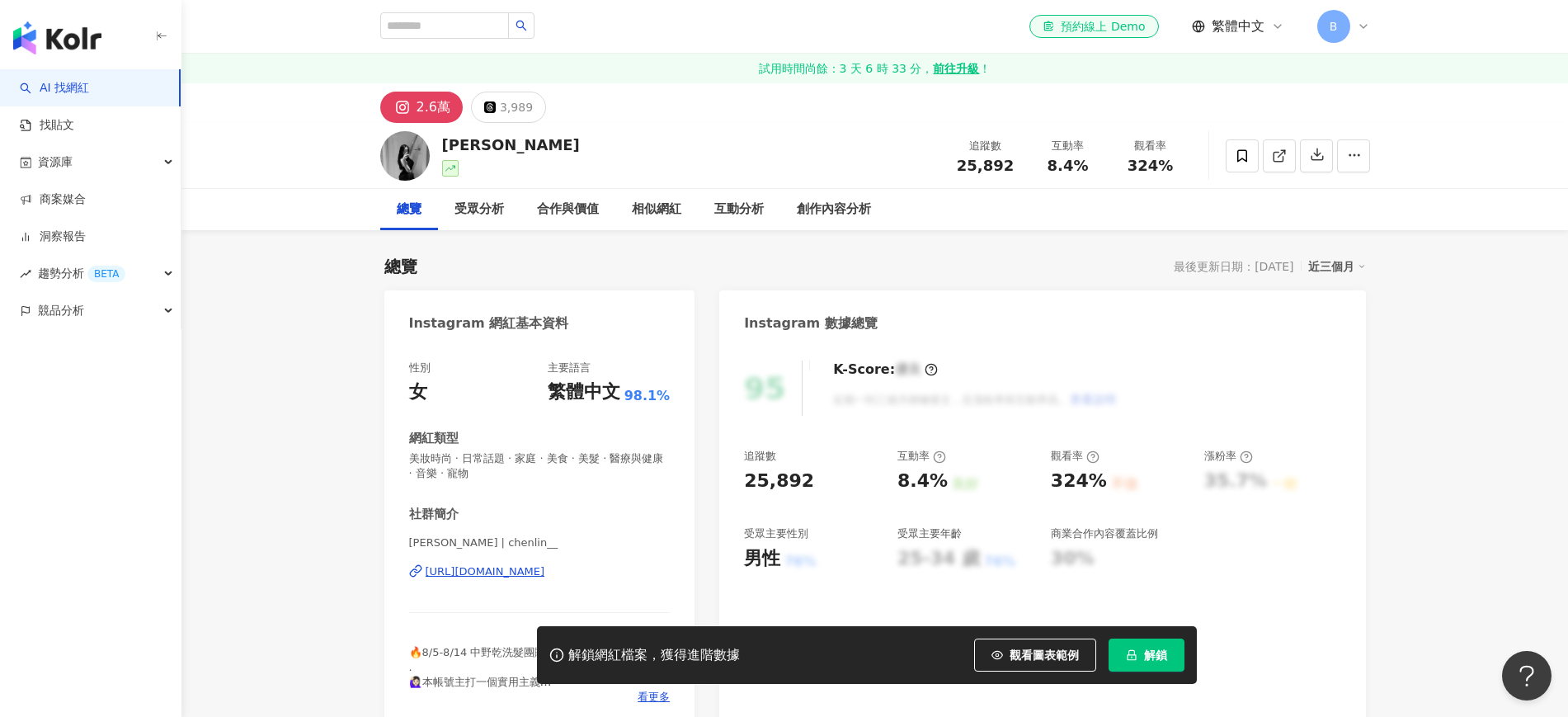
click at [515, 564] on div "https://www.instagram.com/chenlin__/" at bounding box center [486, 571] width 120 height 15
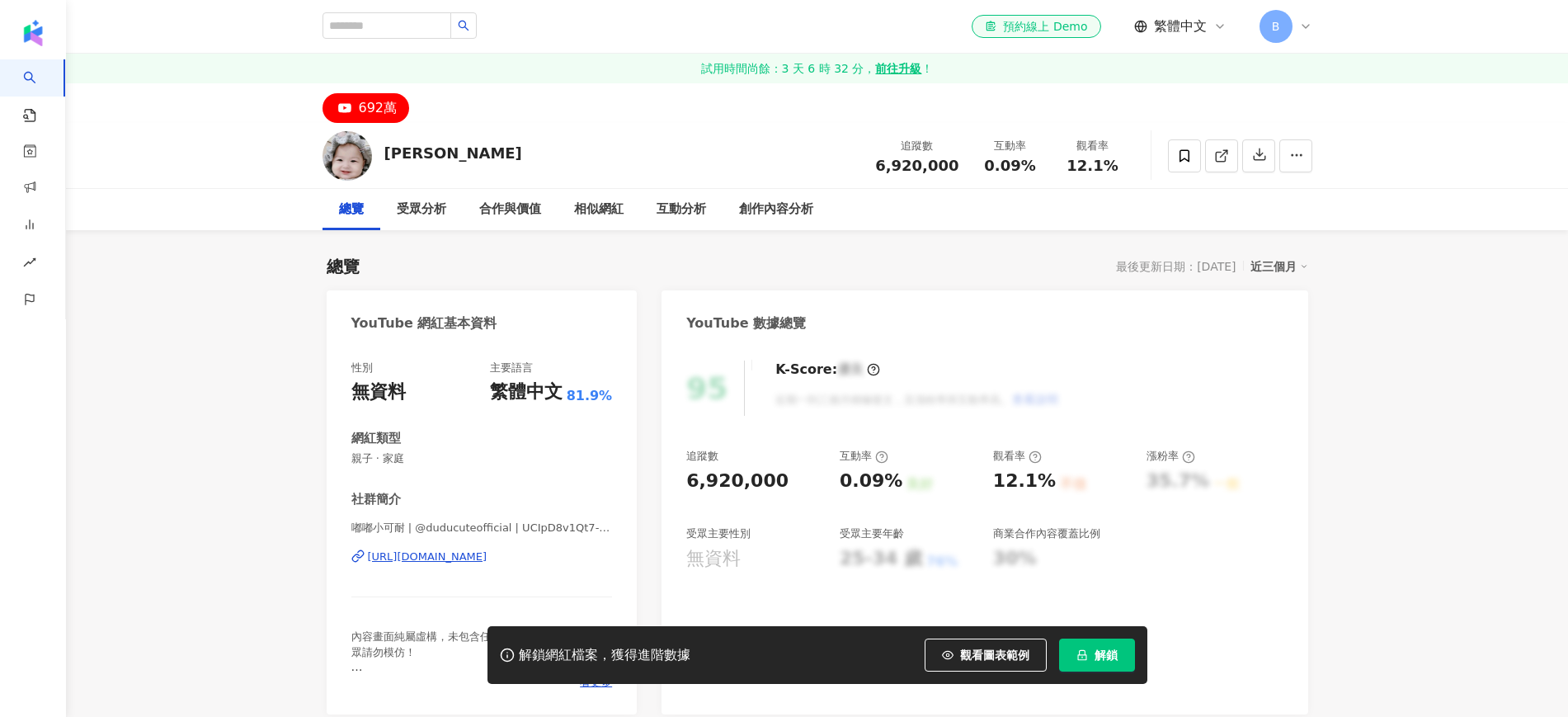
click at [439, 561] on div "https://www.youtube.com/channel/UCIpD8v1Qt7-DbSFUumF-ghg" at bounding box center [428, 557] width 120 height 15
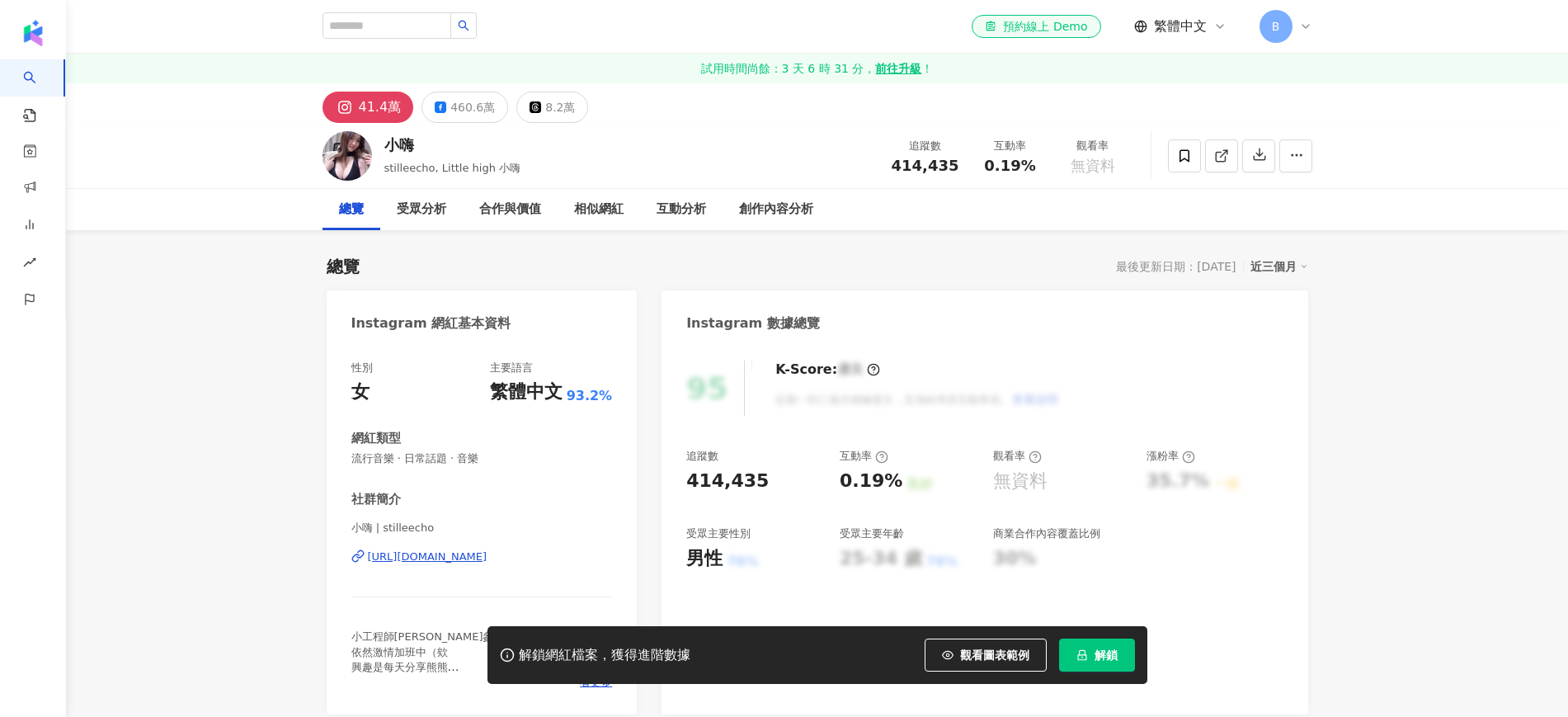
click at [488, 552] on div "[URL][DOMAIN_NAME]" at bounding box center [428, 557] width 120 height 15
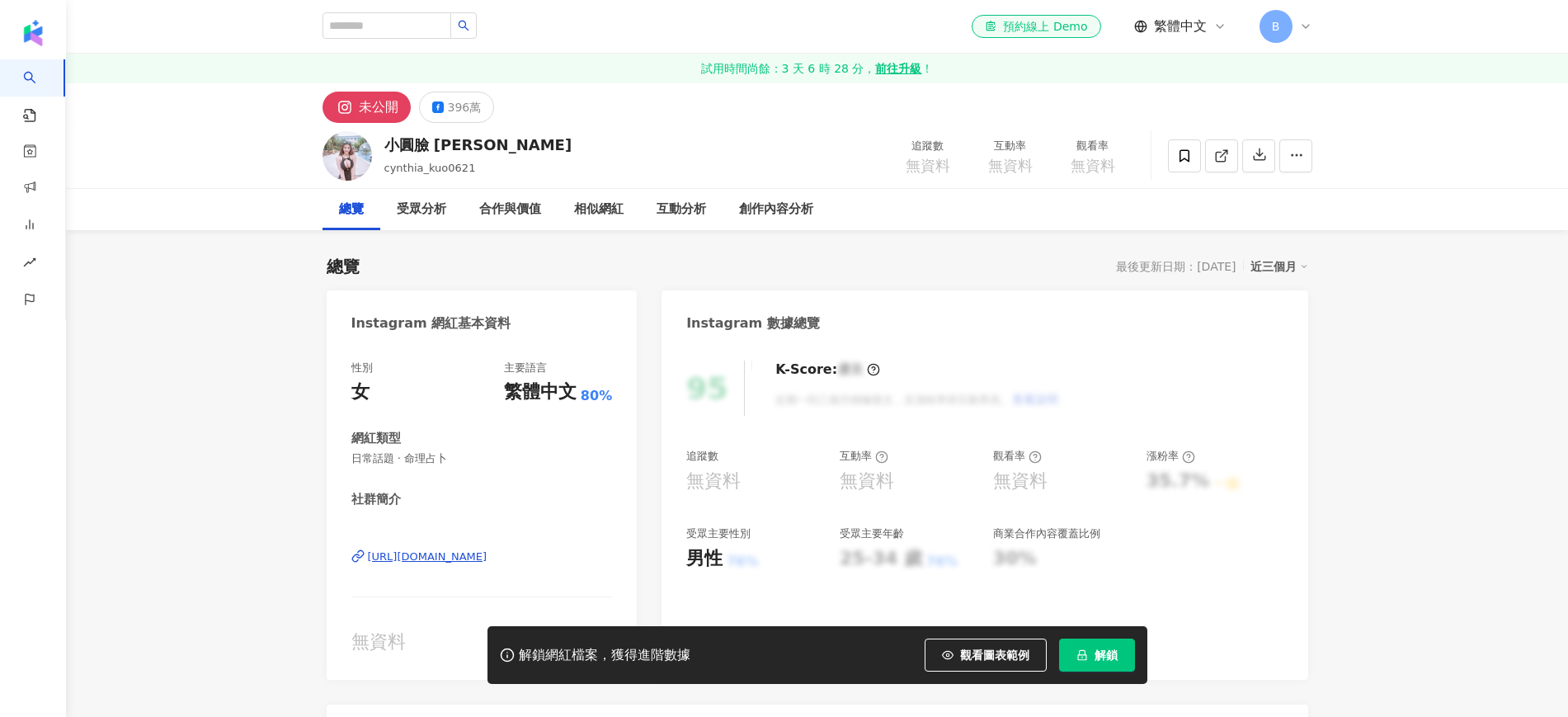
click at [453, 556] on div "[URL][DOMAIN_NAME]" at bounding box center [428, 557] width 120 height 15
click at [412, 144] on div "小圓臉 [PERSON_NAME]" at bounding box center [478, 144] width 188 height 21
click at [513, 549] on div "[URL][DOMAIN_NAME]" at bounding box center [482, 569] width 261 height 97
click at [488, 555] on div "[URL][DOMAIN_NAME]" at bounding box center [428, 557] width 120 height 15
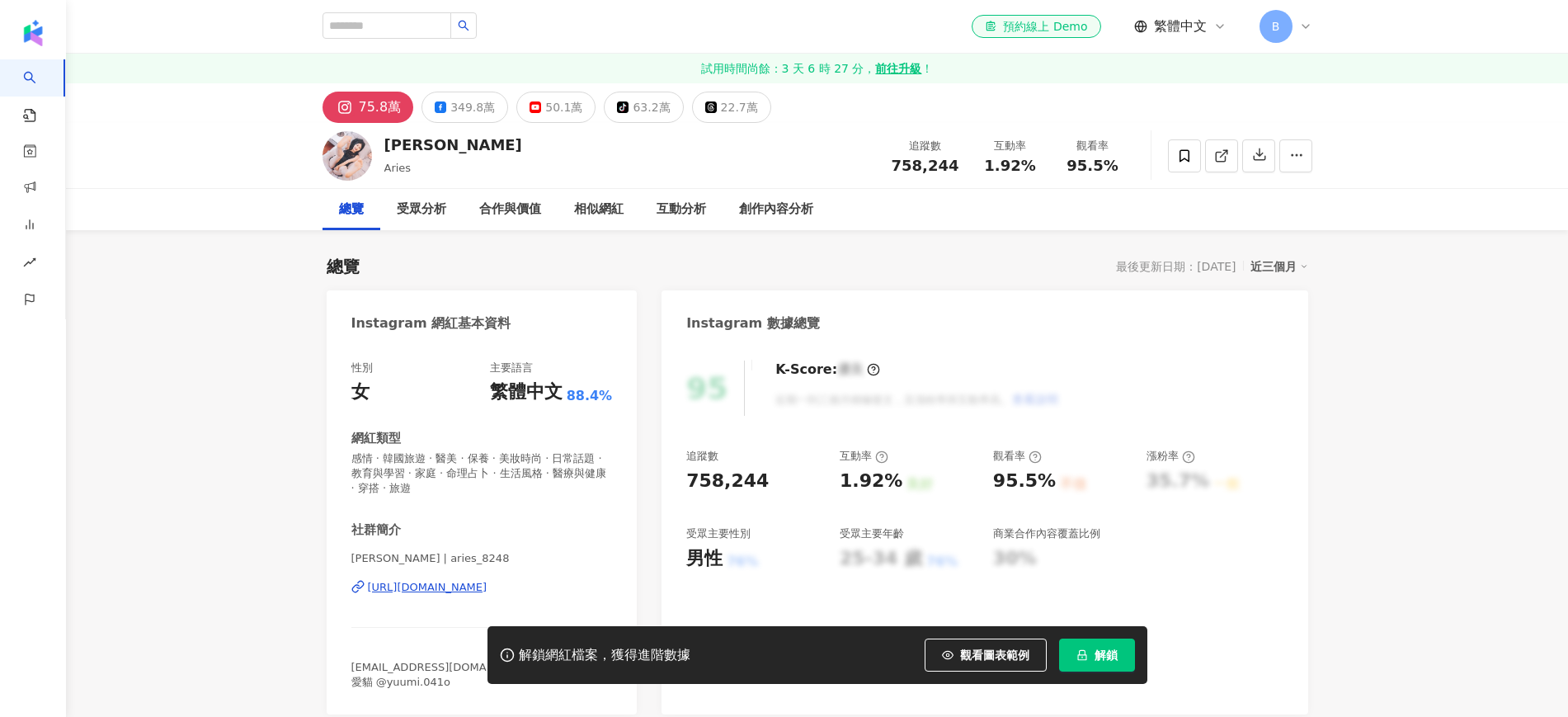
scroll to position [206, 0]
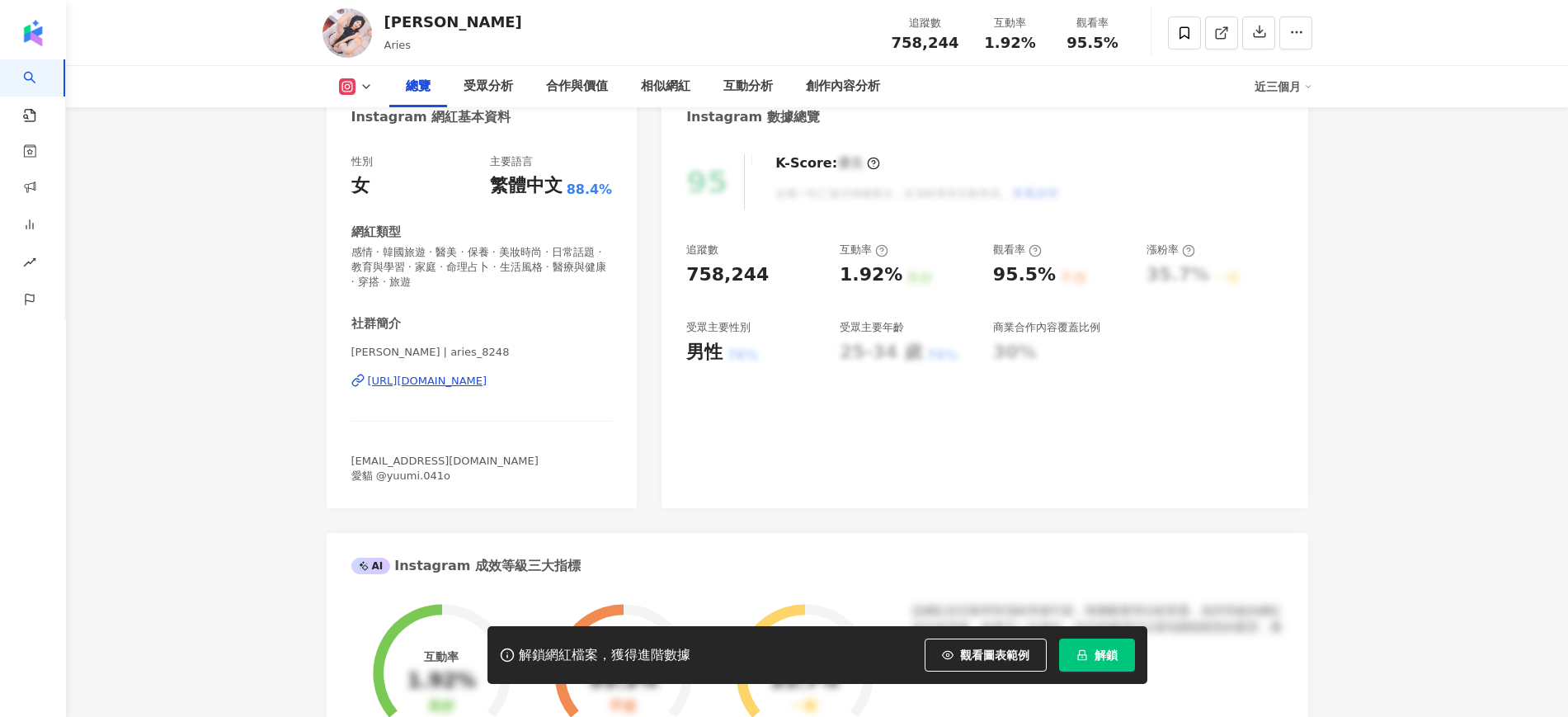
click at [448, 381] on div "https://www.instagram.com/aries_8248/" at bounding box center [428, 380] width 120 height 15
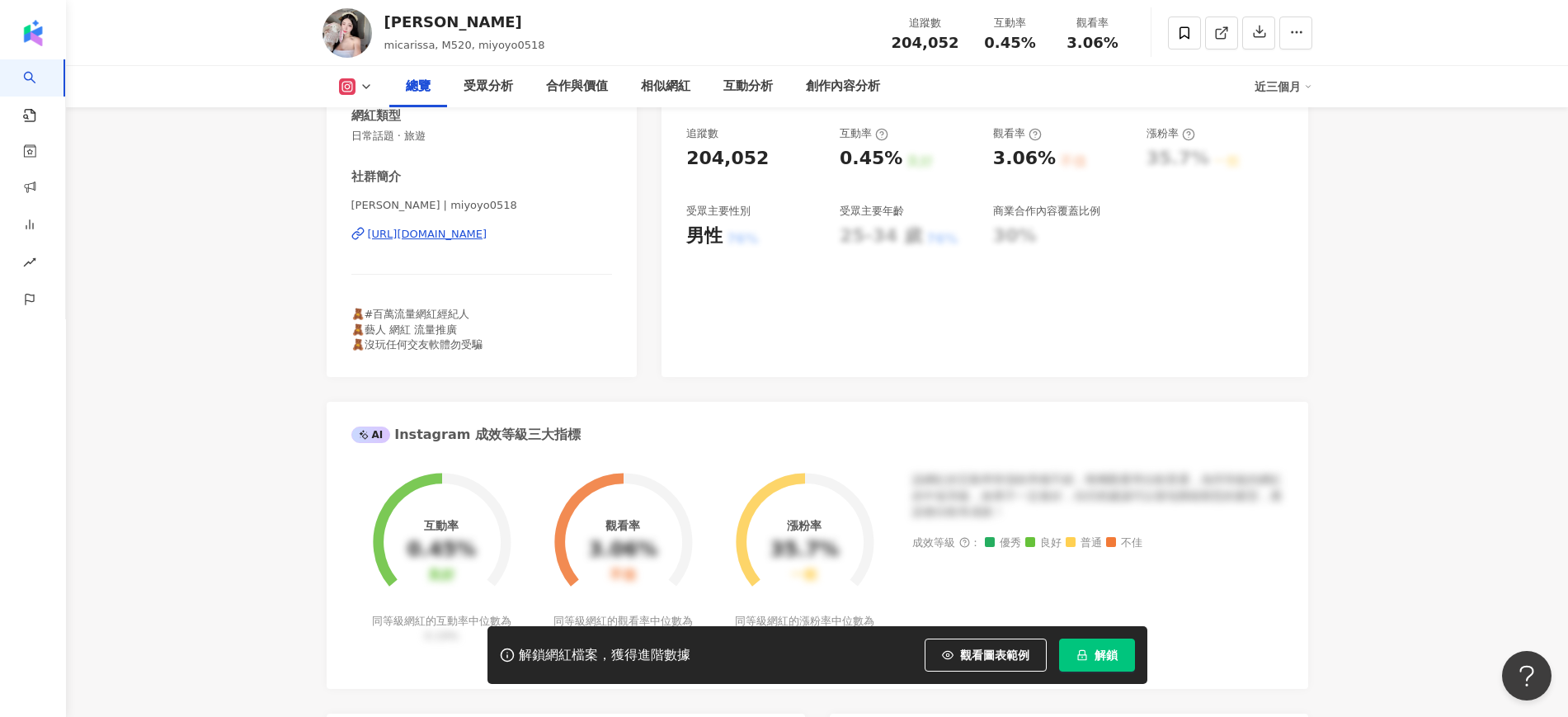
scroll to position [310, 0]
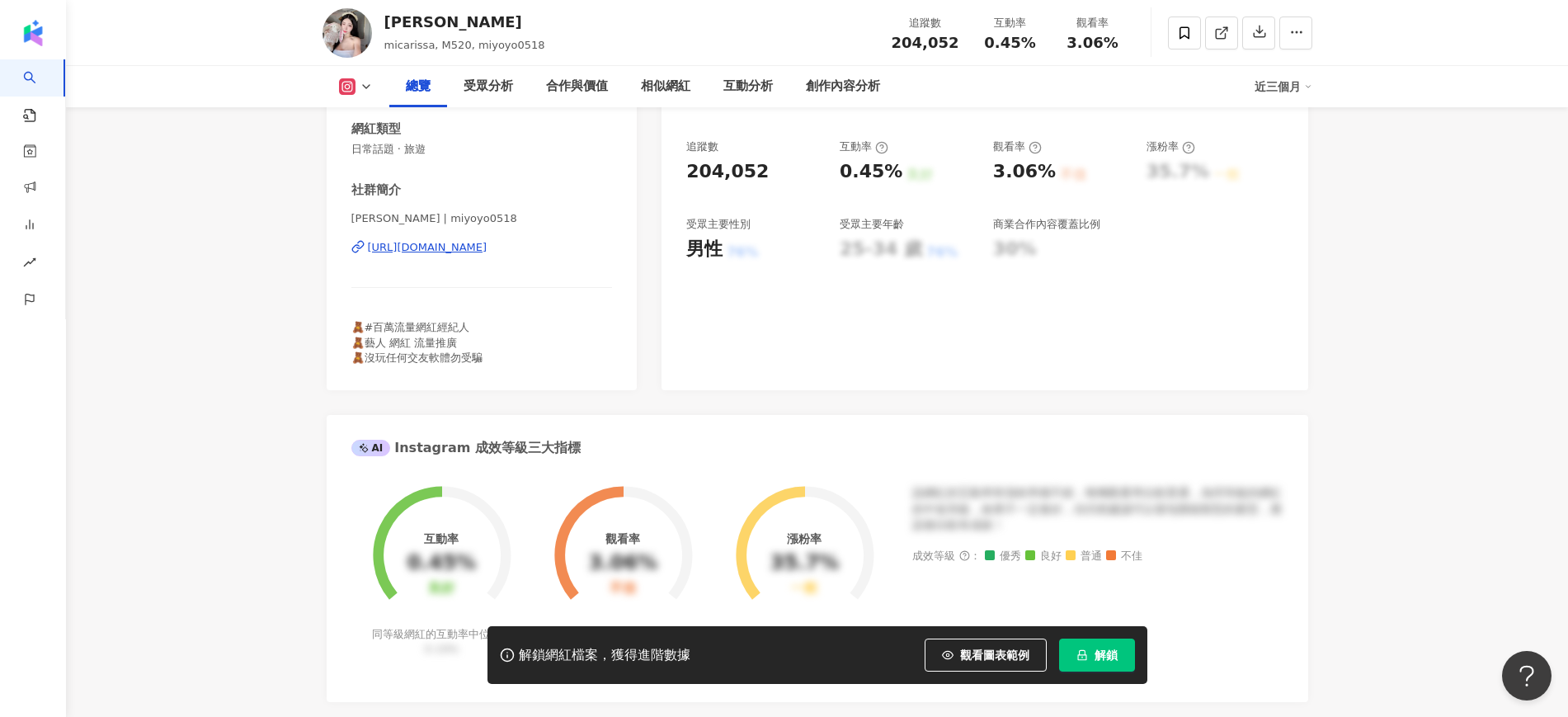
click at [468, 248] on div "https://www.instagram.com/miyoyo0518/" at bounding box center [428, 247] width 120 height 15
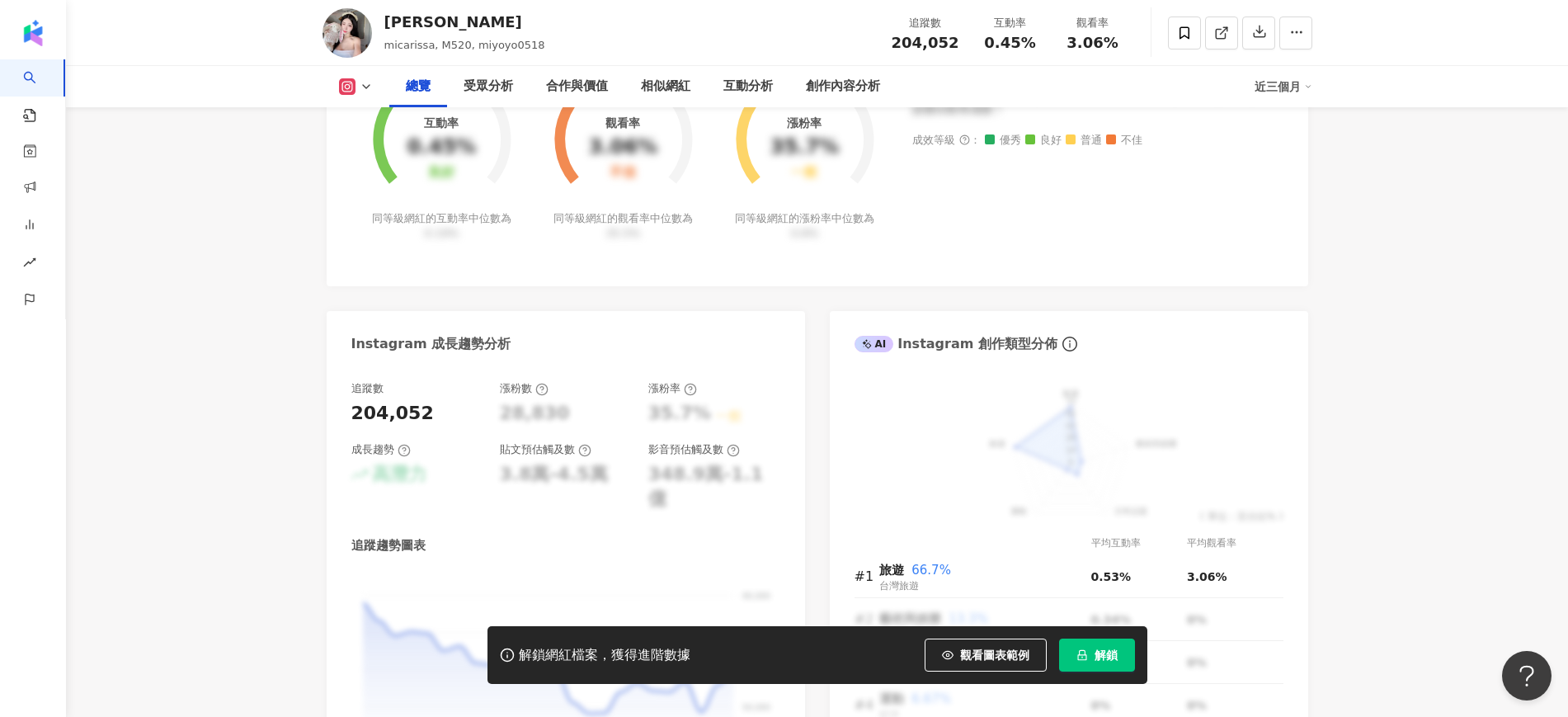
scroll to position [413, 0]
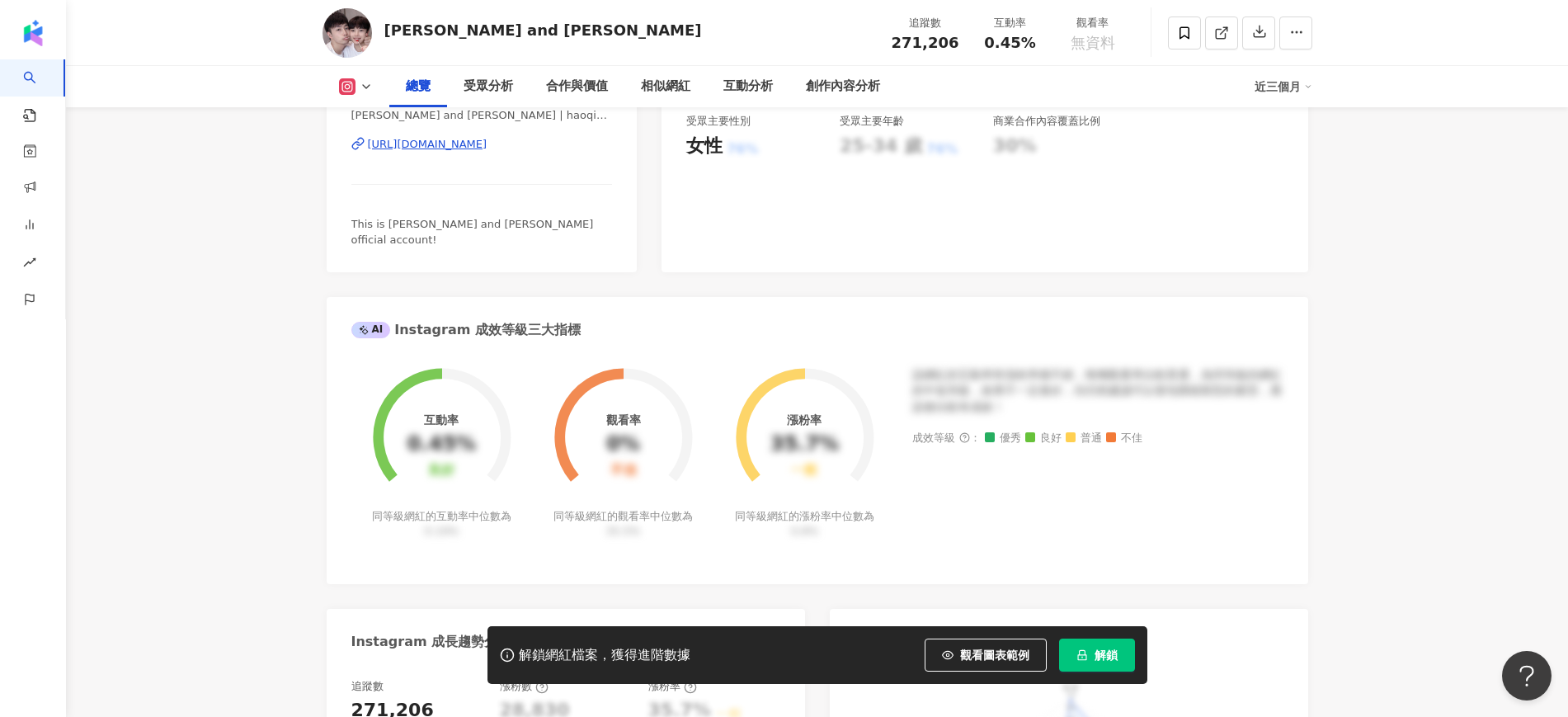
scroll to position [310, 0]
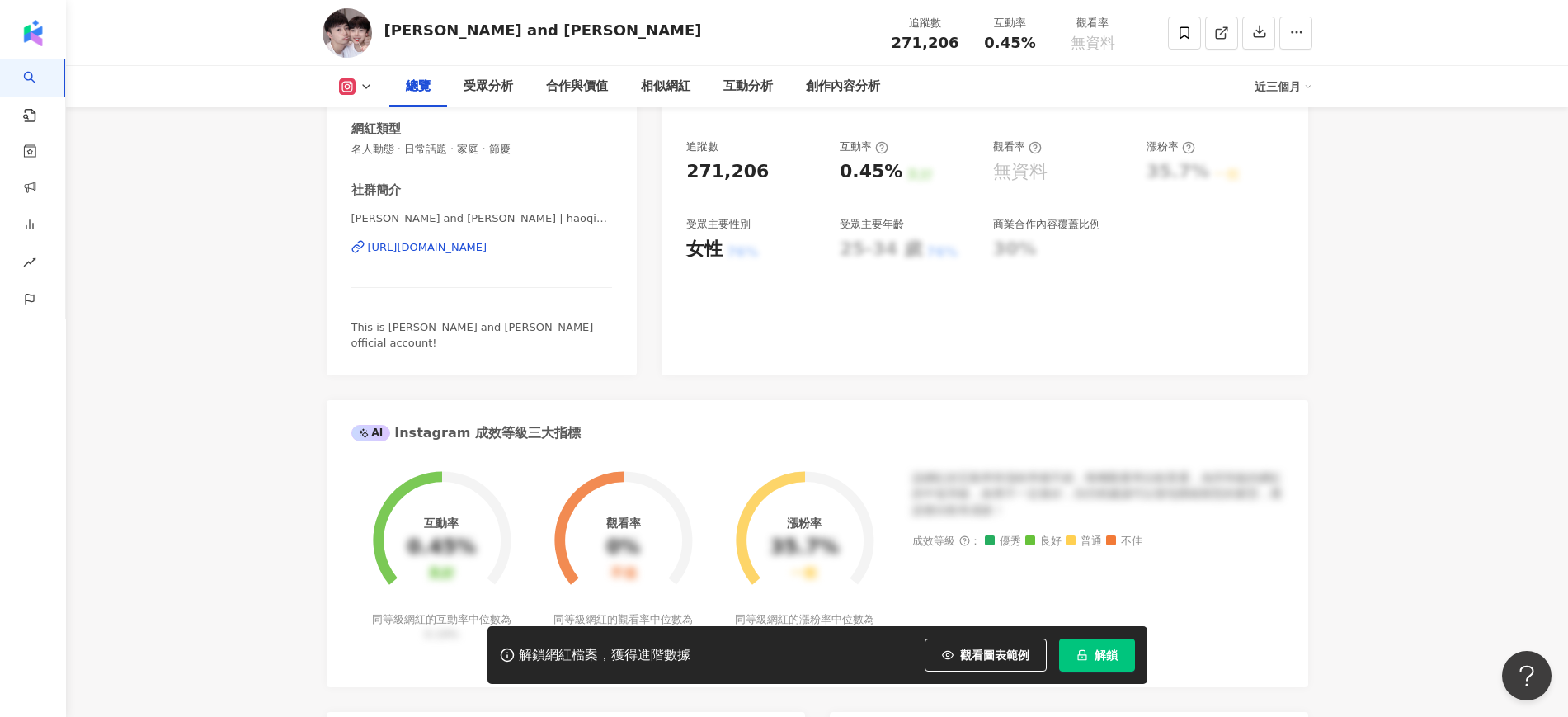
click at [488, 248] on div "[URL][DOMAIN_NAME]" at bounding box center [428, 247] width 120 height 15
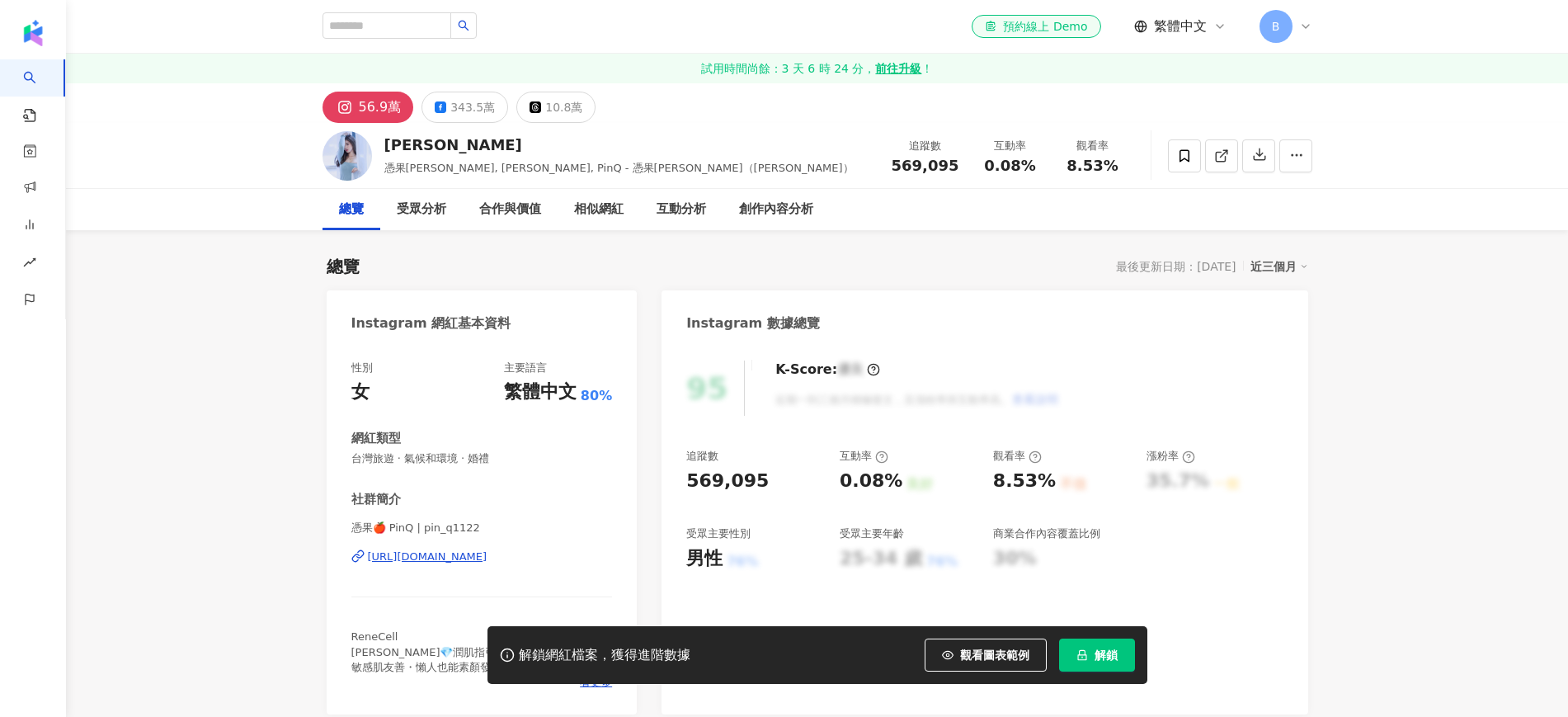
click at [472, 559] on div "[URL][DOMAIN_NAME]" at bounding box center [428, 557] width 120 height 15
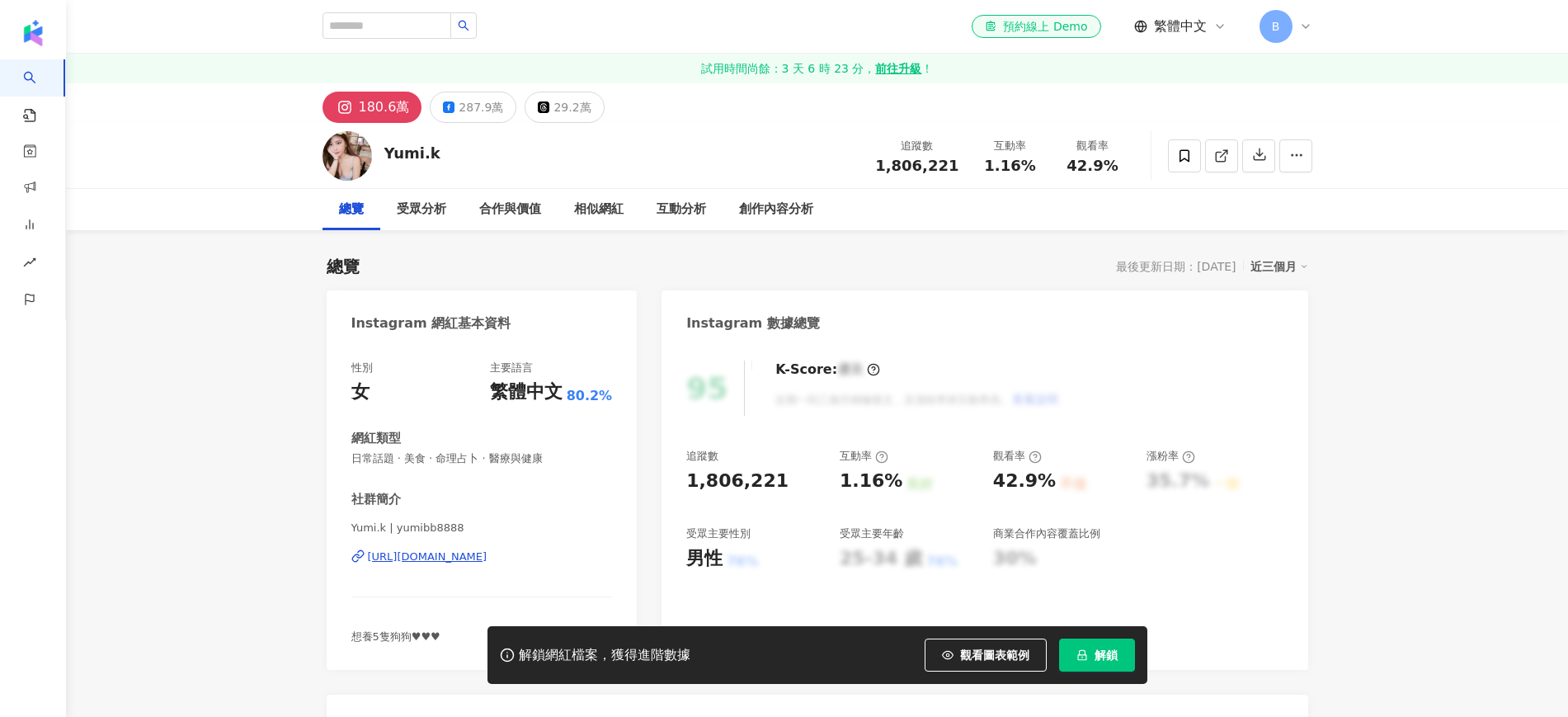
click at [482, 557] on div "[URL][DOMAIN_NAME]" at bounding box center [428, 557] width 120 height 15
